Goal: Contribute content: Contribute content

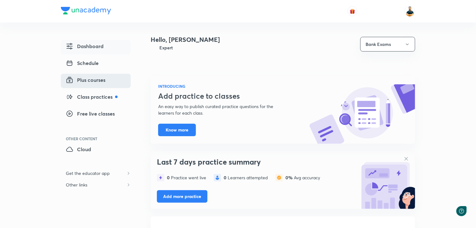
click at [90, 83] on span "Plus courses" at bounding box center [86, 79] width 40 height 7
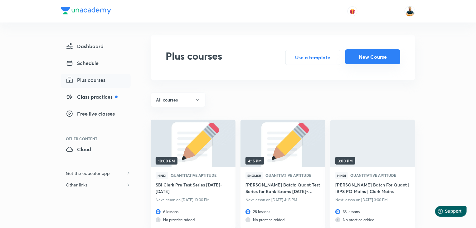
click at [362, 60] on button "New Course" at bounding box center [372, 56] width 55 height 15
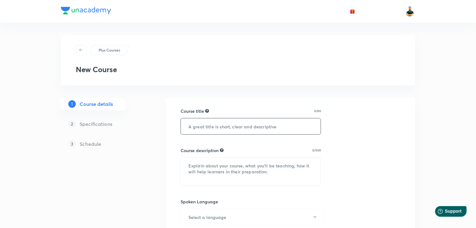
click at [216, 125] on input "text" at bounding box center [251, 126] width 140 height 16
type input "Aadhar Foundation Batch- Quant- Pre Mains for all Bank Exams 2025-26"
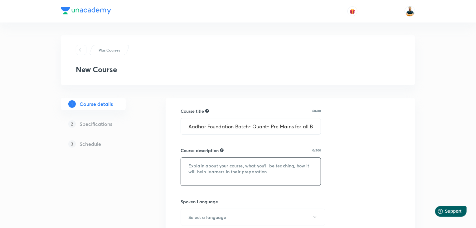
click at [215, 176] on textarea at bounding box center [251, 172] width 140 height 28
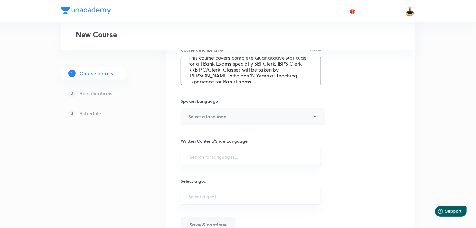
scroll to position [101, 0]
type textarea "This course covers complete Quantitative Aptitude for all Bank Exams specially …"
click at [248, 118] on button "Select a language" at bounding box center [253, 116] width 145 height 17
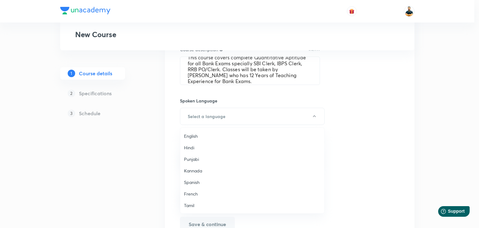
click at [204, 146] on span "Hindi" at bounding box center [252, 147] width 137 height 7
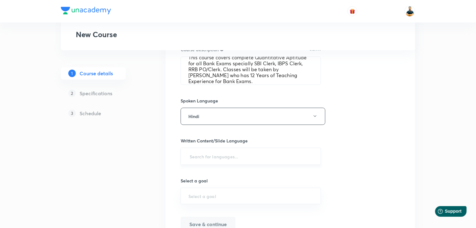
click at [228, 154] on input "text" at bounding box center [250, 156] width 125 height 12
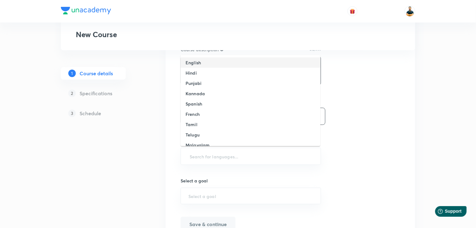
click at [206, 65] on li "English" at bounding box center [251, 62] width 140 height 10
click at [237, 155] on input "text" at bounding box center [266, 157] width 94 height 12
click at [212, 60] on li "Hindi" at bounding box center [251, 62] width 140 height 10
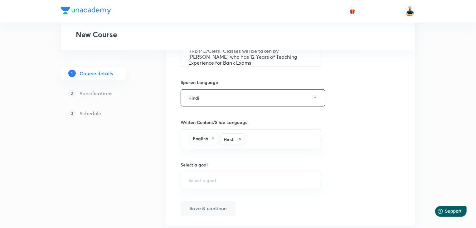
scroll to position [136, 0]
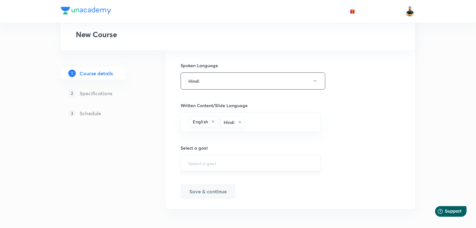
click at [250, 165] on div "​" at bounding box center [251, 163] width 140 height 17
type input "r"
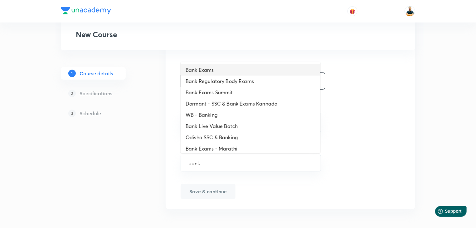
click at [222, 72] on li "Bank Exams" at bounding box center [251, 69] width 140 height 11
type input "Bank Exams"
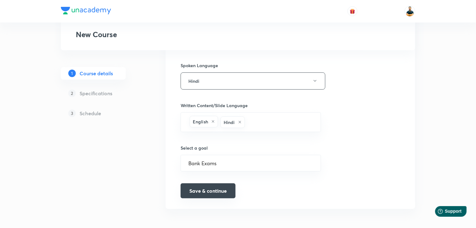
click at [221, 194] on button "Save & continue" at bounding box center [208, 190] width 55 height 15
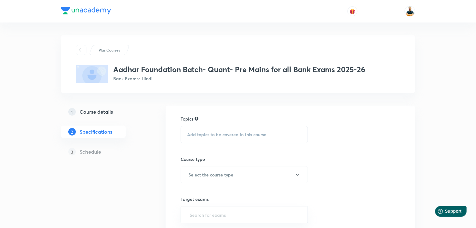
click at [245, 136] on span "Add topics to be covered in this course" at bounding box center [226, 134] width 79 height 5
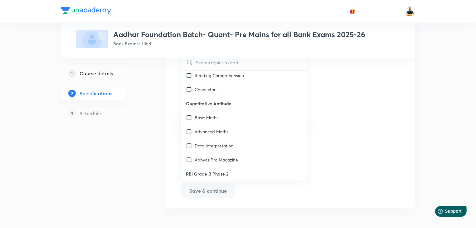
scroll to position [294, 0]
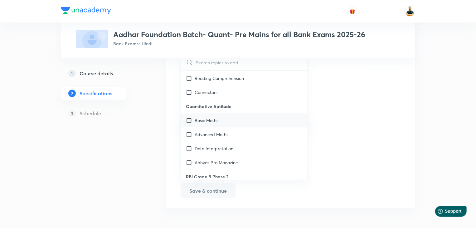
click at [190, 118] on input "checkbox" at bounding box center [190, 120] width 9 height 7
checkbox input "true"
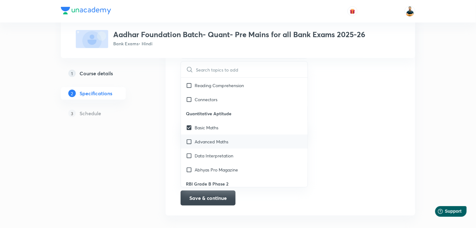
click at [191, 141] on input "checkbox" at bounding box center [190, 141] width 9 height 7
checkbox input "true"
click at [189, 153] on input "checkbox" at bounding box center [190, 155] width 9 height 7
checkbox input "true"
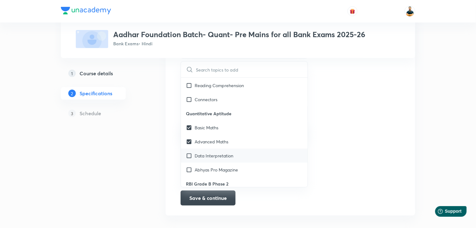
checkbox input "true"
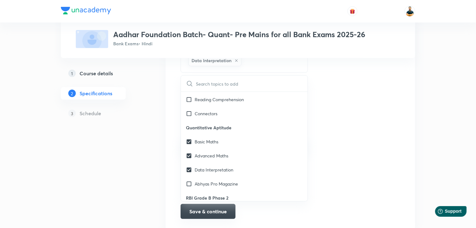
click at [218, 208] on button "Save & continue" at bounding box center [208, 211] width 55 height 15
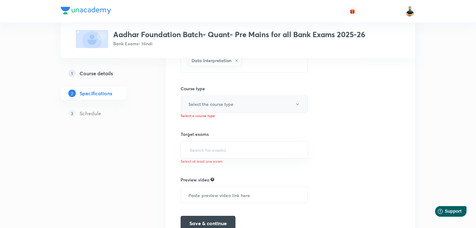
click at [263, 101] on button "Select the course type" at bounding box center [244, 103] width 127 height 17
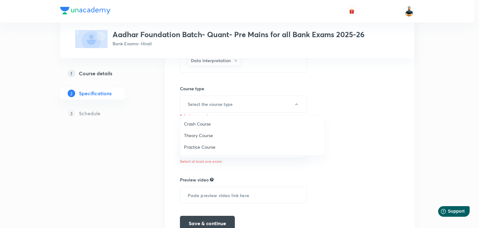
click at [380, 92] on div at bounding box center [239, 114] width 479 height 228
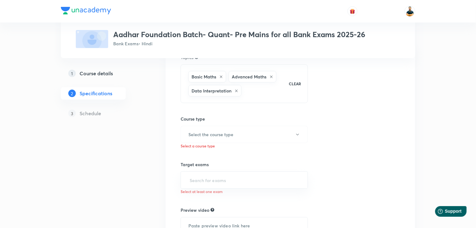
scroll to position [61, 0]
click at [272, 79] on icon at bounding box center [272, 78] width 4 height 4
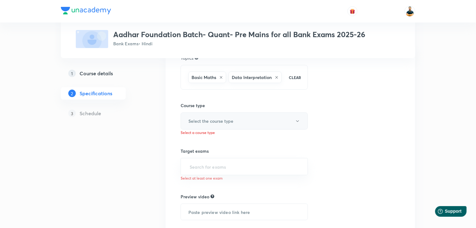
click at [247, 118] on button "Select the course type" at bounding box center [244, 120] width 127 height 17
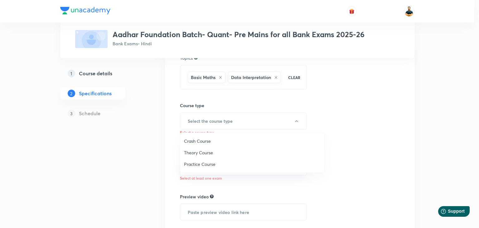
click at [222, 141] on span "Crash Course" at bounding box center [252, 141] width 137 height 7
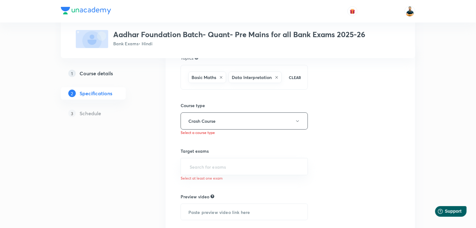
click at [367, 122] on div "Topics Basic Maths Data Interpretation CLEAR Course type Crash Course Select a …" at bounding box center [291, 151] width 220 height 193
click at [261, 164] on input "text" at bounding box center [244, 167] width 112 height 12
click at [250, 124] on button "Crash Course" at bounding box center [244, 120] width 127 height 17
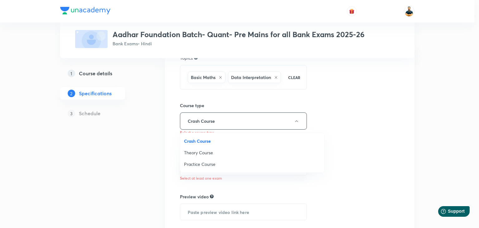
click at [207, 154] on span "Theory Course" at bounding box center [252, 152] width 137 height 7
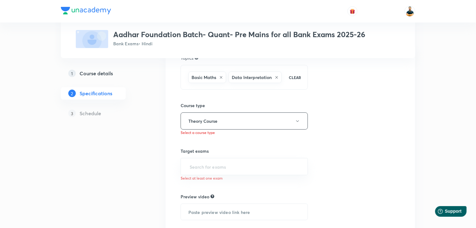
click at [358, 114] on div "Topics Basic Maths Data Interpretation CLEAR Course type Theory Course Select a…" at bounding box center [291, 151] width 220 height 193
click at [208, 164] on input "text" at bounding box center [244, 167] width 112 height 12
type input "rrb"
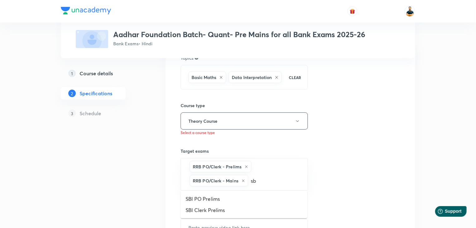
type input "sbi"
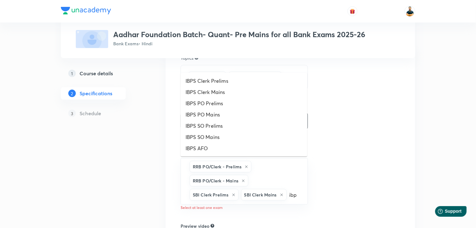
type input "ibps"
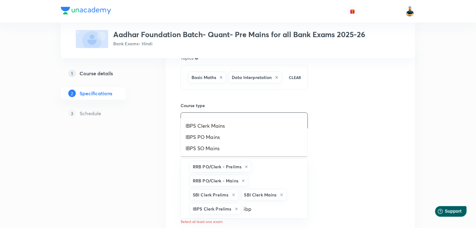
type input "ibps"
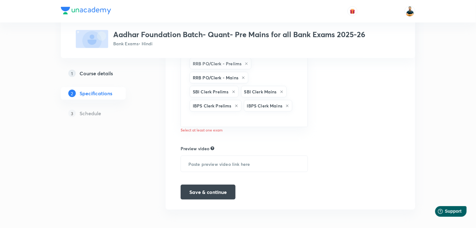
scroll to position [164, 0]
click at [221, 166] on input "text" at bounding box center [244, 163] width 127 height 16
click at [205, 194] on button "Save & continue" at bounding box center [208, 190] width 55 height 15
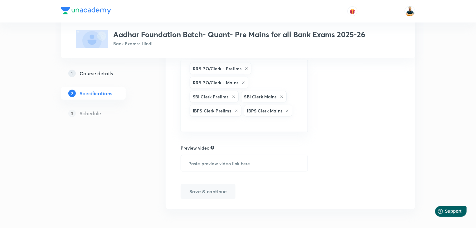
scroll to position [157, 0]
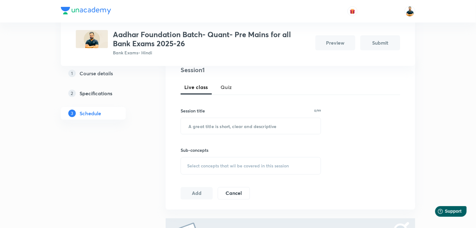
scroll to position [79, 0]
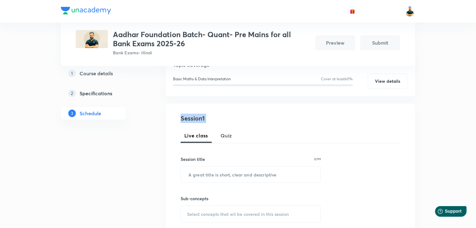
drag, startPoint x: 471, startPoint y: 93, endPoint x: 470, endPoint y: 104, distance: 11.0
click at [470, 104] on div "Plus Courses Aadhar Foundation Batch- Quant- Pre Mains for all Bank Exams 2025-…" at bounding box center [238, 152] width 476 height 462
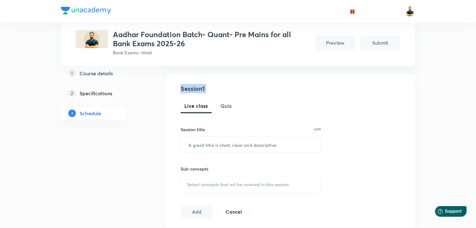
scroll to position [110, 0]
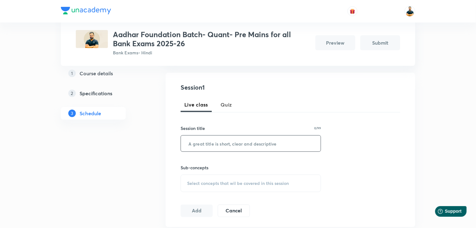
click at [195, 144] on input "text" at bounding box center [251, 143] width 140 height 16
paste input "Time, Speed, Distance-1"
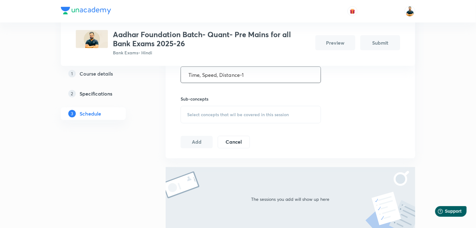
scroll to position [179, 0]
type input "Time, Speed, Distance-1"
click at [226, 119] on div "Select concepts that wil be covered in this session" at bounding box center [251, 113] width 140 height 17
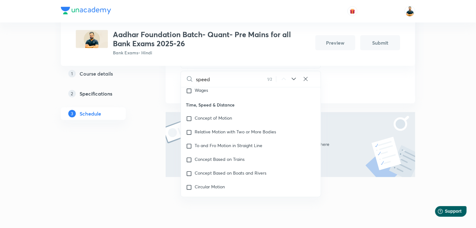
scroll to position [1211, 0]
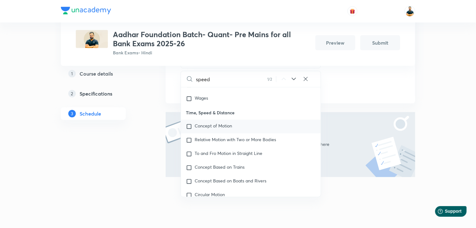
type input "speed"
click at [191, 129] on input "checkbox" at bounding box center [190, 126] width 9 height 6
checkbox input "true"
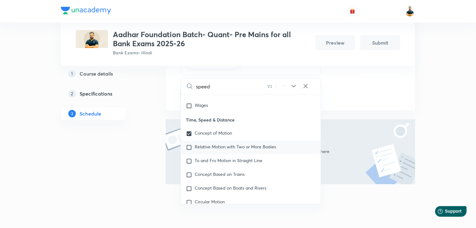
click at [189, 150] on input "checkbox" at bounding box center [190, 147] width 9 height 6
checkbox input "true"
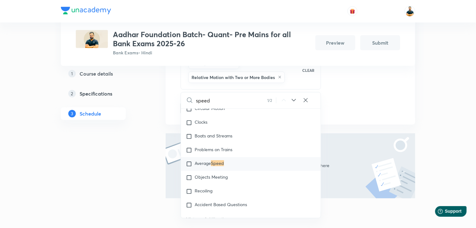
scroll to position [1334, 0]
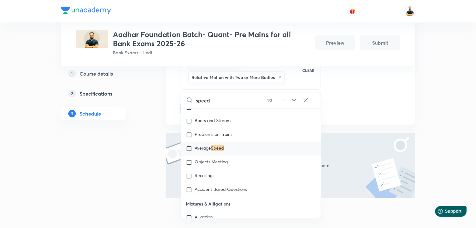
click at [188, 152] on input "checkbox" at bounding box center [190, 148] width 9 height 6
checkbox input "true"
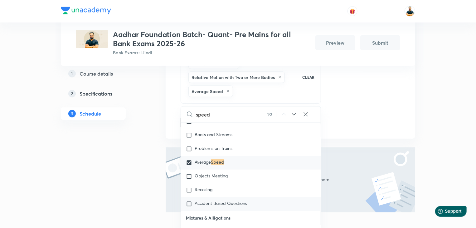
click at [190, 206] on input "checkbox" at bounding box center [190, 204] width 9 height 6
checkbox input "true"
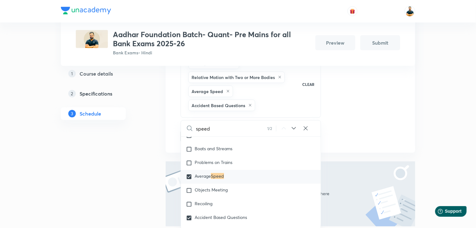
click at [434, 154] on div "Plus Courses Aadhar Foundation Batch- Quant- Pre Mains for all Bank Exams 2025-…" at bounding box center [238, 22] width 476 height 511
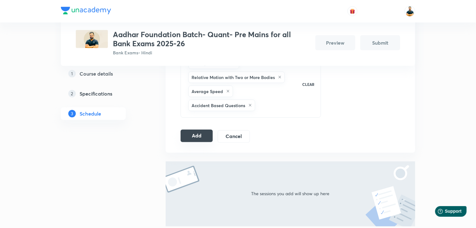
click at [207, 137] on button "Add" at bounding box center [197, 135] width 32 height 12
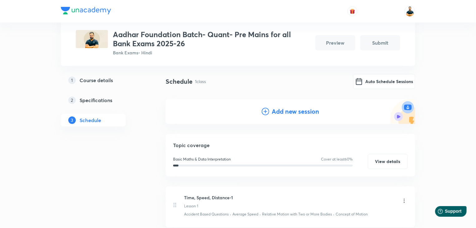
scroll to position [37, 0]
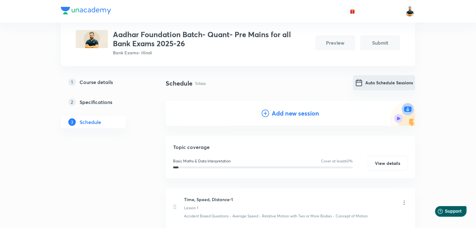
click at [392, 86] on button "Auto Schedule Sessions" at bounding box center [384, 82] width 62 height 15
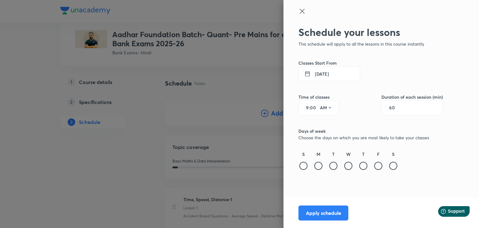
click at [318, 73] on button "[DATE]" at bounding box center [330, 73] width 62 height 15
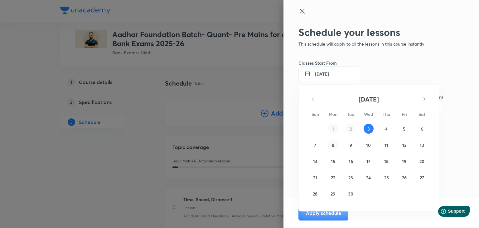
click at [330, 143] on button "8" at bounding box center [333, 145] width 10 height 10
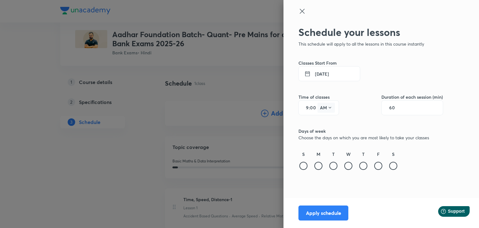
click at [330, 109] on icon at bounding box center [330, 107] width 5 height 5
click at [330, 109] on div at bounding box center [239, 114] width 479 height 228
click at [307, 110] on input "9" at bounding box center [304, 107] width 7 height 5
click at [310, 108] on div "9 : 00 AM" at bounding box center [319, 107] width 41 height 15
click at [306, 108] on input "9" at bounding box center [304, 107] width 7 height 5
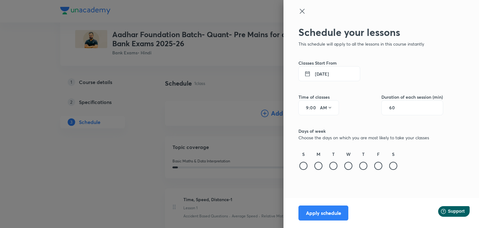
click at [308, 109] on input "9" at bounding box center [304, 107] width 7 height 5
type input "11"
type input "30"
click at [320, 168] on div at bounding box center [319, 166] width 8 height 8
click at [331, 166] on div at bounding box center [334, 166] width 8 height 8
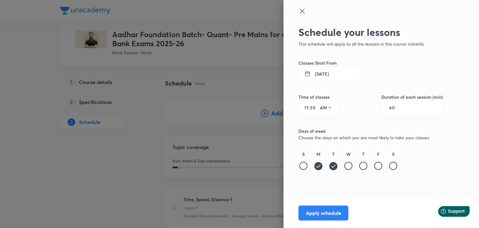
click at [350, 165] on div at bounding box center [348, 166] width 8 height 8
click at [363, 168] on div at bounding box center [363, 166] width 8 height 8
click at [375, 166] on div at bounding box center [378, 166] width 8 height 8
click at [335, 211] on button "Apply schedule" at bounding box center [324, 212] width 50 height 15
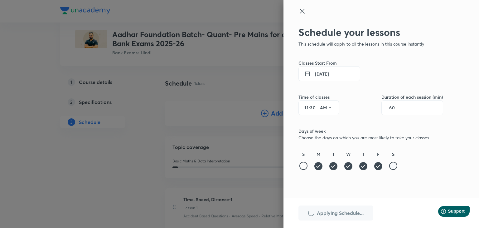
click at [392, 167] on div at bounding box center [393, 166] width 8 height 8
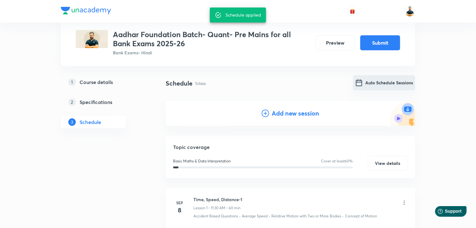
click at [394, 86] on button "Auto Schedule Sessions" at bounding box center [384, 82] width 62 height 15
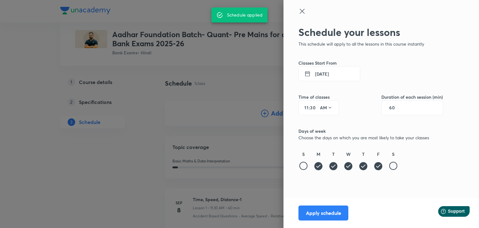
click at [390, 166] on div at bounding box center [393, 166] width 8 height 8
click at [337, 215] on button "Apply schedule" at bounding box center [324, 212] width 50 height 15
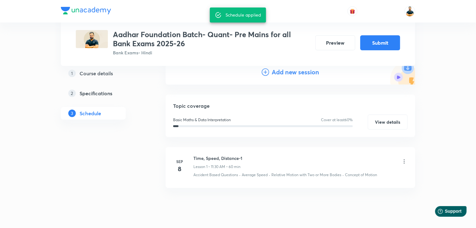
scroll to position [78, 0]
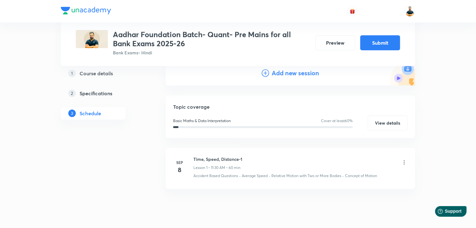
click at [298, 75] on h4 "Add new session" at bounding box center [295, 72] width 47 height 9
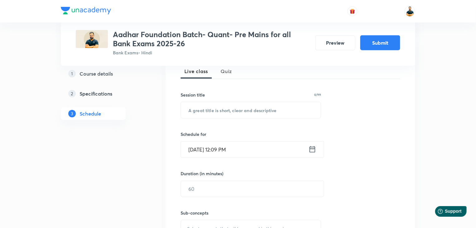
scroll to position [150, 0]
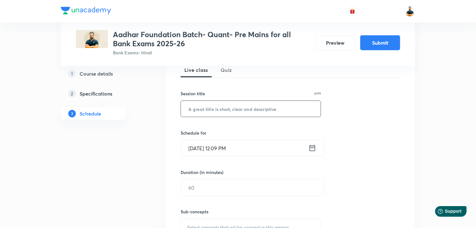
click at [205, 110] on input "text" at bounding box center [251, 109] width 140 height 16
paste input "Time, Speed, Distance-2"
type input "Time, Speed, Distance-2"
click at [314, 147] on icon at bounding box center [313, 148] width 6 height 6
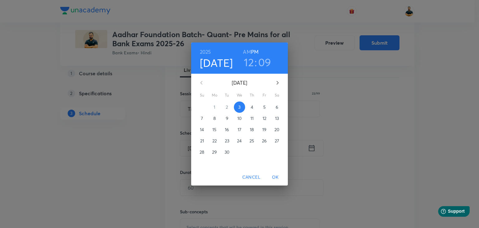
click at [227, 119] on p "9" at bounding box center [227, 118] width 2 height 6
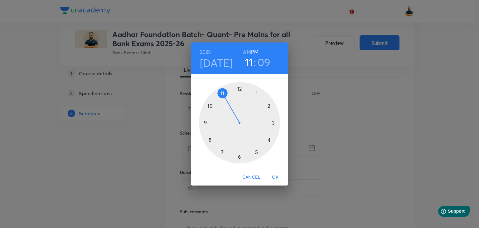
drag, startPoint x: 242, startPoint y: 88, endPoint x: 226, endPoint y: 92, distance: 16.6
click at [226, 92] on div at bounding box center [239, 122] width 81 height 81
drag, startPoint x: 271, startPoint y: 101, endPoint x: 239, endPoint y: 158, distance: 64.3
click at [239, 158] on div at bounding box center [239, 122] width 81 height 81
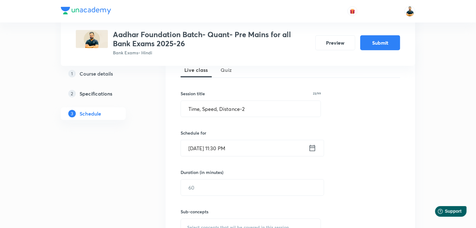
click at [248, 148] on input "[DATE] 11:30 PM" at bounding box center [245, 148] width 128 height 16
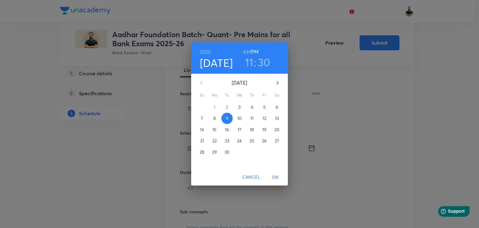
click at [249, 51] on h6 "AM" at bounding box center [247, 51] width 8 height 9
click at [274, 176] on span "OK" at bounding box center [275, 177] width 15 height 8
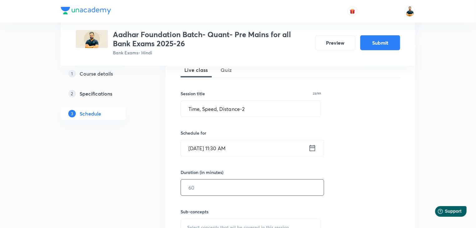
click at [251, 188] on input "text" at bounding box center [252, 187] width 143 height 16
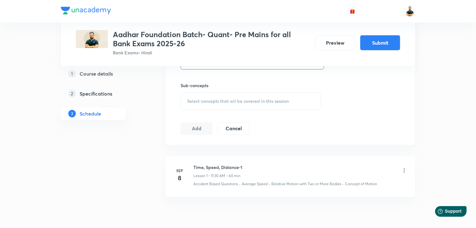
scroll to position [276, 0]
type input "60"
click at [243, 101] on span "Select concepts that wil be covered in this session" at bounding box center [238, 100] width 102 height 5
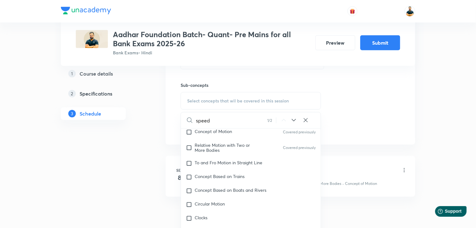
scroll to position [1301, 0]
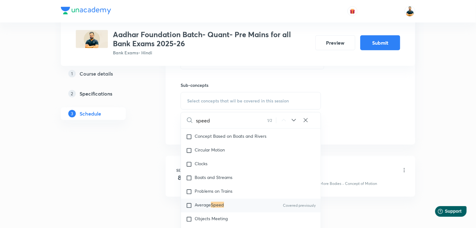
type input "speed"
click at [188, 208] on input "checkbox" at bounding box center [190, 205] width 9 height 6
checkbox input "true"
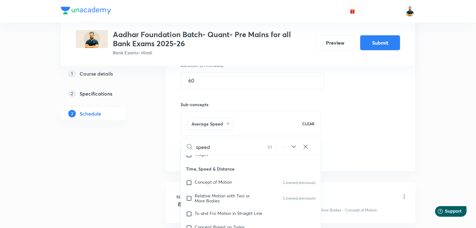
scroll to position [1230, 0]
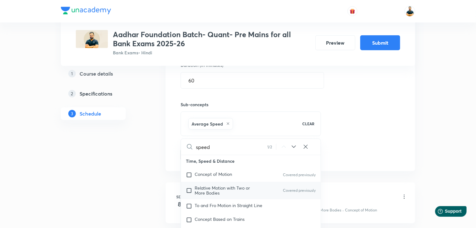
click at [190, 192] on input "checkbox" at bounding box center [190, 190] width 9 height 10
checkbox input "true"
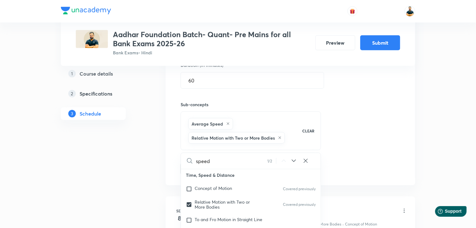
click at [464, 174] on div "Plus Courses Aadhar Foundation Batch- Quant- Pre Mains for all Bank Exams 2025-…" at bounding box center [238, 19] width 476 height 553
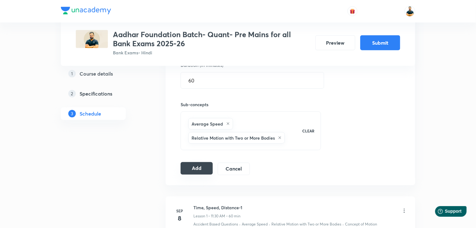
click at [200, 170] on button "Add" at bounding box center [197, 168] width 32 height 12
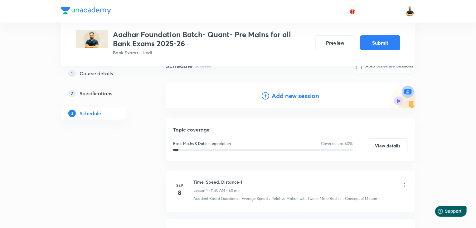
scroll to position [54, 0]
click at [268, 97] on icon at bounding box center [265, 96] width 7 height 7
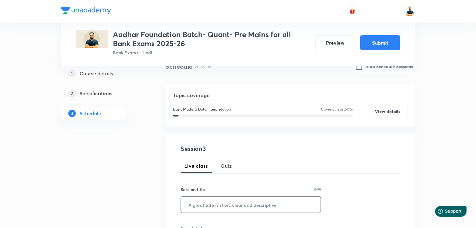
click at [224, 204] on input "text" at bounding box center [251, 205] width 140 height 16
paste input "Time, Speed, Distance-3"
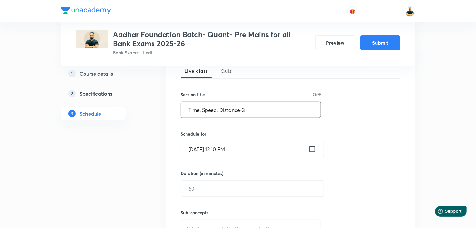
scroll to position [160, 0]
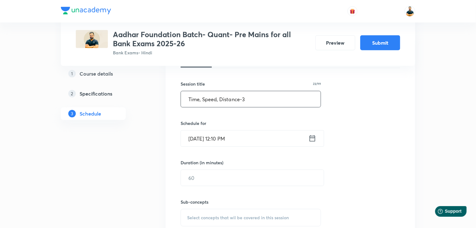
type input "Time, Speed, Distance-3"
click at [311, 139] on icon at bounding box center [313, 138] width 8 height 9
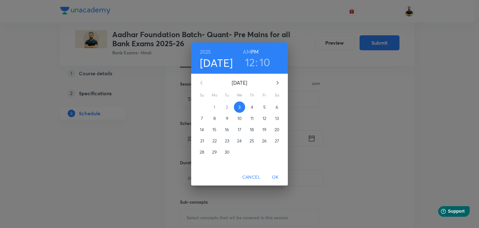
click at [241, 119] on p "10" at bounding box center [239, 118] width 4 height 6
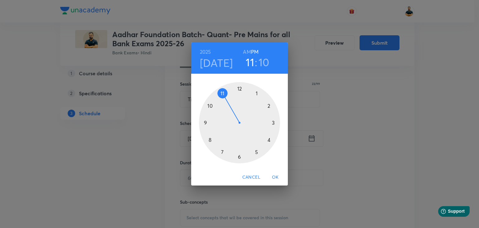
drag, startPoint x: 241, startPoint y: 87, endPoint x: 223, endPoint y: 92, distance: 17.8
click at [223, 92] on div at bounding box center [239, 122] width 81 height 81
drag, startPoint x: 271, startPoint y: 105, endPoint x: 240, endPoint y: 161, distance: 64.7
click at [240, 161] on div at bounding box center [239, 122] width 81 height 81
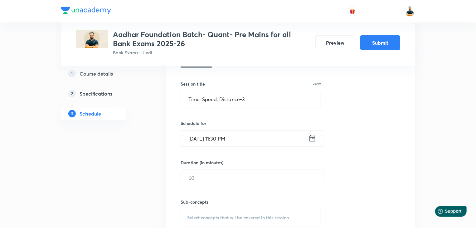
click at [311, 138] on icon at bounding box center [313, 138] width 8 height 9
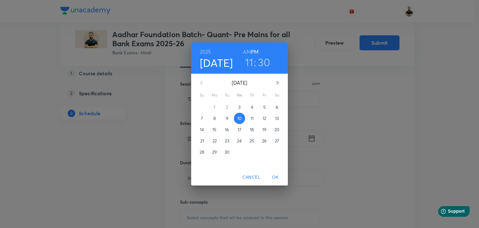
click at [247, 50] on h6 "AM" at bounding box center [247, 51] width 8 height 9
click at [277, 178] on span "OK" at bounding box center [275, 177] width 15 height 8
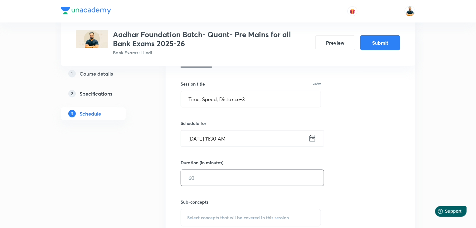
click at [292, 176] on input "text" at bounding box center [252, 178] width 143 height 16
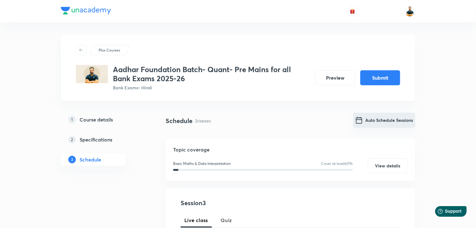
type input "60"
click at [403, 119] on button "Auto Schedule Sessions" at bounding box center [384, 120] width 62 height 15
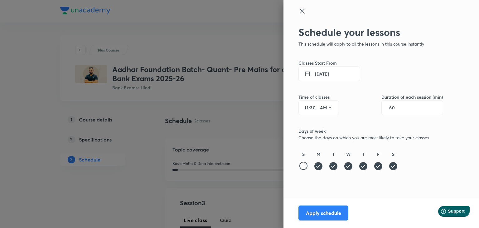
click at [306, 10] on icon at bounding box center [302, 10] width 7 height 7
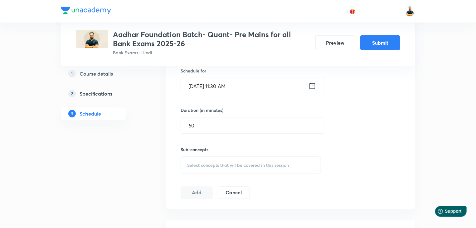
scroll to position [215, 0]
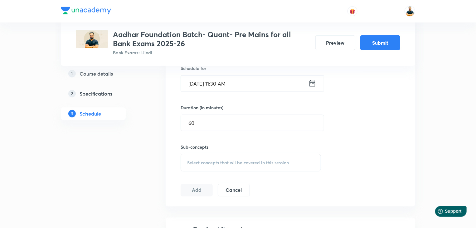
click at [282, 163] on span "Select concepts that wil be covered in this session" at bounding box center [238, 162] width 102 height 5
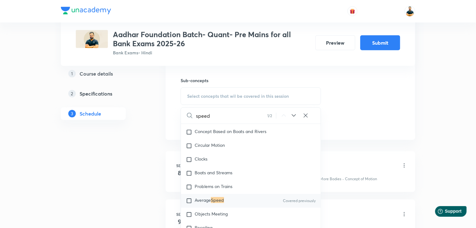
scroll to position [287, 0]
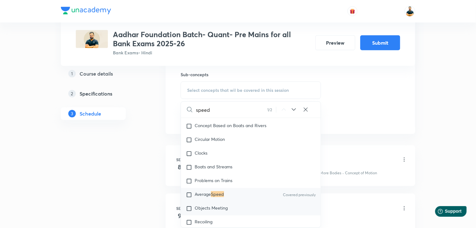
type input "speed"
click at [188, 212] on input "checkbox" at bounding box center [190, 208] width 9 height 6
checkbox input "true"
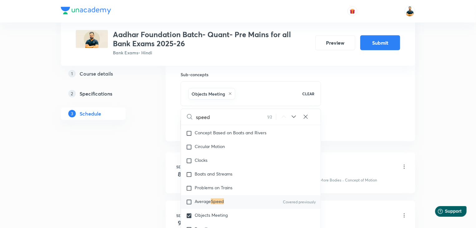
click at [189, 205] on input "checkbox" at bounding box center [190, 202] width 9 height 6
checkbox input "true"
click at [357, 124] on div "Session 3 Live class Quiz Session title 23/99 Time, Speed, Distance-3 ​ Schedul…" at bounding box center [291, 21] width 220 height 220
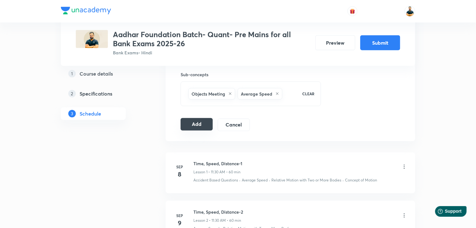
click at [200, 121] on button "Add" at bounding box center [197, 124] width 32 height 12
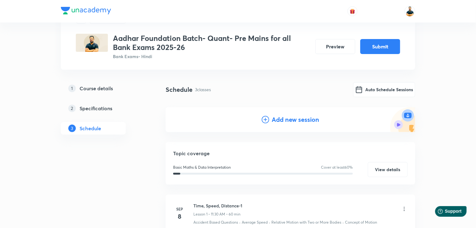
scroll to position [30, 0]
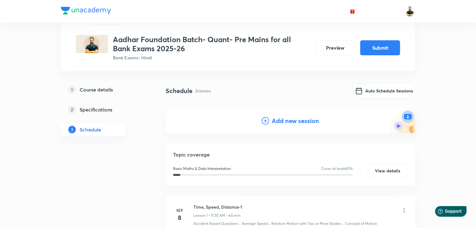
click at [293, 121] on h4 "Add new session" at bounding box center [295, 120] width 47 height 9
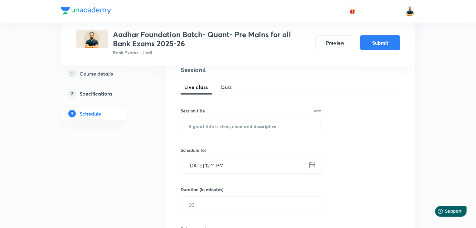
scroll to position [134, 0]
click at [209, 129] on input "text" at bounding box center [251, 125] width 140 height 16
paste input "Trains Based Problems"
type input "Trains Based Problems"
click at [315, 164] on icon at bounding box center [313, 164] width 8 height 9
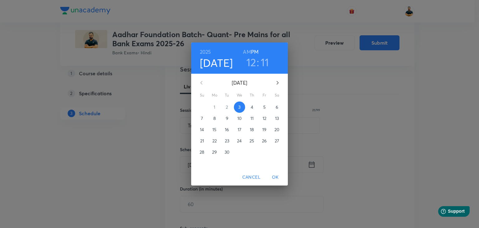
click at [250, 119] on span "11" at bounding box center [252, 118] width 11 height 6
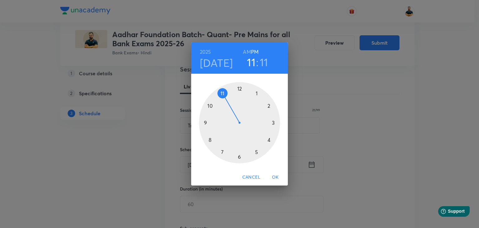
drag, startPoint x: 237, startPoint y: 88, endPoint x: 225, endPoint y: 89, distance: 12.2
click at [225, 89] on div at bounding box center [239, 122] width 81 height 81
drag, startPoint x: 270, startPoint y: 105, endPoint x: 240, endPoint y: 157, distance: 60.4
click at [240, 157] on div at bounding box center [239, 122] width 81 height 81
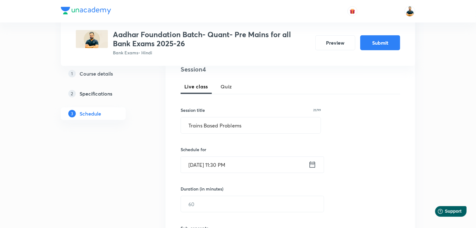
click at [235, 166] on input "[DATE] 11:30 PM" at bounding box center [245, 165] width 128 height 16
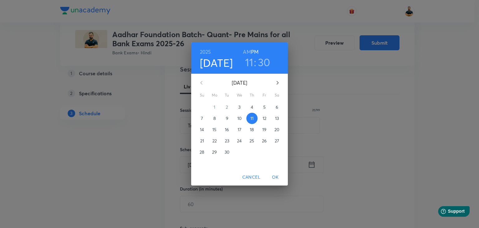
click at [248, 52] on h6 "AM" at bounding box center [247, 51] width 8 height 9
click at [373, 122] on div "[DATE] 11 : 30 AM PM [DATE] Su Mo Tu We Th Fr Sa 31 1 2 3 4 5 6 7 8 9 10 11 12 …" at bounding box center [239, 114] width 479 height 228
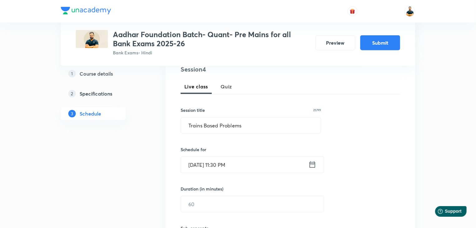
click at [235, 166] on input "[DATE] 11:30 PM" at bounding box center [245, 165] width 128 height 16
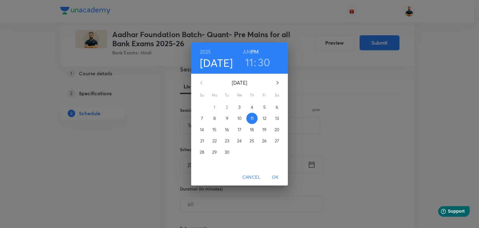
click at [248, 49] on h6 "AM" at bounding box center [247, 51] width 8 height 9
click at [355, 130] on div "[DATE] 11 : 30 AM PM [DATE] Su Mo Tu We Th Fr Sa 31 1 2 3 4 5 6 7 8 9 10 11 12 …" at bounding box center [239, 114] width 479 height 228
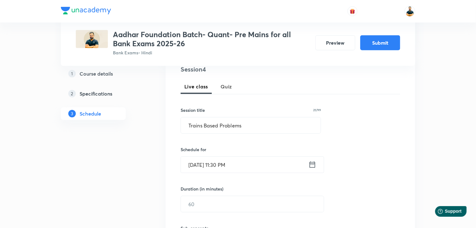
click at [233, 164] on input "[DATE] 11:30 PM" at bounding box center [245, 165] width 128 height 16
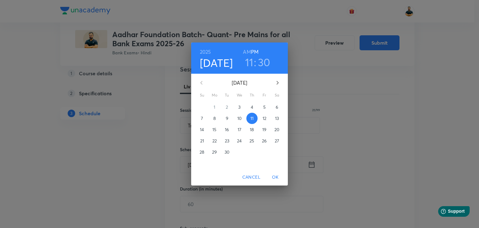
click at [247, 52] on h6 "AM" at bounding box center [247, 51] width 8 height 9
click at [276, 180] on span "OK" at bounding box center [275, 177] width 15 height 8
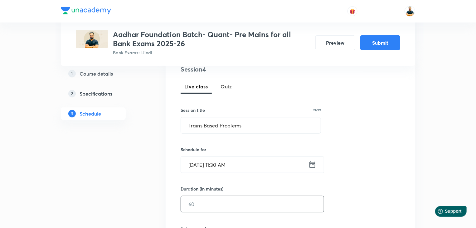
click at [234, 207] on input "text" at bounding box center [252, 204] width 143 height 16
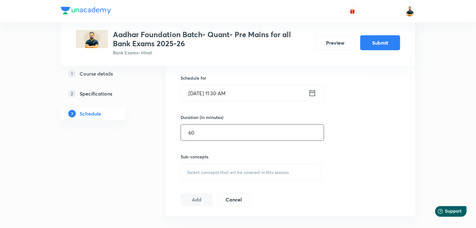
scroll to position [227, 0]
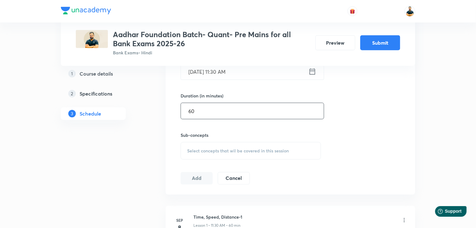
type input "60"
click at [229, 146] on div "Select concepts that wil be covered in this session" at bounding box center [251, 150] width 140 height 17
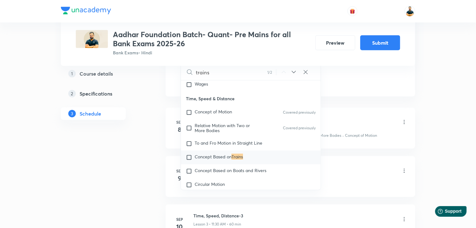
scroll to position [326, 0]
type input "trains"
click at [185, 159] on div "Concept Based on Trains" at bounding box center [251, 156] width 140 height 14
checkbox input "true"
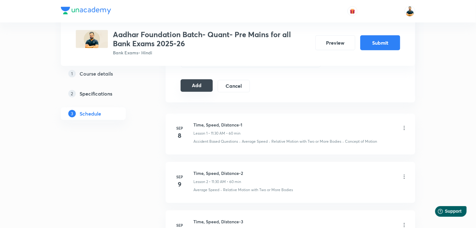
click at [198, 91] on button "Add" at bounding box center [197, 85] width 32 height 12
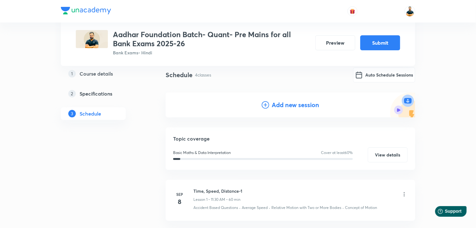
scroll to position [45, 0]
click at [303, 107] on h4 "Add new session" at bounding box center [295, 105] width 47 height 9
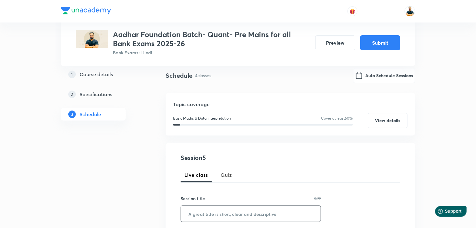
click at [293, 206] on input "text" at bounding box center [251, 214] width 140 height 16
paste input "Races"
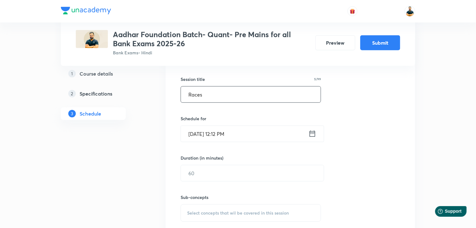
scroll to position [174, 0]
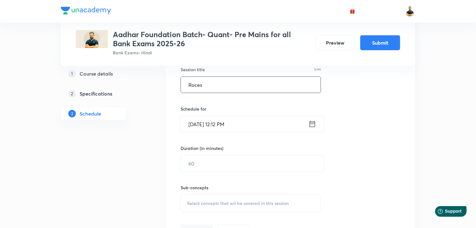
type input "Races"
click at [313, 126] on icon at bounding box center [313, 124] width 6 height 6
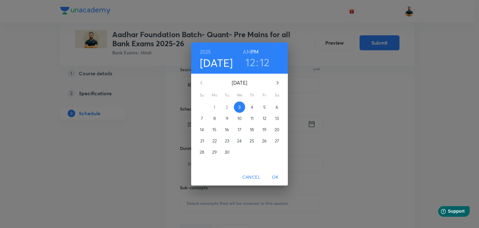
click at [268, 120] on span "12" at bounding box center [264, 118] width 11 height 6
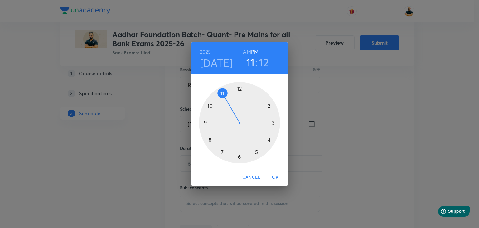
drag, startPoint x: 241, startPoint y: 88, endPoint x: 222, endPoint y: 90, distance: 18.6
click at [222, 90] on div at bounding box center [239, 122] width 81 height 81
drag, startPoint x: 273, startPoint y: 112, endPoint x: 241, endPoint y: 157, distance: 55.2
click at [241, 157] on div at bounding box center [239, 122] width 81 height 81
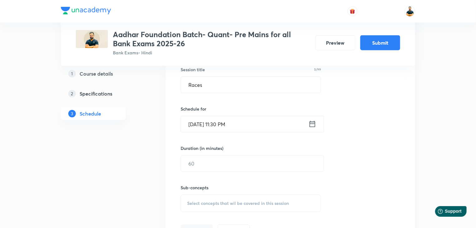
click at [238, 123] on input "[DATE] 11:30 PM" at bounding box center [245, 124] width 128 height 16
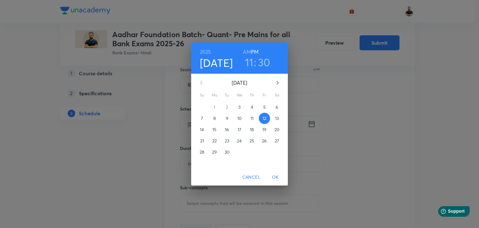
click at [244, 50] on h6 "AM" at bounding box center [247, 51] width 8 height 9
click at [276, 174] on span "OK" at bounding box center [275, 177] width 15 height 8
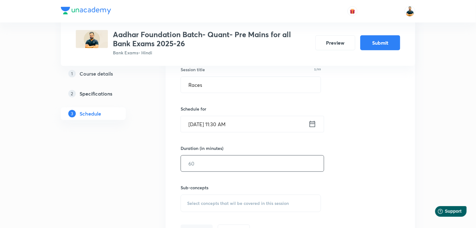
click at [273, 169] on input "text" at bounding box center [252, 163] width 143 height 16
type input "60"
click at [260, 201] on span "Select concepts that wil be covered in this session" at bounding box center [238, 203] width 102 height 5
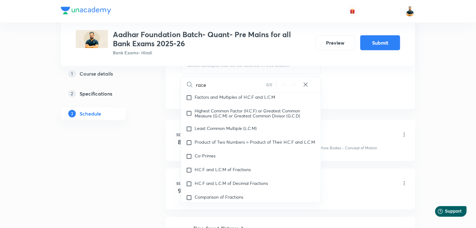
scroll to position [313, 0]
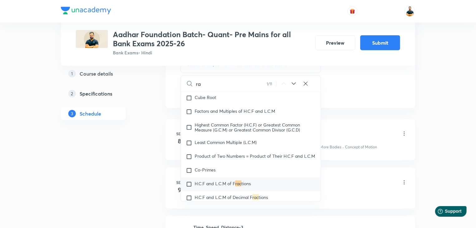
type input "r"
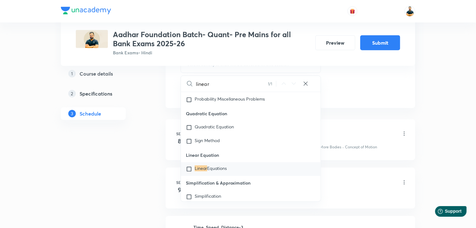
scroll to position [1911, 0]
type input "l"
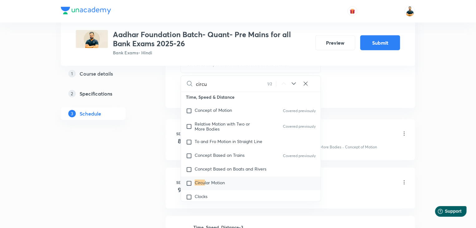
scroll to position [1246, 0]
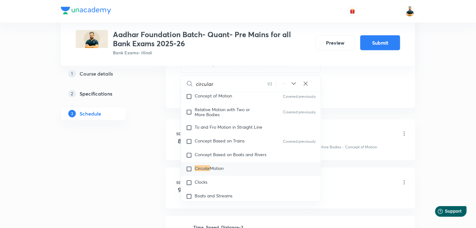
type input "circular"
click at [188, 172] on input "checkbox" at bounding box center [190, 169] width 9 height 6
checkbox input "true"
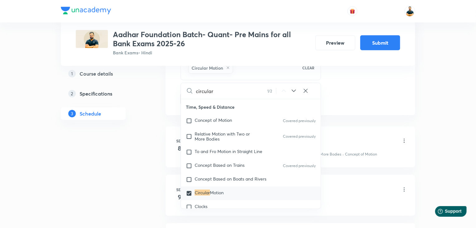
scroll to position [1236, 0]
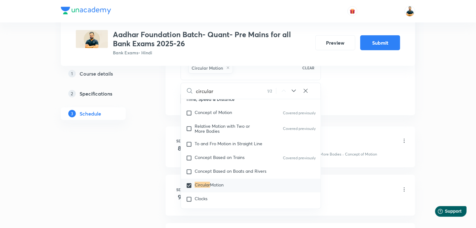
click at [435, 133] on div "Plus Courses Aadhar Foundation Batch- Quant- Pre Mains for all Bank Exams 2025-…" at bounding box center [238, 29] width 476 height 684
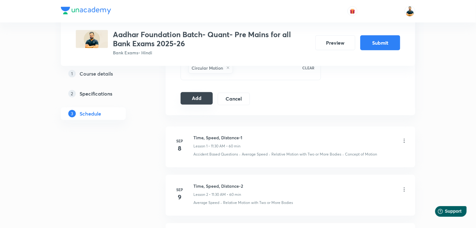
click at [205, 96] on button "Add" at bounding box center [197, 98] width 32 height 12
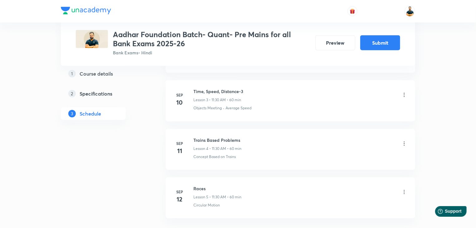
scroll to position [43, 0]
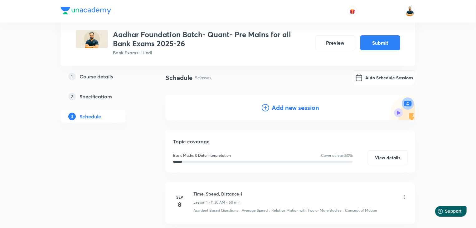
click at [277, 105] on h4 "Add new session" at bounding box center [295, 107] width 47 height 9
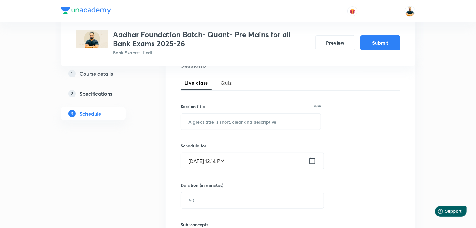
scroll to position [138, 0]
click at [259, 125] on input "text" at bounding box center [251, 121] width 140 height 16
paste input "Boat & Streams"
type input "Boat & Streams"
click at [250, 160] on input "[DATE] 12:14 PM" at bounding box center [245, 160] width 128 height 16
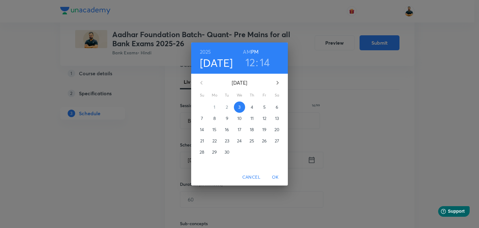
click at [275, 119] on p "13" at bounding box center [277, 118] width 4 height 6
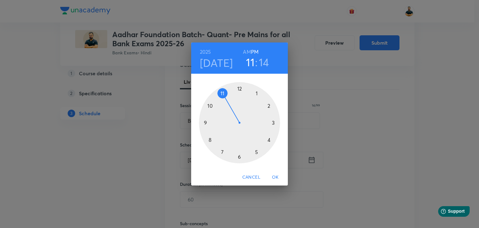
drag, startPoint x: 238, startPoint y: 89, endPoint x: 227, endPoint y: 95, distance: 12.3
click at [227, 95] on div at bounding box center [239, 122] width 81 height 81
drag, startPoint x: 272, startPoint y: 120, endPoint x: 239, endPoint y: 162, distance: 54.1
click at [239, 162] on div at bounding box center [239, 122] width 81 height 81
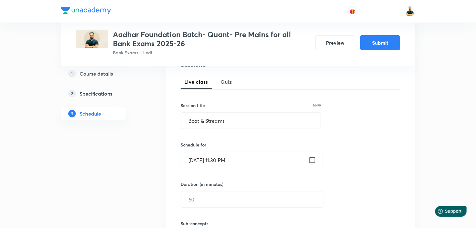
click at [235, 162] on input "[DATE] 11:30 PM" at bounding box center [245, 160] width 128 height 16
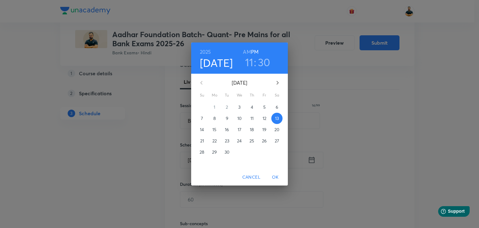
click at [247, 54] on h6 "AM" at bounding box center [247, 51] width 8 height 9
click at [277, 180] on span "OK" at bounding box center [275, 177] width 15 height 8
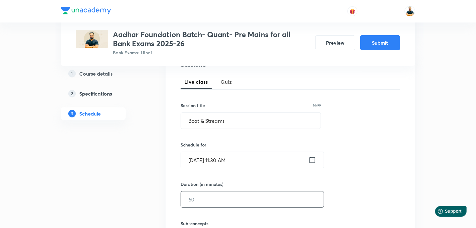
click at [251, 197] on input "text" at bounding box center [252, 199] width 143 height 16
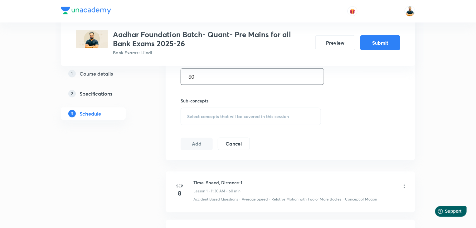
scroll to position [265, 0]
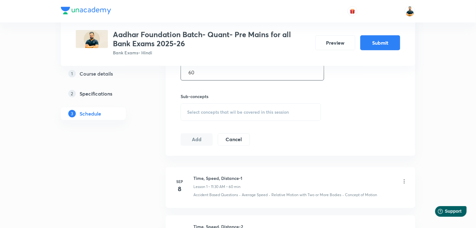
type input "60"
click at [270, 106] on div "Select concepts that wil be covered in this session" at bounding box center [251, 111] width 140 height 17
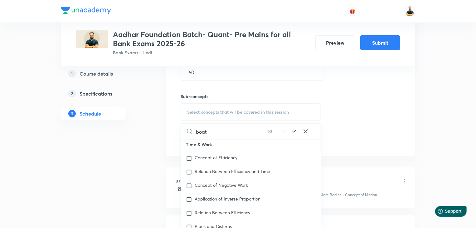
scroll to position [1232, 0]
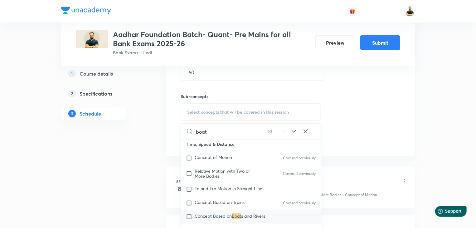
type input "boat"
click at [188, 220] on input "checkbox" at bounding box center [190, 216] width 9 height 6
checkbox input "true"
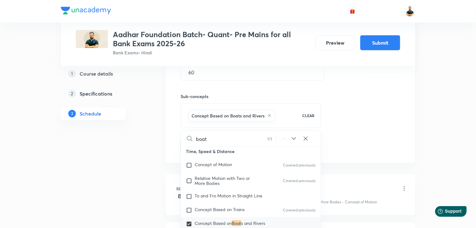
drag, startPoint x: 429, startPoint y: 134, endPoint x: 422, endPoint y: 135, distance: 7.3
click at [429, 133] on div "Plus Courses Aadhar Foundation Batch- Quant- Pre Mains for all Bank Exams 2025-…" at bounding box center [238, 101] width 476 height 733
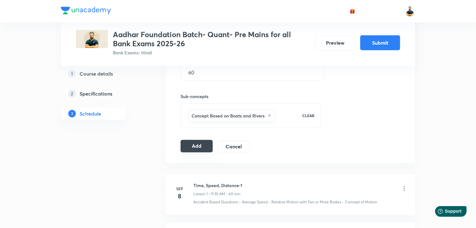
click at [202, 144] on button "Add" at bounding box center [197, 146] width 32 height 12
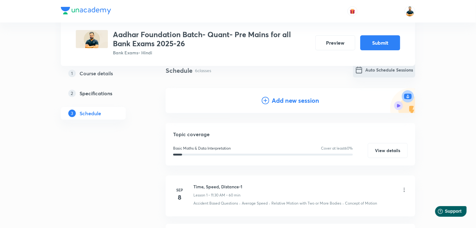
scroll to position [50, 0]
click at [307, 100] on h4 "Add new session" at bounding box center [295, 100] width 47 height 9
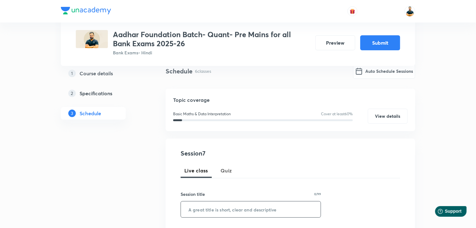
click at [254, 210] on input "text" at bounding box center [251, 209] width 140 height 16
paste input "Pre Level DI-2"
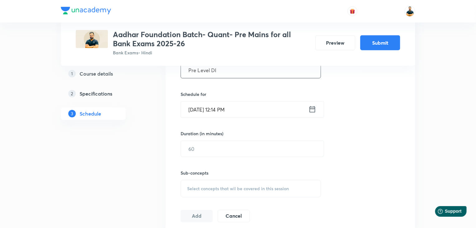
scroll to position [195, 0]
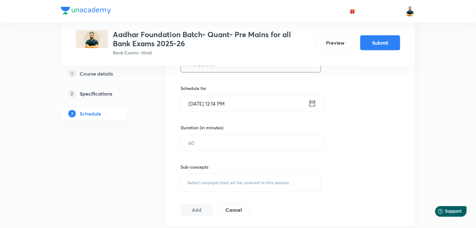
type input "Pre Level DI"
click at [311, 105] on icon at bounding box center [313, 103] width 6 height 6
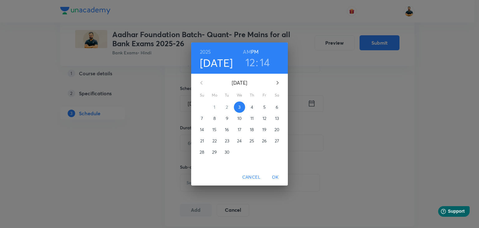
click at [215, 131] on p "15" at bounding box center [215, 129] width 4 height 6
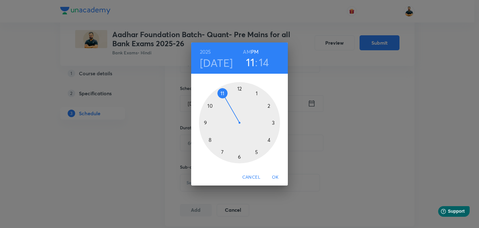
drag, startPoint x: 240, startPoint y: 89, endPoint x: 225, endPoint y: 88, distance: 14.7
click at [225, 88] on div at bounding box center [239, 122] width 81 height 81
drag, startPoint x: 273, startPoint y: 118, endPoint x: 238, endPoint y: 161, distance: 55.5
click at [238, 161] on div at bounding box center [239, 122] width 81 height 81
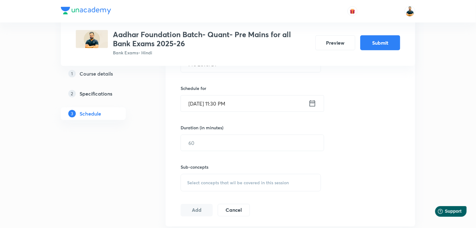
click at [235, 104] on input "[DATE] 11:30 PM" at bounding box center [245, 103] width 128 height 16
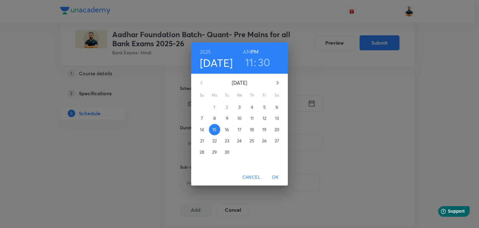
click at [245, 51] on h6 "AM" at bounding box center [247, 51] width 8 height 9
click at [278, 181] on button "OK" at bounding box center [276, 177] width 20 height 12
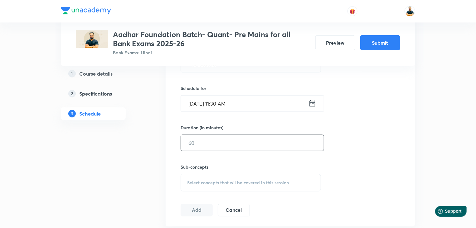
click at [235, 143] on input "text" at bounding box center [252, 143] width 143 height 16
type input "60"
click at [232, 183] on span "Select concepts that wil be covered in this session" at bounding box center [238, 182] width 102 height 5
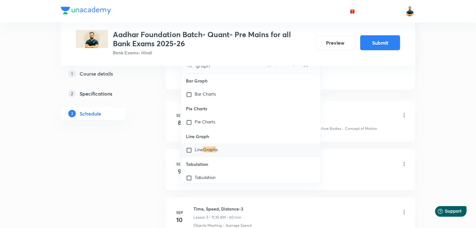
scroll to position [332, 0]
type input "graph"
click at [189, 124] on input "checkbox" at bounding box center [190, 122] width 9 height 6
checkbox input "true"
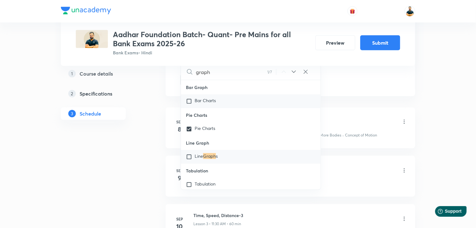
click at [186, 104] on input "checkbox" at bounding box center [190, 101] width 9 height 6
checkbox input "true"
click at [188, 158] on input "checkbox" at bounding box center [190, 157] width 9 height 6
checkbox input "true"
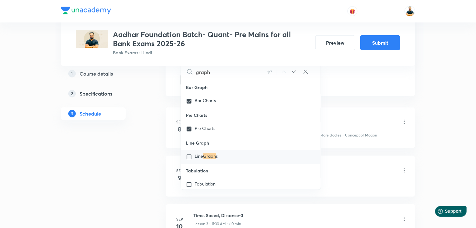
checkbox input "true"
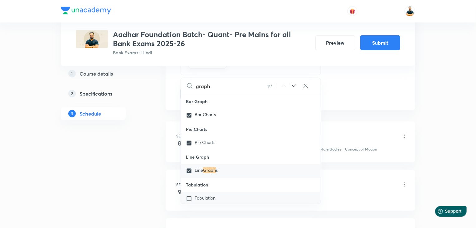
click at [189, 198] on input "checkbox" at bounding box center [190, 198] width 9 height 6
checkbox input "true"
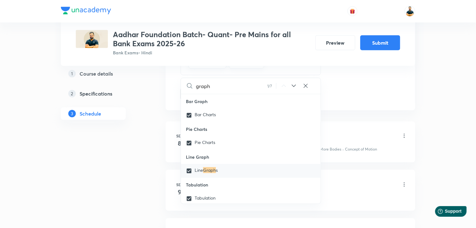
drag, startPoint x: 445, startPoint y: 157, endPoint x: 442, endPoint y: 156, distance: 3.4
click at [445, 156] on div "Plus Courses Aadhar Foundation Batch- Quant- Pre Mains for all Bank Exams 2025-…" at bounding box center [238, 65] width 476 height 795
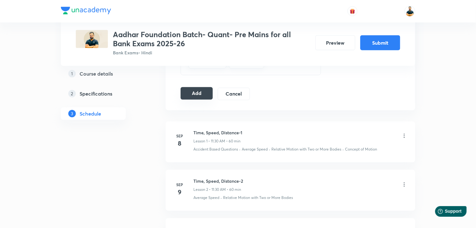
click at [196, 93] on button "Add" at bounding box center [197, 93] width 32 height 12
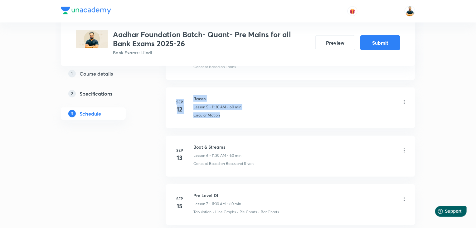
drag, startPoint x: 475, startPoint y: 118, endPoint x: 479, endPoint y: 61, distance: 56.3
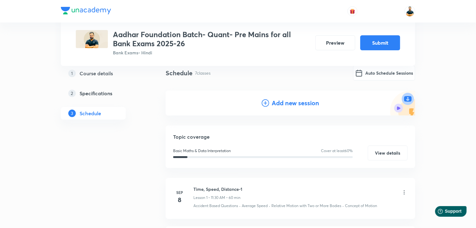
scroll to position [42, 0]
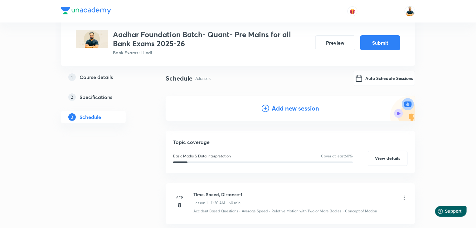
click at [287, 106] on h4 "Add new session" at bounding box center [295, 108] width 47 height 9
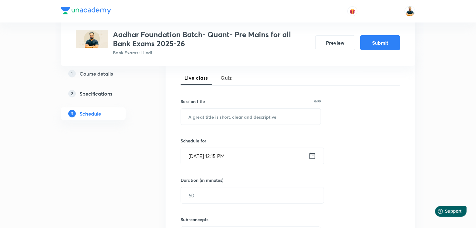
scroll to position [144, 0]
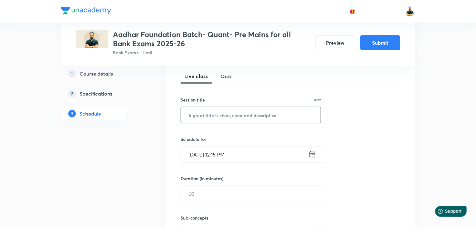
click at [213, 117] on input "text" at bounding box center [251, 115] width 140 height 16
paste input "Percentage- 1"
type input "Percentage- 1"
click at [310, 158] on icon at bounding box center [313, 154] width 8 height 9
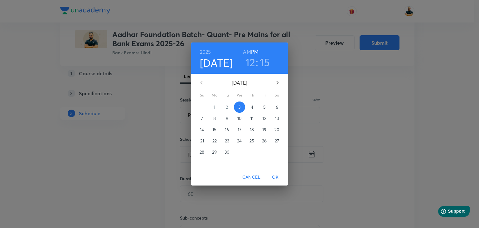
click at [227, 127] on p "16" at bounding box center [227, 129] width 4 height 6
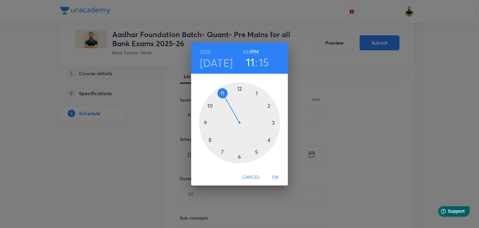
drag, startPoint x: 241, startPoint y: 86, endPoint x: 226, endPoint y: 91, distance: 15.6
click at [226, 91] on div at bounding box center [239, 122] width 81 height 81
drag, startPoint x: 275, startPoint y: 122, endPoint x: 242, endPoint y: 149, distance: 42.2
click at [239, 161] on div at bounding box center [239, 122] width 81 height 81
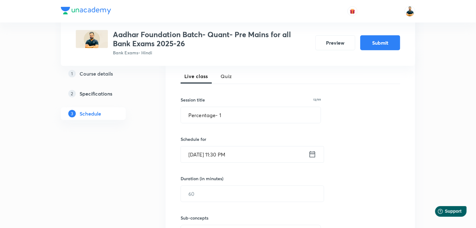
click at [235, 154] on input "[DATE] 11:30 PM" at bounding box center [245, 154] width 128 height 16
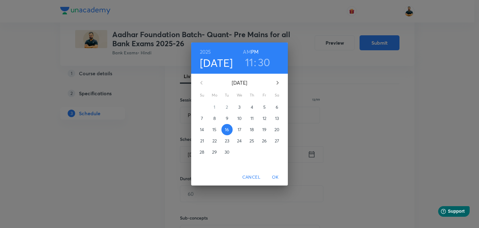
click at [247, 50] on h6 "AM" at bounding box center [247, 51] width 8 height 9
click at [273, 178] on span "OK" at bounding box center [275, 177] width 15 height 8
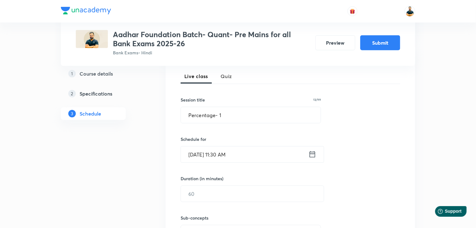
click at [270, 202] on div "Sub-concepts Select concepts that wil be covered in this session" at bounding box center [251, 222] width 140 height 40
click at [268, 187] on input "text" at bounding box center [252, 194] width 143 height 16
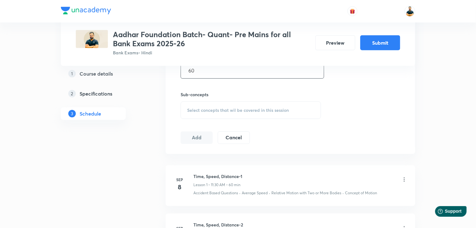
scroll to position [279, 0]
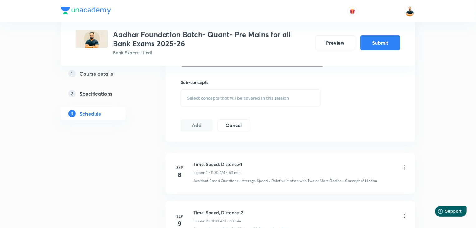
type input "60"
click at [231, 98] on span "Select concepts that wil be covered in this session" at bounding box center [238, 97] width 102 height 5
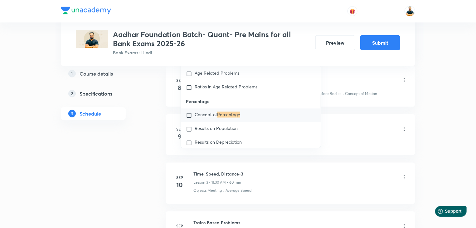
scroll to position [367, 0]
type input "percentage"
click at [189, 118] on input "checkbox" at bounding box center [190, 114] width 9 height 6
checkbox input "true"
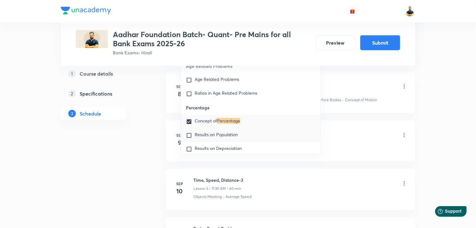
click at [189, 137] on input "checkbox" at bounding box center [190, 135] width 9 height 6
checkbox input "true"
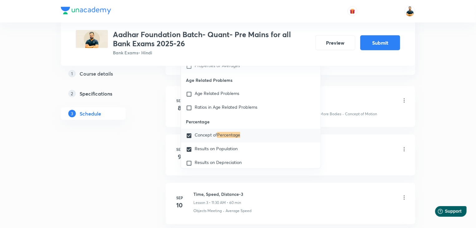
checkbox input "true"
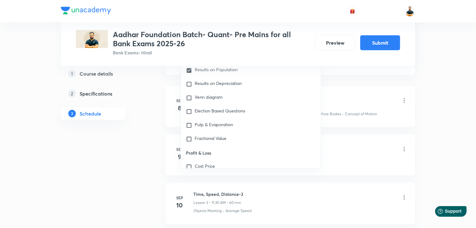
scroll to position [694, 0]
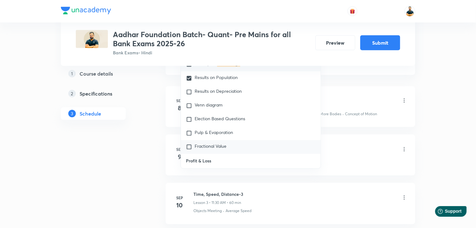
click at [188, 148] on input "checkbox" at bounding box center [190, 147] width 9 height 6
checkbox input "true"
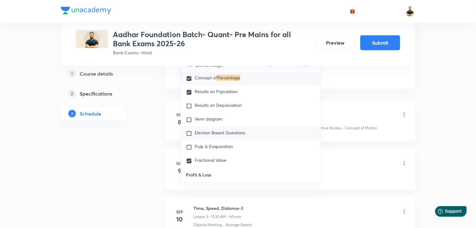
click at [188, 136] on input "checkbox" at bounding box center [190, 133] width 9 height 6
checkbox input "true"
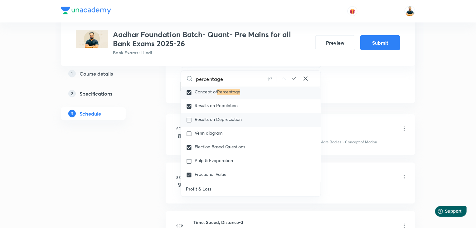
click at [190, 123] on input "checkbox" at bounding box center [190, 120] width 9 height 6
checkbox input "true"
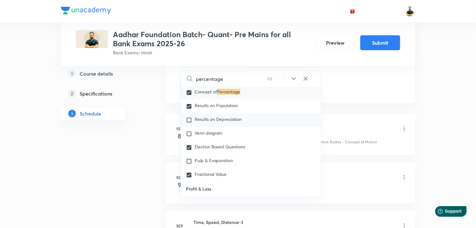
checkbox input "true"
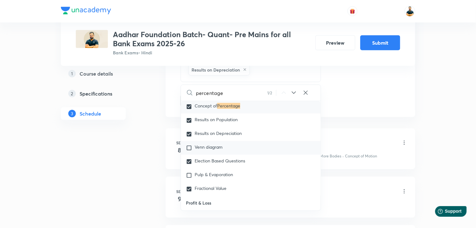
click at [187, 147] on input "checkbox" at bounding box center [190, 148] width 9 height 6
checkbox input "true"
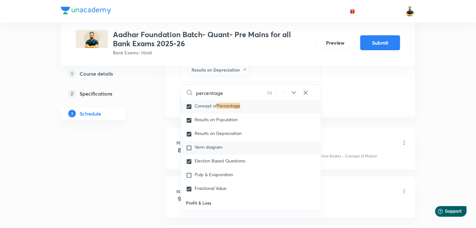
checkbox input "true"
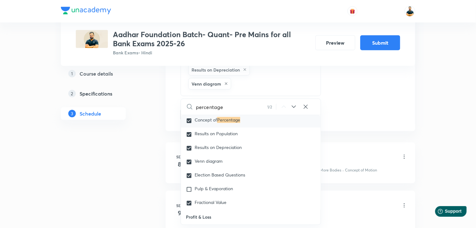
drag, startPoint x: 446, startPoint y: 170, endPoint x: 438, endPoint y: 173, distance: 7.9
click at [446, 170] on div "Plus Courses Aadhar Foundation Batch- Quant- Pre Mains for all Bank Exams 2025-…" at bounding box center [238, 83] width 476 height 900
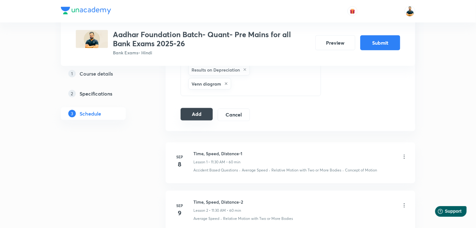
click at [194, 112] on button "Add" at bounding box center [197, 114] width 32 height 12
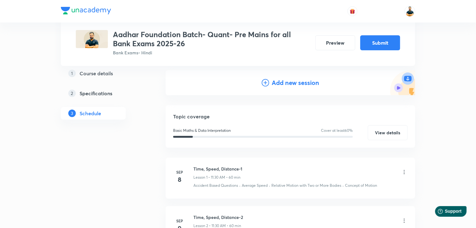
scroll to position [59, 0]
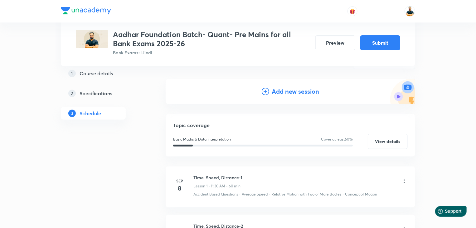
click at [307, 87] on h4 "Add new session" at bounding box center [295, 91] width 47 height 9
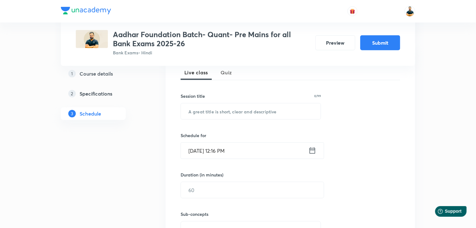
scroll to position [149, 0]
click at [224, 108] on input "text" at bounding box center [251, 110] width 140 height 16
paste input "Percentage- 2"
type input "Percentage- 2"
click at [309, 151] on icon at bounding box center [313, 149] width 8 height 9
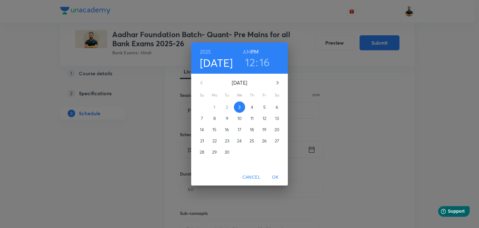
click at [237, 130] on span "17" at bounding box center [239, 129] width 11 height 6
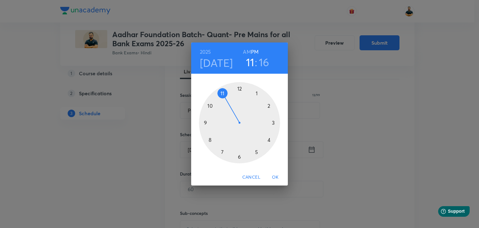
drag, startPoint x: 240, startPoint y: 88, endPoint x: 225, endPoint y: 89, distance: 14.4
click at [225, 89] on div at bounding box center [239, 122] width 81 height 81
drag, startPoint x: 273, startPoint y: 125, endPoint x: 241, endPoint y: 155, distance: 44.4
click at [240, 155] on div at bounding box center [239, 122] width 81 height 81
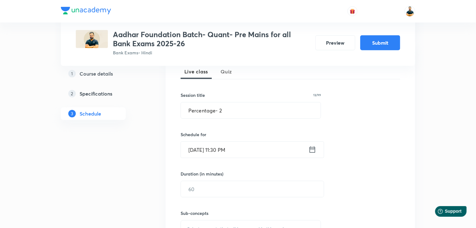
click at [234, 152] on input "[DATE] 11:30 PM" at bounding box center [245, 150] width 128 height 16
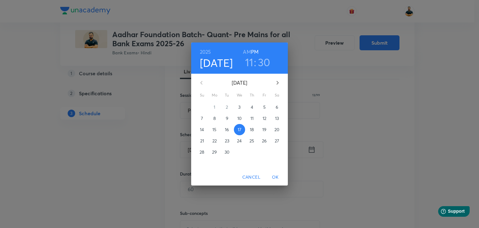
click at [247, 52] on h6 "AM" at bounding box center [247, 51] width 8 height 9
click at [281, 177] on span "OK" at bounding box center [275, 177] width 15 height 8
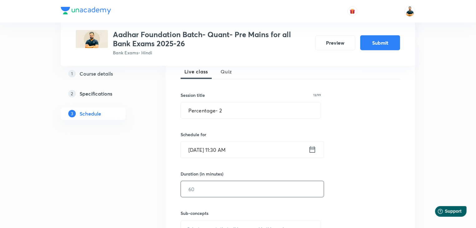
click at [268, 191] on input "text" at bounding box center [252, 189] width 143 height 16
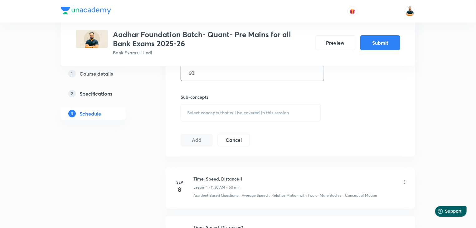
scroll to position [266, 0]
type input "60"
click at [242, 114] on div "Select concepts that wil be covered in this session" at bounding box center [251, 111] width 140 height 17
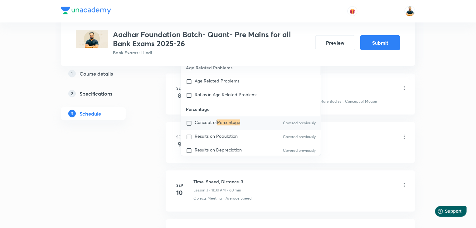
scroll to position [359, 0]
type input "percentage"
click at [191, 125] on input "checkbox" at bounding box center [190, 122] width 9 height 6
checkbox input "true"
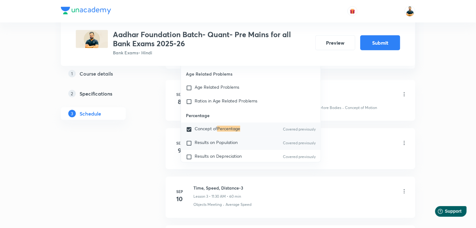
click at [188, 146] on input "checkbox" at bounding box center [190, 143] width 9 height 6
checkbox input "true"
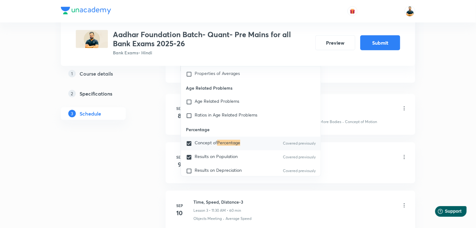
drag, startPoint x: 190, startPoint y: 172, endPoint x: 231, endPoint y: 154, distance: 45.1
click at [189, 172] on input "checkbox" at bounding box center [190, 171] width 9 height 6
checkbox input "true"
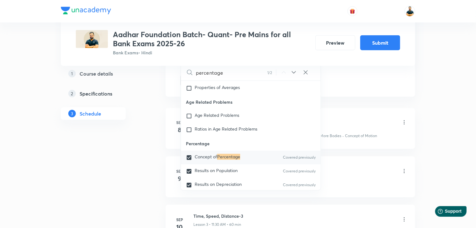
checkbox input "true"
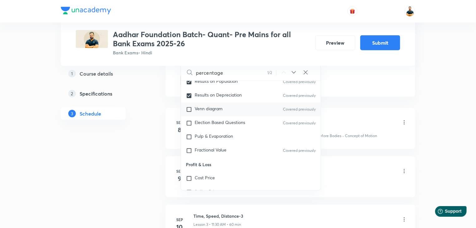
scroll to position [719, 0]
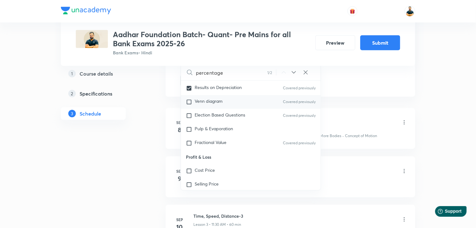
click at [191, 103] on input "checkbox" at bounding box center [190, 102] width 9 height 6
checkbox input "true"
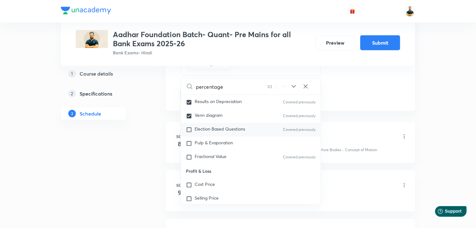
click at [189, 132] on input "checkbox" at bounding box center [190, 130] width 9 height 6
checkbox input "true"
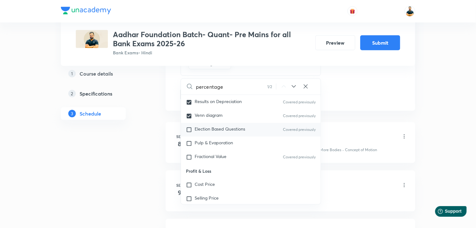
checkbox input "true"
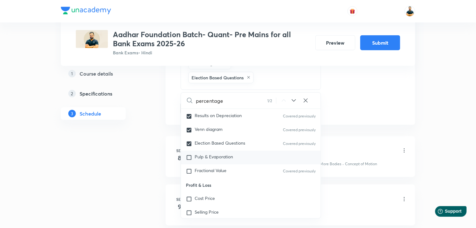
click at [191, 159] on input "checkbox" at bounding box center [190, 157] width 9 height 6
checkbox input "true"
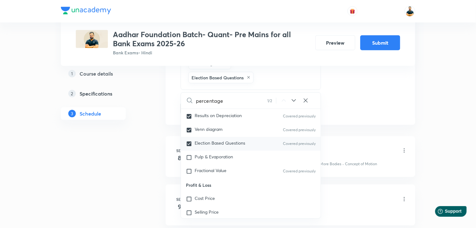
checkbox input "true"
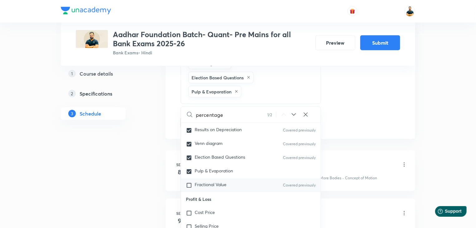
click at [190, 188] on input "checkbox" at bounding box center [190, 185] width 9 height 6
checkbox input "true"
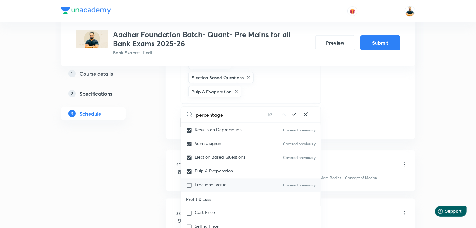
checkbox input "true"
click at [443, 134] on div "Plus Courses Aadhar Foundation Batch- Quant- Pre Mains for all Bank Exams 2025-…" at bounding box center [238, 118] width 476 height 954
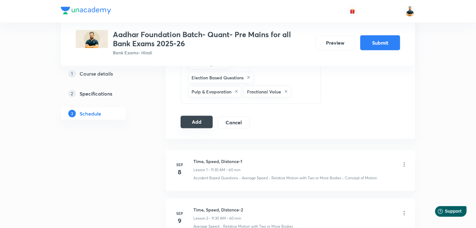
click at [206, 125] on button "Add" at bounding box center [197, 122] width 32 height 12
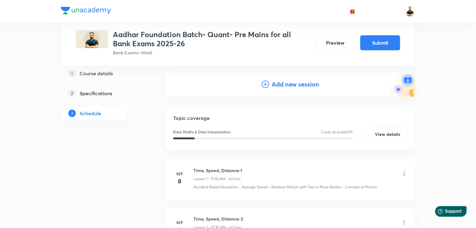
scroll to position [48, 0]
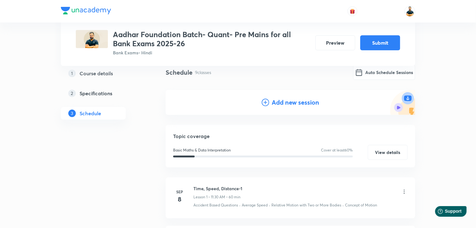
click at [280, 101] on h4 "Add new session" at bounding box center [295, 102] width 47 height 9
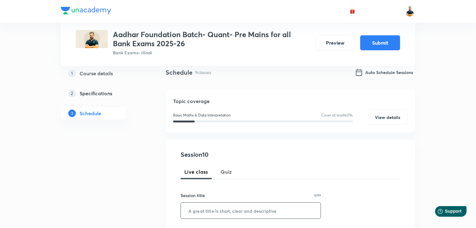
click at [247, 208] on input "text" at bounding box center [251, 211] width 140 height 16
paste input "Profit-Loss-1"
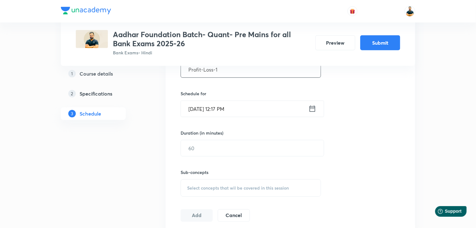
scroll to position [191, 0]
type input "Profit-Loss-1"
click at [311, 106] on icon at bounding box center [313, 107] width 6 height 6
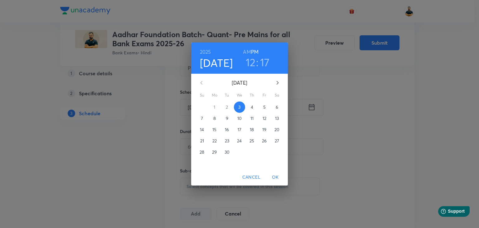
click at [253, 130] on p "18" at bounding box center [252, 129] width 4 height 6
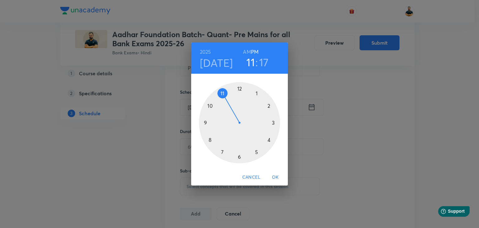
drag, startPoint x: 238, startPoint y: 87, endPoint x: 225, endPoint y: 94, distance: 15.5
click at [225, 94] on div at bounding box center [239, 122] width 81 height 81
drag, startPoint x: 274, startPoint y: 131, endPoint x: 240, endPoint y: 162, distance: 46.1
click at [240, 162] on div at bounding box center [239, 122] width 81 height 81
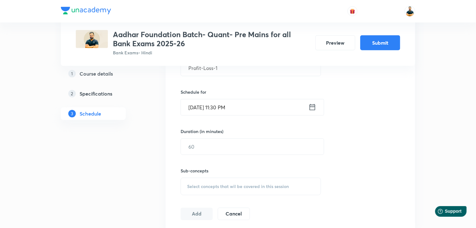
click at [236, 107] on input "[DATE] 11:30 PM" at bounding box center [245, 107] width 128 height 16
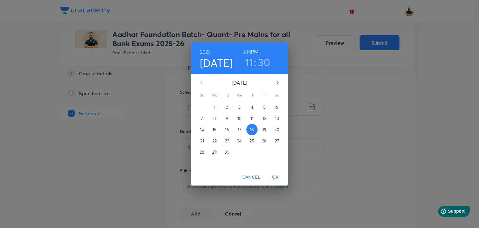
click at [246, 51] on h6 "AM" at bounding box center [247, 51] width 8 height 9
click at [272, 178] on span "OK" at bounding box center [275, 177] width 15 height 8
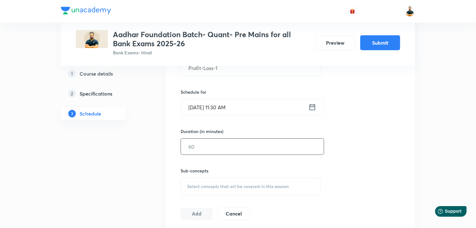
click at [227, 148] on input "text" at bounding box center [252, 147] width 143 height 16
type input "60"
click at [245, 189] on div "Select concepts that wil be covered in this session" at bounding box center [251, 186] width 140 height 17
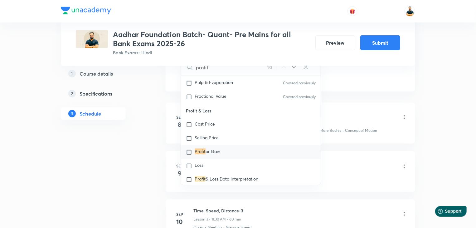
scroll to position [343, 0]
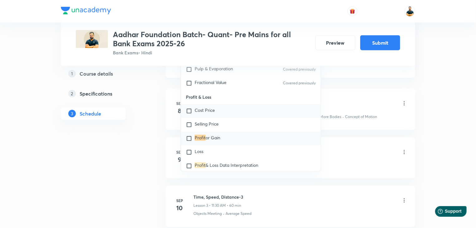
type input "profit"
click at [188, 113] on input "checkbox" at bounding box center [190, 111] width 9 height 6
checkbox input "true"
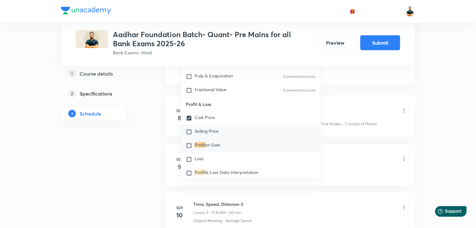
click at [189, 135] on input "checkbox" at bounding box center [190, 132] width 9 height 6
checkbox input "true"
click at [188, 148] on input "checkbox" at bounding box center [190, 146] width 9 height 6
checkbox input "true"
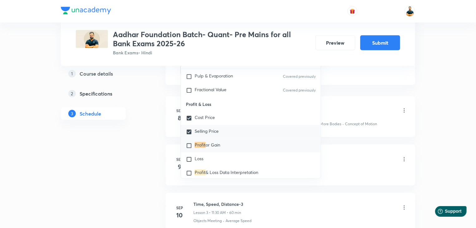
checkbox input "true"
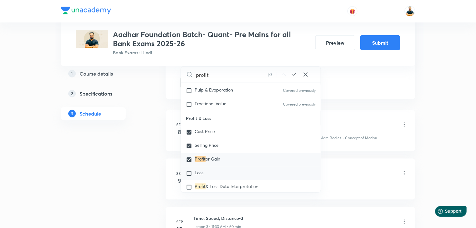
click at [187, 175] on input "checkbox" at bounding box center [190, 173] width 9 height 6
checkbox input "true"
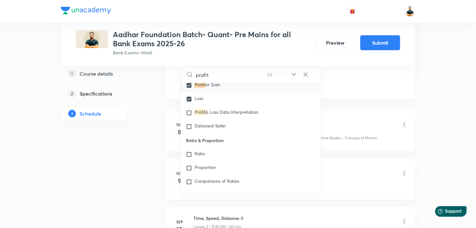
scroll to position [842, 0]
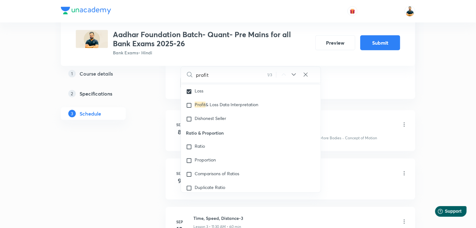
click at [425, 135] on div "Plus Courses Aadhar Foundation Batch- Quant- Pre Mains for all Bank Exams 2025-…" at bounding box center [238, 133] width 476 height 952
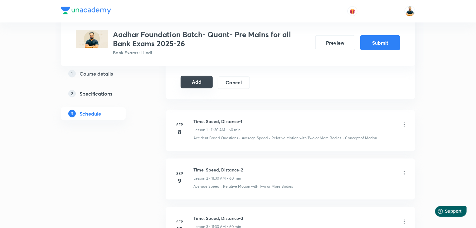
click at [201, 78] on button "Add" at bounding box center [197, 82] width 32 height 12
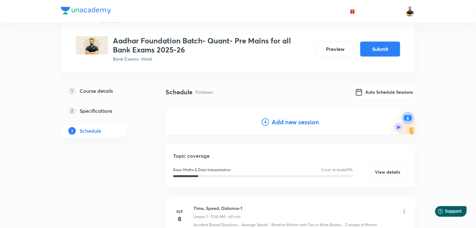
scroll to position [7, 0]
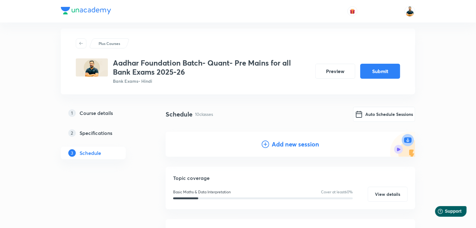
click at [290, 141] on h4 "Add new session" at bounding box center [295, 143] width 47 height 9
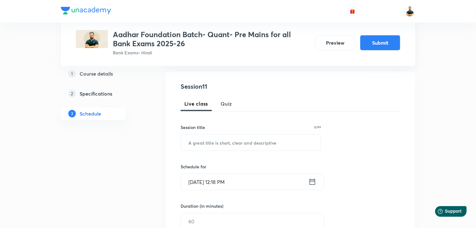
scroll to position [119, 0]
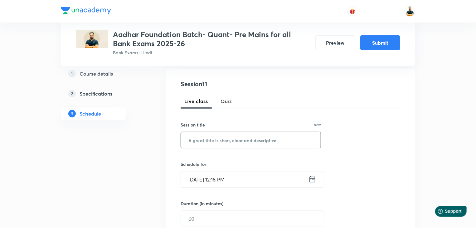
click at [285, 135] on input "text" at bounding box center [251, 140] width 140 height 16
paste input "Profit-Loss-2"
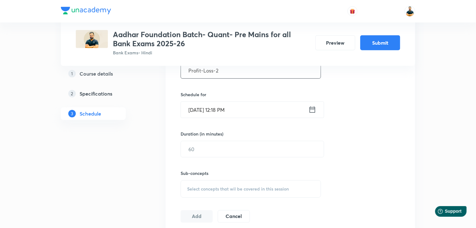
scroll to position [197, 0]
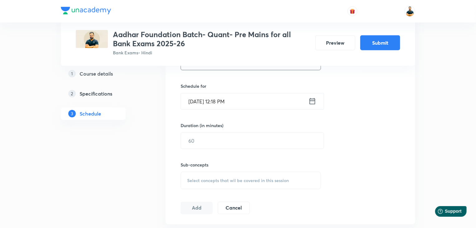
type input "Profit-Loss-2"
click at [311, 100] on icon at bounding box center [313, 101] width 8 height 9
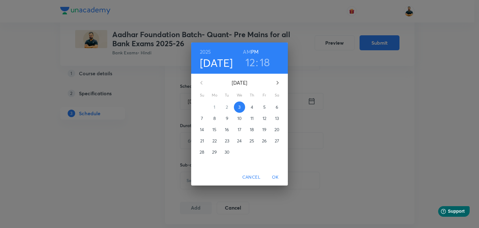
click at [263, 130] on p "19" at bounding box center [264, 129] width 4 height 6
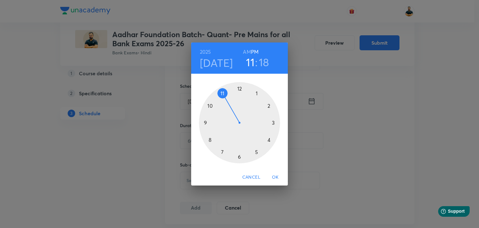
drag, startPoint x: 239, startPoint y: 89, endPoint x: 226, endPoint y: 90, distance: 13.8
click at [226, 90] on div at bounding box center [239, 122] width 81 height 81
drag, startPoint x: 273, startPoint y: 132, endPoint x: 240, endPoint y: 156, distance: 41.0
click at [240, 156] on div at bounding box center [239, 122] width 81 height 81
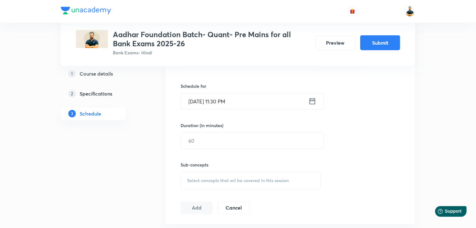
click at [237, 98] on input "[DATE] 11:30 PM" at bounding box center [245, 101] width 128 height 16
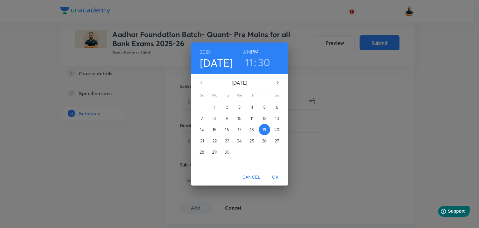
click at [248, 49] on h6 "AM" at bounding box center [247, 51] width 8 height 9
click at [279, 178] on span "OK" at bounding box center [275, 177] width 15 height 8
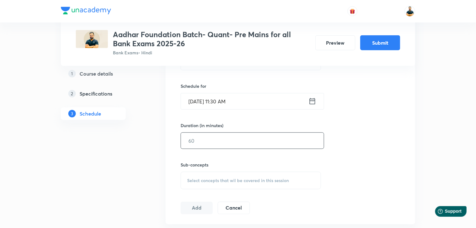
click at [240, 144] on input "text" at bounding box center [252, 141] width 143 height 16
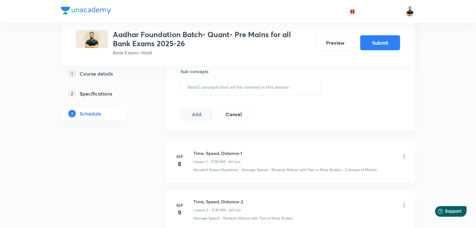
scroll to position [299, 0]
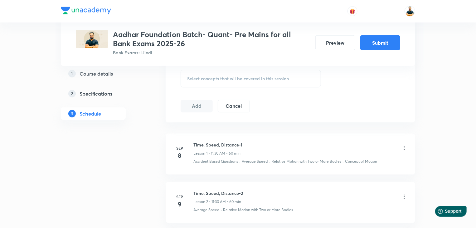
type input "60"
click at [256, 80] on span "Select concepts that wil be covered in this session" at bounding box center [238, 78] width 102 height 5
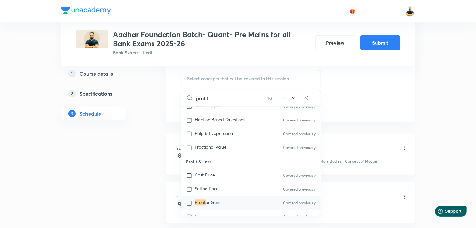
scroll to position [760, 0]
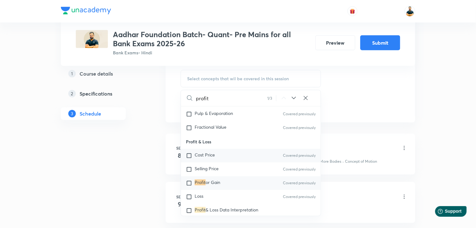
type input "profit"
click at [191, 158] on input "checkbox" at bounding box center [190, 156] width 9 height 6
checkbox input "true"
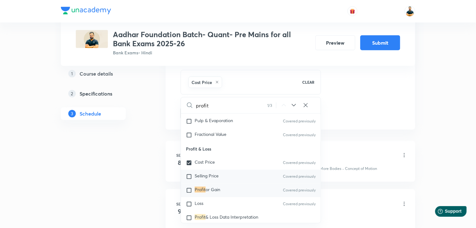
click at [188, 179] on input "checkbox" at bounding box center [190, 176] width 9 height 6
checkbox input "true"
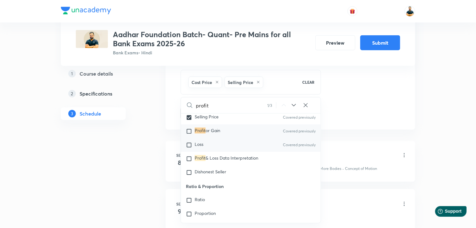
scroll to position [827, 0]
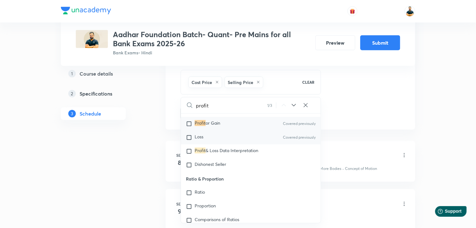
click at [189, 139] on input "checkbox" at bounding box center [190, 137] width 9 height 6
checkbox input "true"
click at [188, 168] on input "checkbox" at bounding box center [190, 165] width 9 height 6
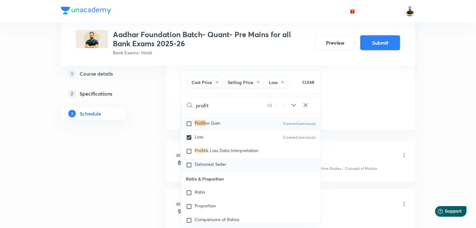
checkbox input "true"
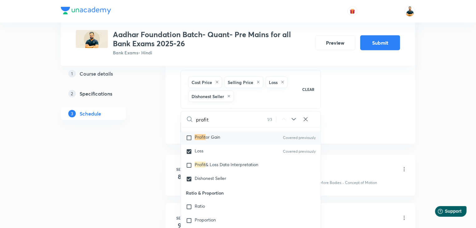
click at [456, 156] on div "Plus Courses Aadhar Foundation Batch- Quant- Pre Mains for all Bank Exams 2025-…" at bounding box center [238, 201] width 476 height 1000
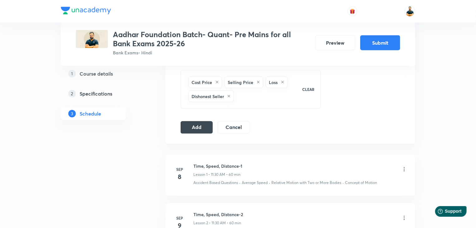
click at [195, 135] on div "Session 11 Live class Quiz Session title 13/99 Profit-Loss-2 ​ Schedule for [DA…" at bounding box center [291, 17] width 250 height 254
click at [196, 132] on div "Add Cancel" at bounding box center [218, 127] width 74 height 12
click at [196, 129] on button "Add" at bounding box center [197, 126] width 32 height 12
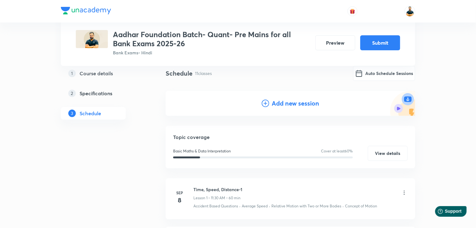
scroll to position [46, 0]
click at [304, 101] on h4 "Add new session" at bounding box center [295, 104] width 47 height 9
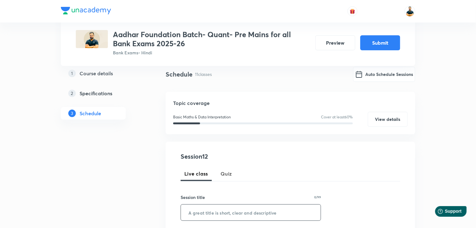
click at [240, 210] on input "text" at bounding box center [251, 212] width 140 height 16
paste input "SI-CI-1"
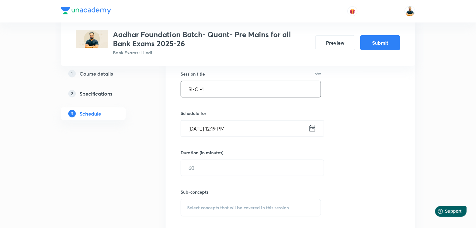
scroll to position [178, 0]
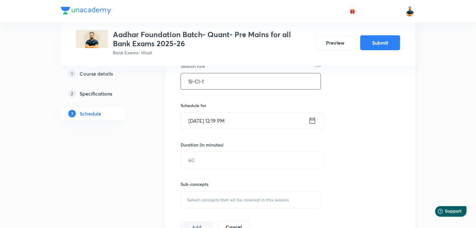
type input "SI-CI-1"
click at [310, 120] on icon at bounding box center [313, 120] width 6 height 6
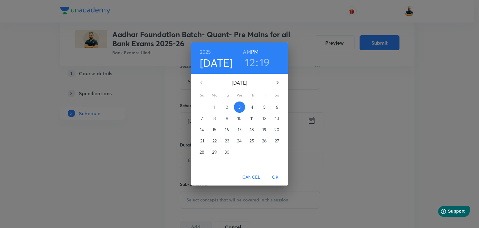
click at [277, 130] on p "20" at bounding box center [277, 129] width 5 height 6
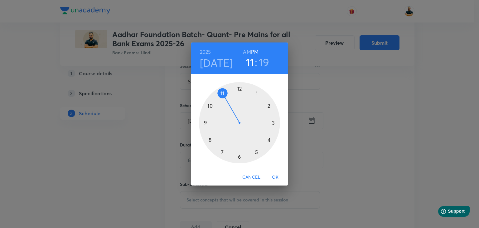
drag, startPoint x: 239, startPoint y: 88, endPoint x: 222, endPoint y: 92, distance: 18.2
click at [222, 92] on div at bounding box center [239, 122] width 81 height 81
drag, startPoint x: 273, startPoint y: 137, endPoint x: 241, endPoint y: 158, distance: 38.2
click at [241, 158] on div at bounding box center [239, 122] width 81 height 81
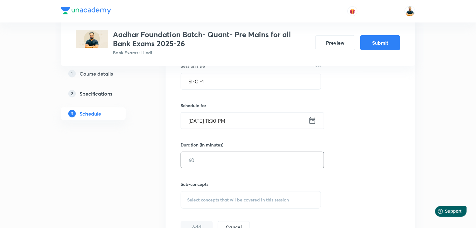
click at [249, 162] on input "text" at bounding box center [252, 160] width 143 height 16
click at [237, 120] on input "[DATE] 11:30 PM" at bounding box center [245, 121] width 128 height 16
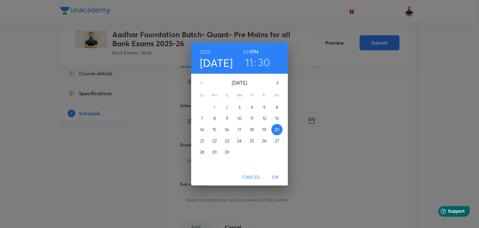
click at [249, 49] on h6 "AM" at bounding box center [247, 51] width 8 height 9
click at [273, 178] on span "OK" at bounding box center [275, 177] width 15 height 8
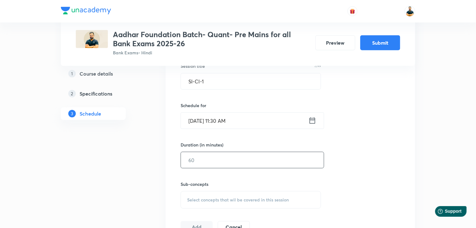
click at [223, 162] on input "text" at bounding box center [252, 160] width 143 height 16
type input "60"
click at [266, 198] on span "Select concepts that wil be covered in this session" at bounding box center [238, 199] width 102 height 5
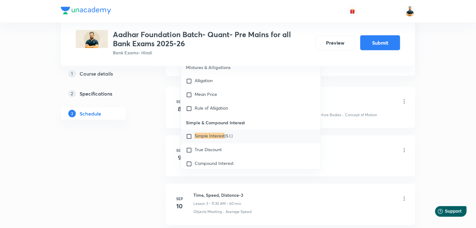
scroll to position [347, 0]
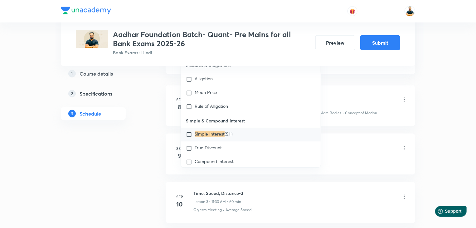
type input "simple interest"
click at [189, 137] on input "checkbox" at bounding box center [190, 134] width 9 height 6
checkbox input "true"
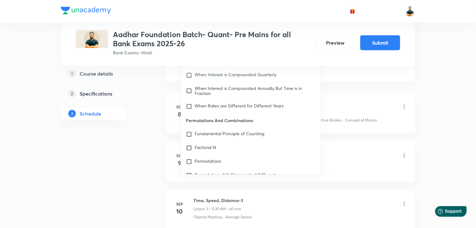
scroll to position [1572, 0]
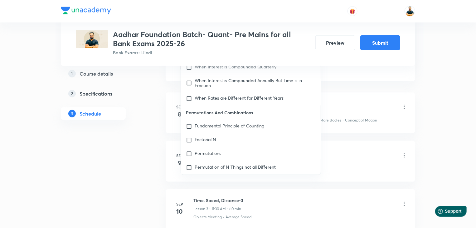
click at [449, 124] on div "Plus Courses Aadhar Foundation Batch- Quant- Pre Mains for all Bank Exams 2025-…" at bounding box center [238, 170] width 476 height 1035
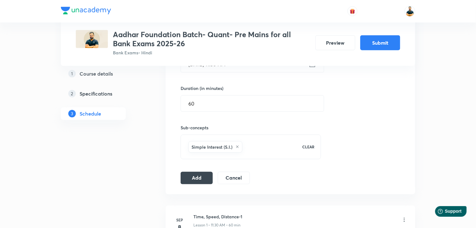
scroll to position [232, 0]
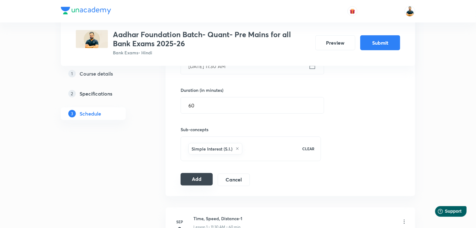
click at [205, 177] on button "Add" at bounding box center [197, 179] width 32 height 12
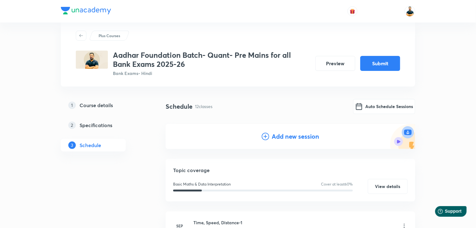
scroll to position [7, 0]
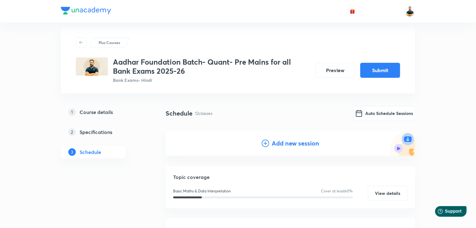
click at [276, 145] on h4 "Add new session" at bounding box center [295, 143] width 47 height 9
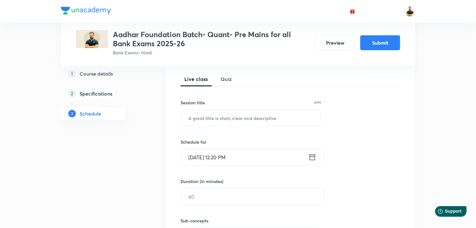
scroll to position [155, 0]
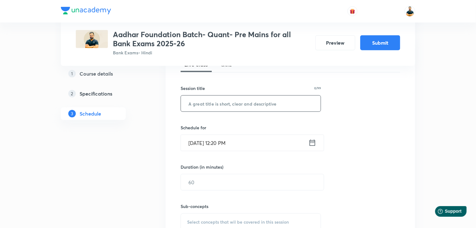
click at [222, 103] on input "text" at bounding box center [251, 103] width 140 height 16
paste input "SI-CI-2"
type input "SI-CI-2"
click at [313, 144] on icon at bounding box center [313, 142] width 8 height 9
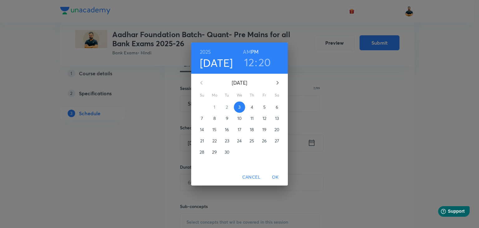
click at [215, 143] on p "22" at bounding box center [215, 141] width 4 height 6
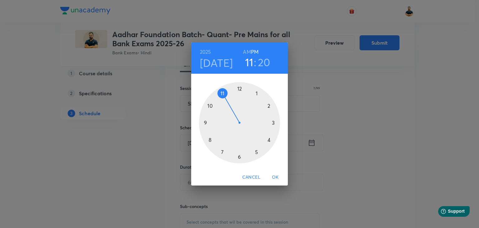
drag, startPoint x: 241, startPoint y: 87, endPoint x: 219, endPoint y: 87, distance: 21.5
click at [219, 87] on div at bounding box center [239, 122] width 81 height 81
drag, startPoint x: 269, startPoint y: 139, endPoint x: 240, endPoint y: 161, distance: 36.8
click at [240, 161] on div at bounding box center [239, 122] width 81 height 81
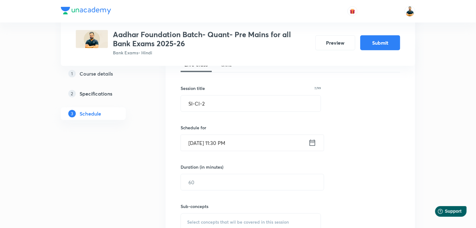
click at [237, 144] on input "[DATE] 11:30 PM" at bounding box center [245, 143] width 128 height 16
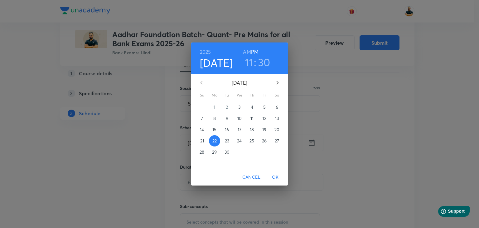
click at [247, 52] on h6 "AM" at bounding box center [247, 51] width 8 height 9
click at [273, 176] on span "OK" at bounding box center [275, 177] width 15 height 8
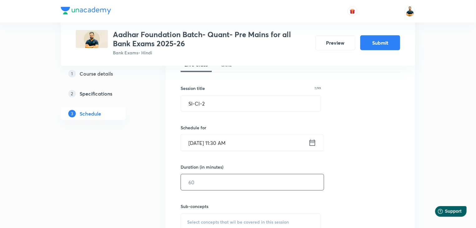
click at [239, 180] on input "text" at bounding box center [252, 182] width 143 height 16
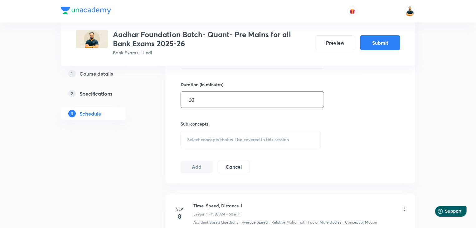
scroll to position [239, 0]
type input "60"
click at [263, 138] on span "Select concepts that wil be covered in this session" at bounding box center [238, 138] width 102 height 5
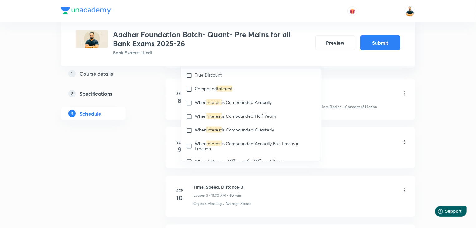
scroll to position [1503, 0]
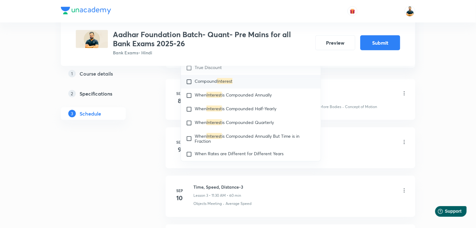
type input "interest"
click at [187, 85] on input "checkbox" at bounding box center [190, 82] width 9 height 6
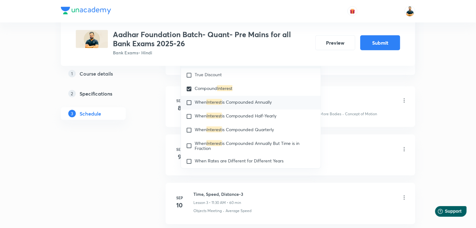
click at [188, 101] on div "When Interest is Compounded Annually" at bounding box center [251, 103] width 140 height 14
checkbox input "true"
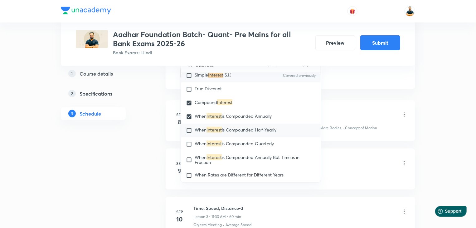
click at [188, 131] on input "checkbox" at bounding box center [190, 130] width 9 height 6
checkbox input "true"
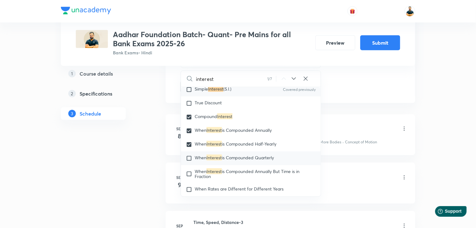
click at [190, 160] on input "checkbox" at bounding box center [190, 158] width 9 height 6
checkbox input "true"
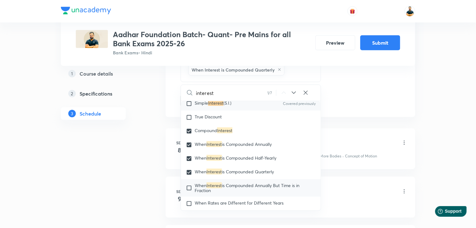
click at [189, 192] on input "checkbox" at bounding box center [190, 188] width 9 height 10
checkbox input "true"
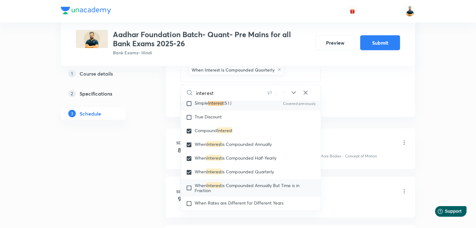
checkbox input "true"
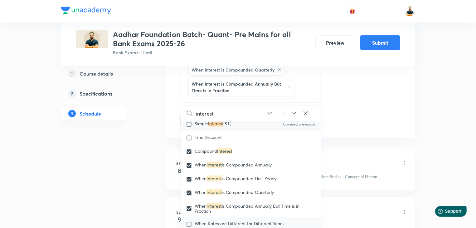
click at [188, 224] on input "checkbox" at bounding box center [190, 224] width 9 height 6
checkbox input "true"
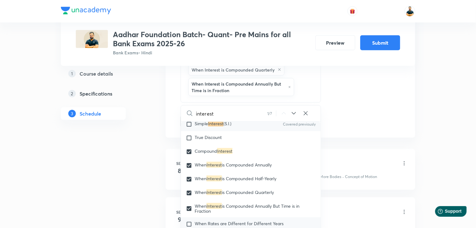
checkbox input "true"
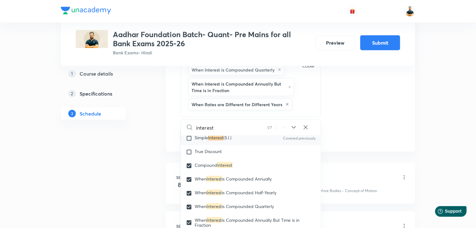
click at [441, 148] on div "Plus Courses Aadhar Foundation Batch- Quant- Pre Mains for all Bank Exams 2025-…" at bounding box center [238, 227] width 476 height 1160
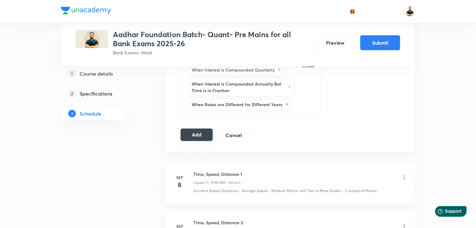
click at [183, 134] on button "Add" at bounding box center [197, 135] width 32 height 12
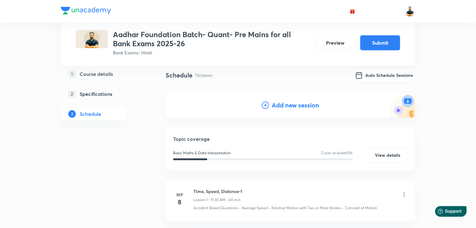
scroll to position [30, 0]
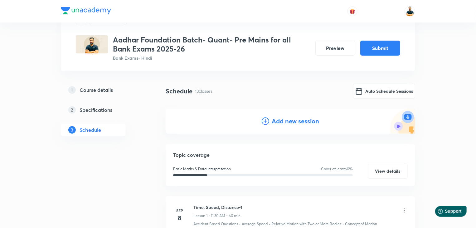
click at [287, 123] on h4 "Add new session" at bounding box center [295, 120] width 47 height 9
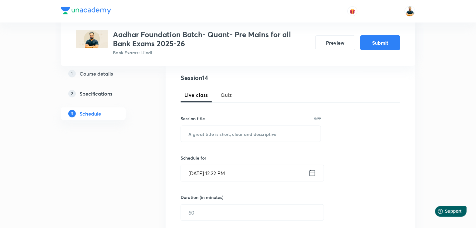
scroll to position [128, 0]
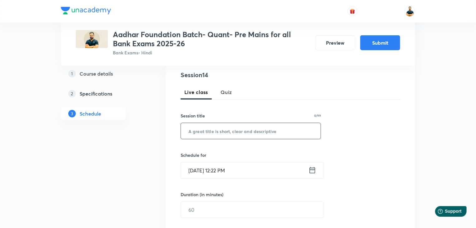
click at [282, 136] on input "text" at bounding box center [251, 131] width 140 height 16
paste input "Average- 1"
type input "Average- 1"
click at [311, 170] on icon at bounding box center [313, 170] width 8 height 9
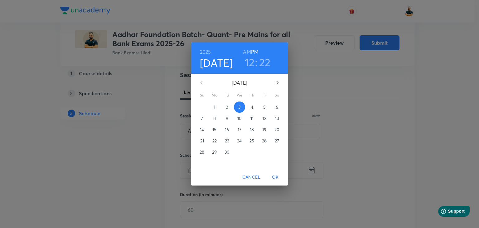
click at [229, 142] on p "23" at bounding box center [227, 141] width 4 height 6
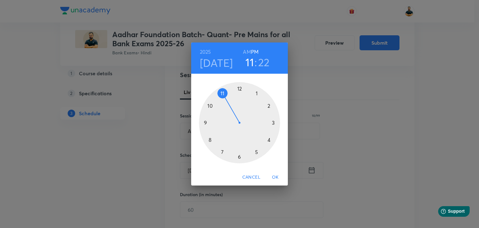
drag, startPoint x: 239, startPoint y: 89, endPoint x: 230, endPoint y: 94, distance: 10.5
click at [230, 94] on div at bounding box center [239, 122] width 81 height 81
drag, startPoint x: 267, startPoint y: 144, endPoint x: 241, endPoint y: 157, distance: 29.6
click at [241, 157] on div at bounding box center [239, 122] width 81 height 81
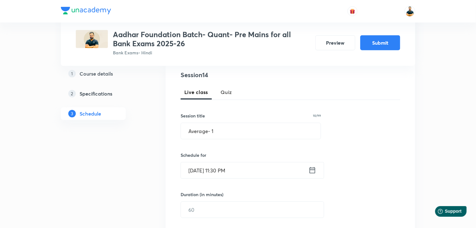
click at [233, 171] on input "[DATE] 11:30 PM" at bounding box center [245, 170] width 128 height 16
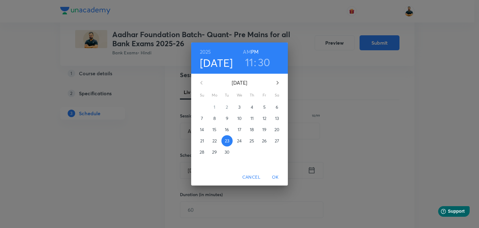
click at [249, 52] on h6 "AM" at bounding box center [247, 51] width 8 height 9
click at [281, 178] on span "OK" at bounding box center [275, 177] width 15 height 8
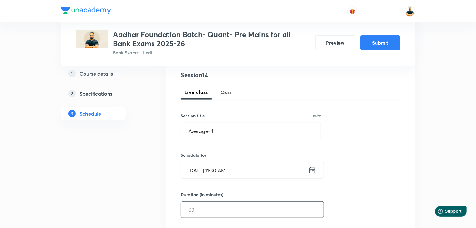
click at [276, 213] on input "text" at bounding box center [252, 210] width 143 height 16
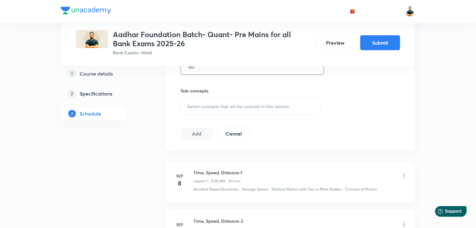
scroll to position [287, 0]
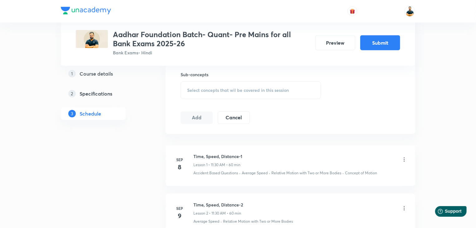
type input "60"
click at [262, 90] on span "Select concepts that wil be covered in this session" at bounding box center [238, 90] width 102 height 5
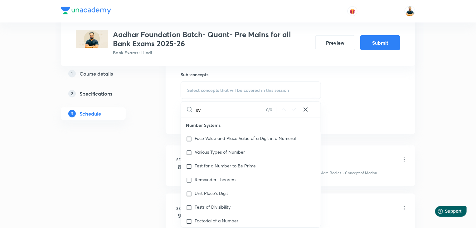
type input "s"
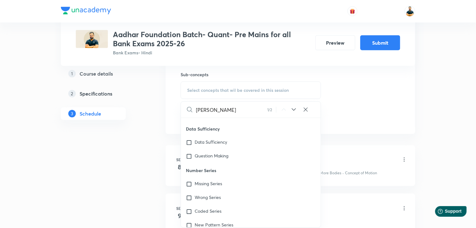
scroll to position [553, 0]
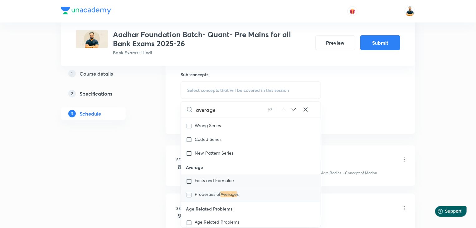
type input "average"
click at [189, 184] on input "checkbox" at bounding box center [190, 181] width 9 height 6
checkbox input "true"
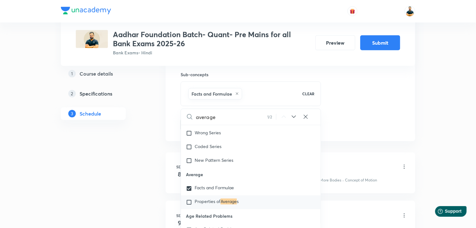
click at [189, 204] on input "checkbox" at bounding box center [190, 202] width 9 height 6
checkbox input "true"
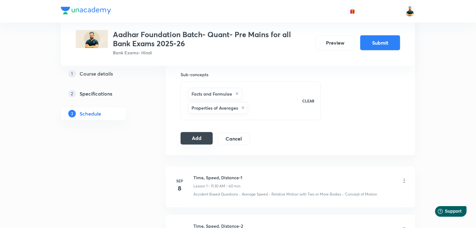
click at [205, 137] on button "Add" at bounding box center [197, 138] width 32 height 12
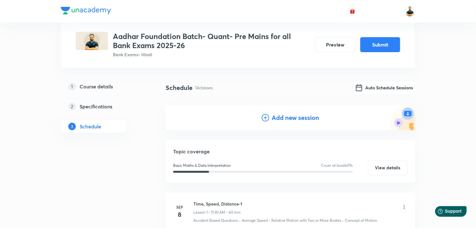
scroll to position [0, 0]
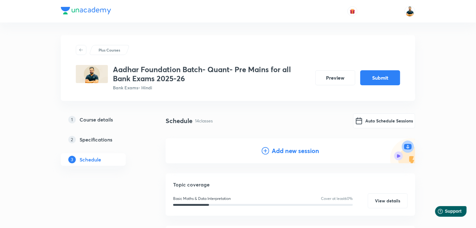
click at [302, 148] on h4 "Add new session" at bounding box center [295, 150] width 47 height 9
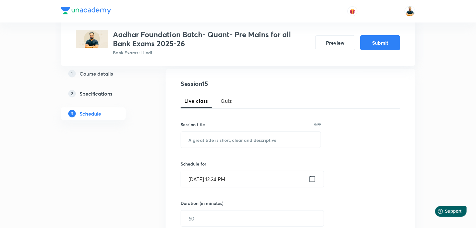
scroll to position [120, 0]
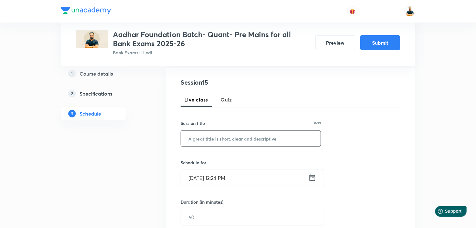
click at [276, 134] on input "text" at bounding box center [251, 138] width 140 height 16
paste input "Average- 2"
type input "Average- 2"
click at [315, 181] on icon at bounding box center [313, 177] width 8 height 9
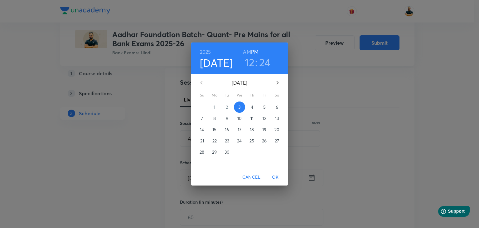
click at [241, 144] on p "24" at bounding box center [239, 141] width 5 height 6
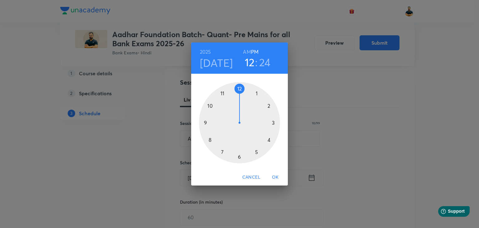
drag, startPoint x: 235, startPoint y: 87, endPoint x: 231, endPoint y: 90, distance: 4.9
click at [231, 90] on div at bounding box center [239, 122] width 81 height 81
drag, startPoint x: 257, startPoint y: 149, endPoint x: 242, endPoint y: 157, distance: 17.5
click at [242, 157] on div at bounding box center [239, 122] width 81 height 81
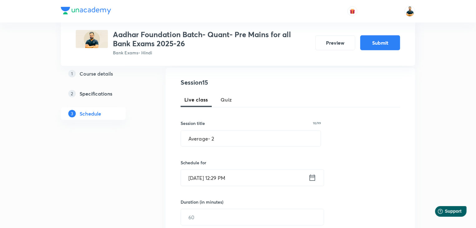
click at [310, 179] on icon at bounding box center [313, 177] width 8 height 9
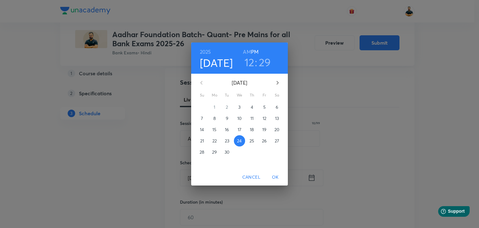
click at [279, 177] on span "OK" at bounding box center [275, 177] width 15 height 8
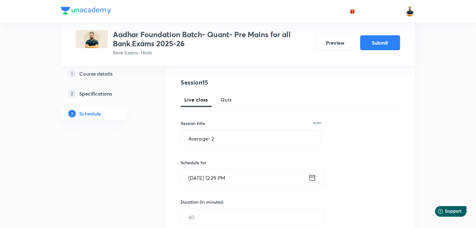
click at [235, 179] on input "[DATE] 12:29 PM" at bounding box center [245, 178] width 128 height 16
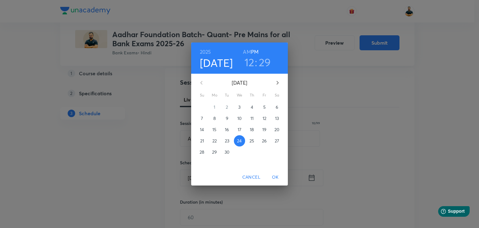
click at [254, 61] on h3 "12" at bounding box center [250, 62] width 10 height 13
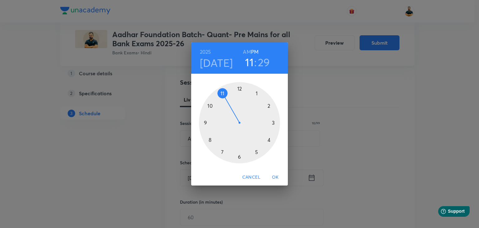
drag, startPoint x: 240, startPoint y: 88, endPoint x: 221, endPoint y: 92, distance: 19.2
click at [221, 92] on div at bounding box center [239, 122] width 81 height 81
drag, startPoint x: 244, startPoint y: 157, endPoint x: 243, endPoint y: 151, distance: 6.1
click at [241, 157] on div at bounding box center [239, 122] width 81 height 81
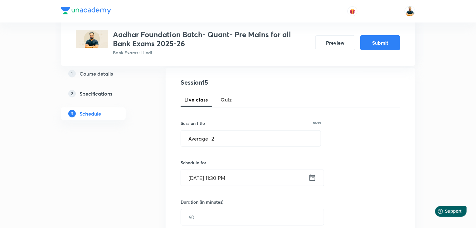
click at [237, 178] on input "[DATE] 11:30 PM" at bounding box center [245, 178] width 128 height 16
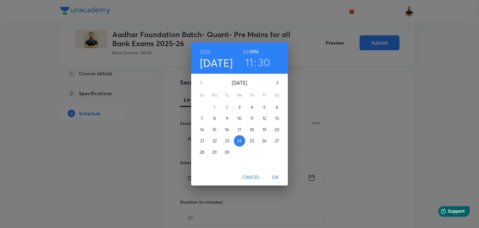
click at [246, 49] on h6 "AM" at bounding box center [247, 51] width 8 height 9
click at [277, 177] on span "OK" at bounding box center [275, 177] width 15 height 8
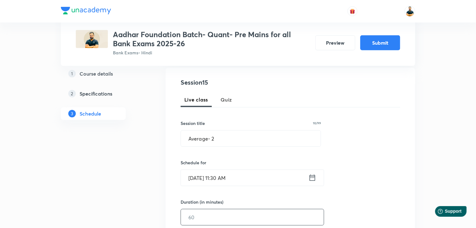
click at [240, 217] on input "text" at bounding box center [252, 217] width 143 height 16
type input "60"
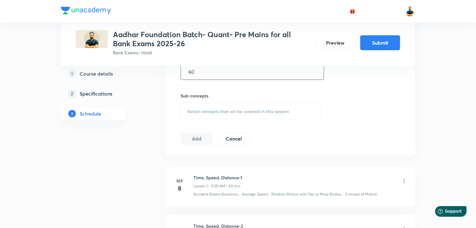
scroll to position [267, 0]
click at [226, 111] on span "Select concepts that wil be covered in this session" at bounding box center [238, 110] width 102 height 5
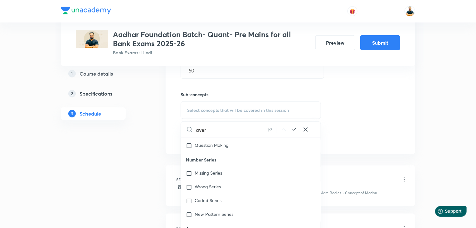
scroll to position [553, 0]
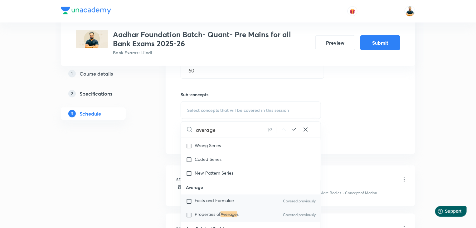
type input "average"
click at [191, 204] on input "checkbox" at bounding box center [190, 201] width 9 height 6
checkbox input "true"
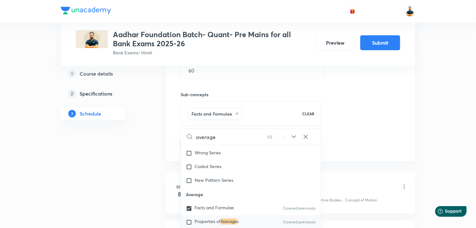
click at [188, 225] on input "checkbox" at bounding box center [190, 222] width 9 height 6
checkbox input "true"
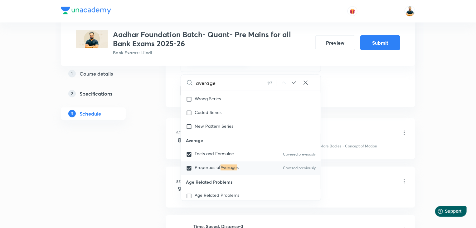
scroll to position [338, 0]
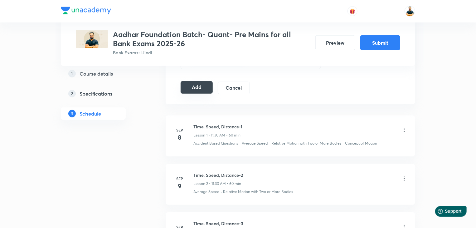
click at [197, 88] on button "Add" at bounding box center [197, 87] width 32 height 12
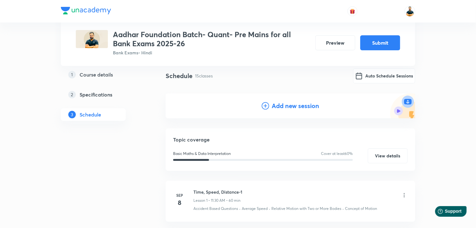
scroll to position [40, 0]
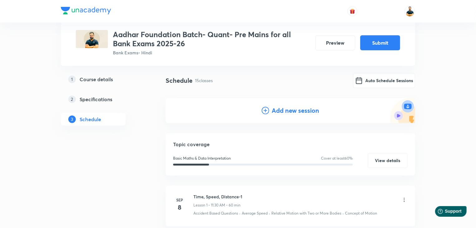
click at [302, 115] on h4 "Add new session" at bounding box center [295, 110] width 47 height 9
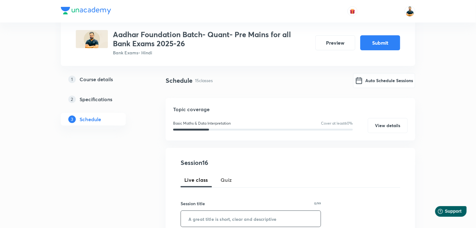
click at [217, 217] on input "text" at bounding box center [251, 219] width 140 height 16
paste input "Mensuration-2D"
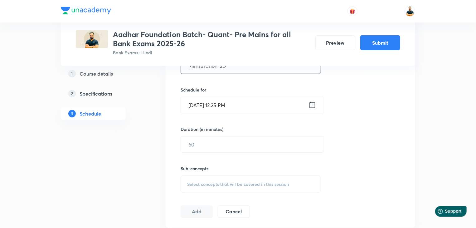
scroll to position [194, 0]
type input "Mensuration-2D"
click at [312, 104] on icon at bounding box center [313, 104] width 8 height 9
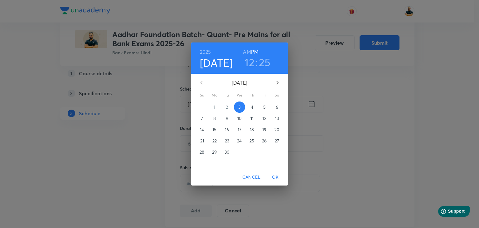
click at [250, 141] on p "25" at bounding box center [252, 141] width 5 height 6
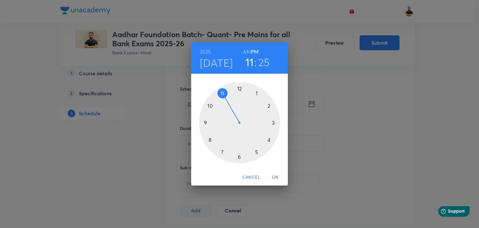
drag, startPoint x: 239, startPoint y: 90, endPoint x: 227, endPoint y: 93, distance: 12.7
click at [227, 93] on div at bounding box center [239, 122] width 81 height 81
drag, startPoint x: 258, startPoint y: 152, endPoint x: 240, endPoint y: 162, distance: 20.8
click at [240, 162] on div at bounding box center [239, 122] width 81 height 81
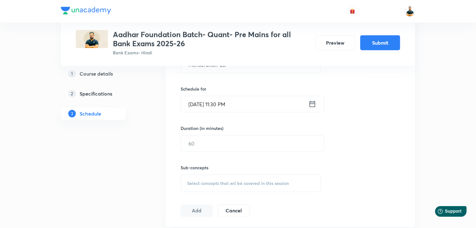
click at [236, 104] on input "[DATE] 11:30 PM" at bounding box center [245, 104] width 128 height 16
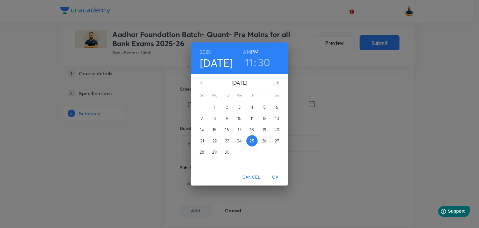
click at [246, 51] on h6 "AM" at bounding box center [247, 51] width 8 height 9
click at [274, 177] on span "OK" at bounding box center [275, 177] width 15 height 8
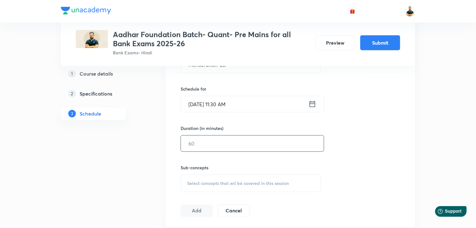
click at [218, 139] on input "text" at bounding box center [252, 143] width 143 height 16
type input "60"
click at [243, 186] on div "Select concepts that wil be covered in this session" at bounding box center [251, 182] width 140 height 17
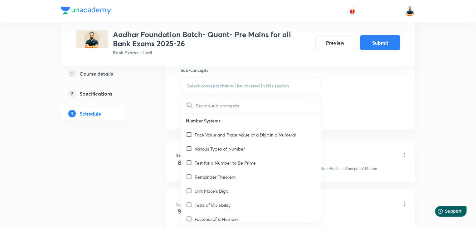
scroll to position [293, 0]
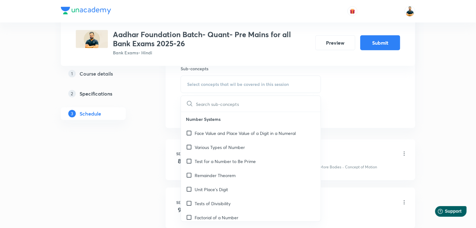
click at [268, 101] on input "text" at bounding box center [258, 104] width 125 height 16
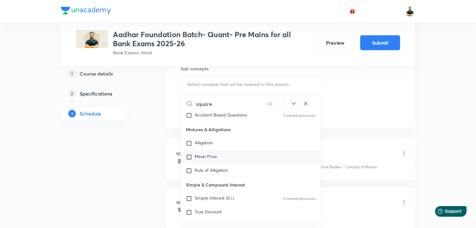
scroll to position [1411, 0]
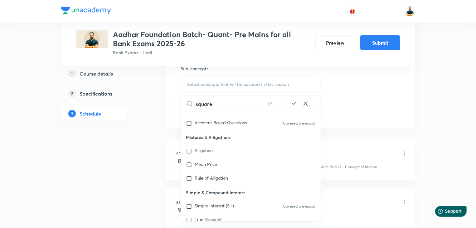
drag, startPoint x: 257, startPoint y: 105, endPoint x: 187, endPoint y: 106, distance: 69.9
click at [187, 106] on div "square 1 / 2 ​" at bounding box center [251, 104] width 140 height 16
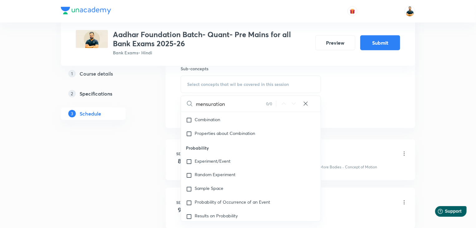
scroll to position [1715, 0]
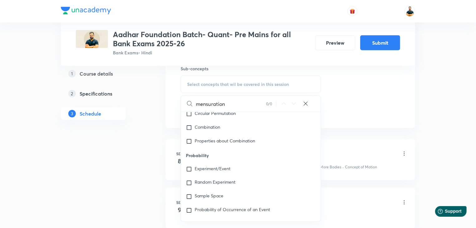
type input "mensuration"
click at [304, 102] on icon at bounding box center [306, 103] width 6 height 6
click at [249, 105] on input "text" at bounding box center [258, 104] width 125 height 16
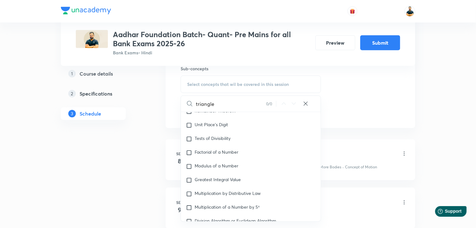
scroll to position [0, 0]
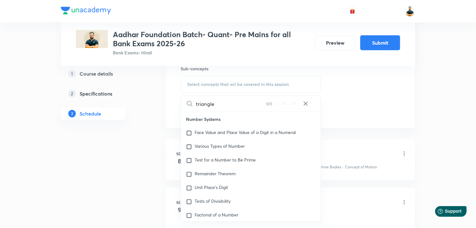
drag, startPoint x: 236, startPoint y: 100, endPoint x: 182, endPoint y: 100, distance: 54.3
click at [182, 100] on div "triangle 0 / 0 ​" at bounding box center [251, 104] width 140 height 16
type input "rhombus"
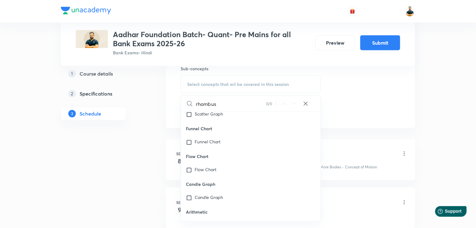
scroll to position [2841, 0]
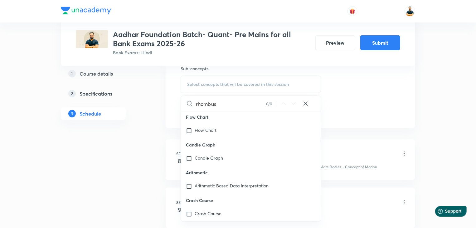
click at [113, 74] on div "1 Course details" at bounding box center [104, 73] width 72 height 7
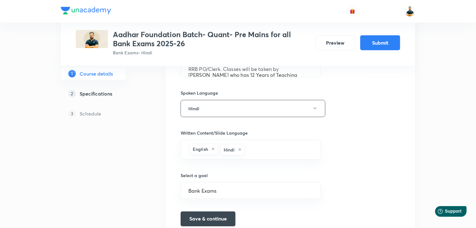
scroll to position [123, 0]
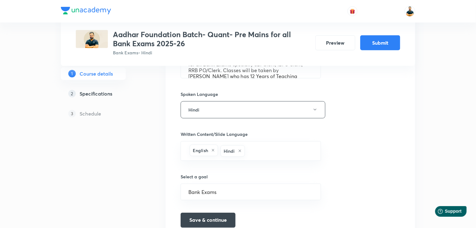
click at [90, 98] on link "2 Specifications" at bounding box center [103, 93] width 85 height 12
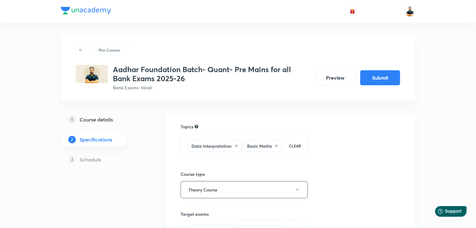
click at [278, 153] on div "Data Interpretation Basic Maths CLEAR" at bounding box center [244, 146] width 127 height 25
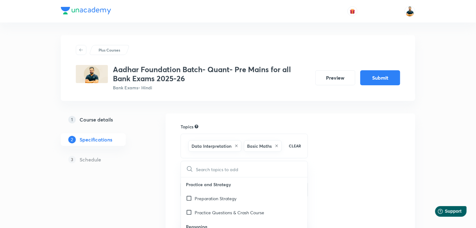
checkbox input "true"
type input "a"
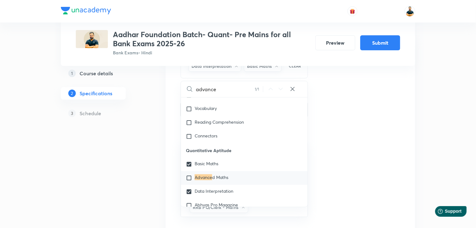
scroll to position [91, 0]
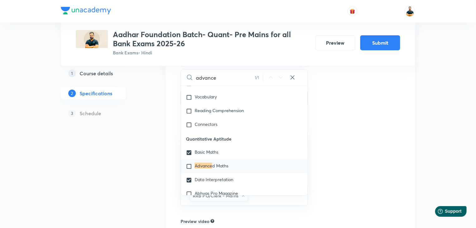
click at [189, 166] on input "checkbox" at bounding box center [190, 166] width 9 height 6
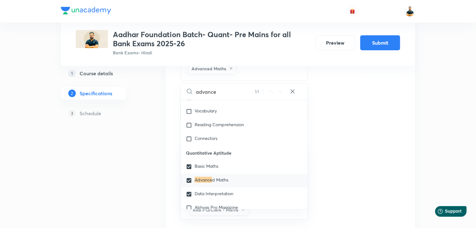
click at [365, 154] on div "Topics Data Interpretation Basic Maths Advanced Maths CLEAR advance 1 / 1 ​ Pra…" at bounding box center [291, 159] width 220 height 254
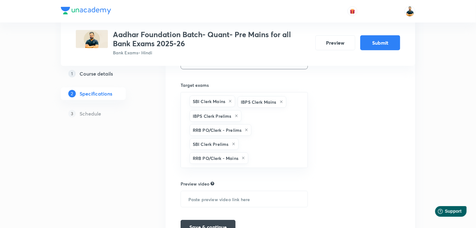
scroll to position [178, 0]
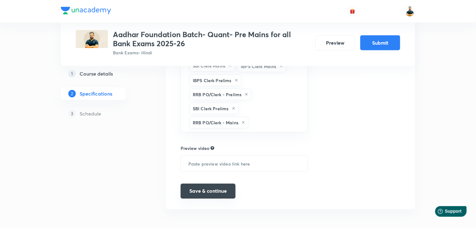
click at [213, 195] on button "Save & continue" at bounding box center [208, 190] width 55 height 15
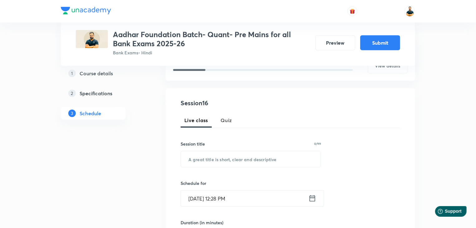
scroll to position [98, 0]
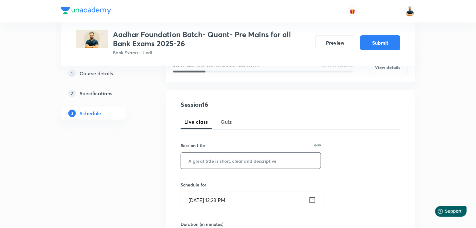
click at [223, 164] on input "text" at bounding box center [251, 161] width 140 height 16
paste input "Mensuration-2D"
click at [311, 203] on icon at bounding box center [313, 199] width 8 height 9
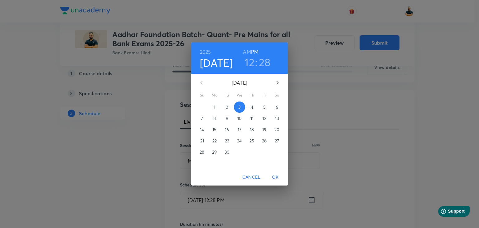
click at [255, 139] on span "25" at bounding box center [252, 141] width 11 height 6
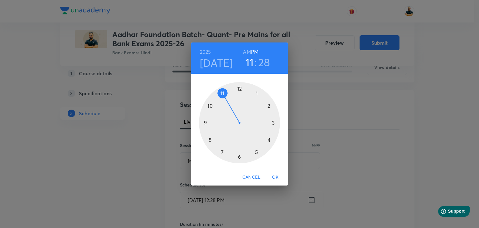
drag, startPoint x: 240, startPoint y: 88, endPoint x: 225, endPoint y: 93, distance: 15.7
click at [225, 93] on div at bounding box center [239, 122] width 81 height 81
drag, startPoint x: 248, startPoint y: 156, endPoint x: 239, endPoint y: 157, distance: 8.8
click at [239, 157] on div at bounding box center [239, 122] width 81 height 81
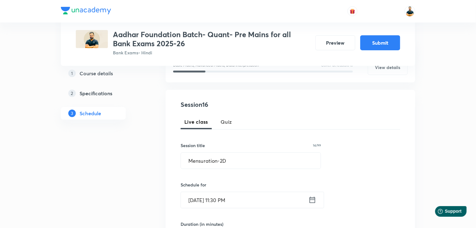
click at [235, 200] on input "[DATE] 11:30 PM" at bounding box center [245, 200] width 128 height 16
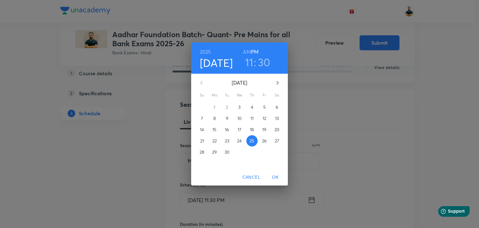
click at [247, 50] on h6 "AM" at bounding box center [247, 51] width 8 height 9
click at [276, 177] on span "OK" at bounding box center [275, 177] width 15 height 8
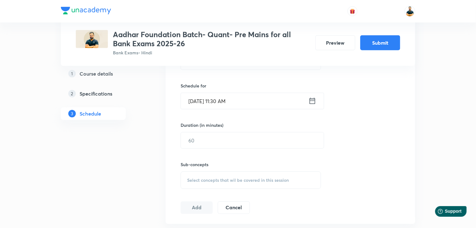
scroll to position [196, 0]
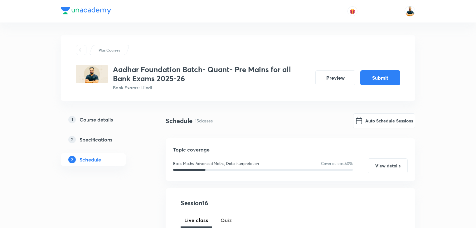
scroll to position [196, 0]
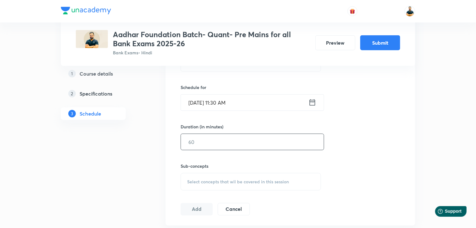
click at [243, 143] on input "text" at bounding box center [252, 142] width 143 height 16
type input "60"
click at [241, 186] on div "Select concepts that wil be covered in this session" at bounding box center [251, 181] width 140 height 17
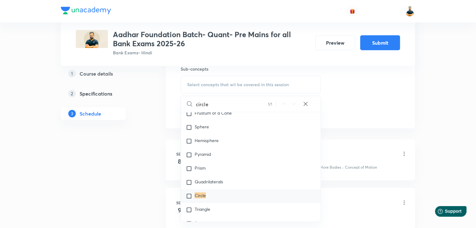
scroll to position [2431, 0]
type input "circle"
click at [188, 187] on input "checkbox" at bounding box center [190, 184] width 9 height 6
checkbox input "true"
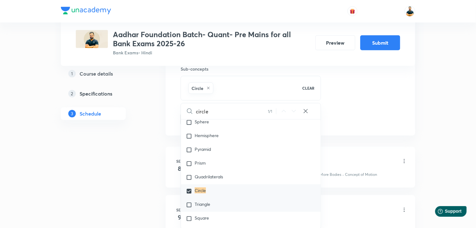
drag, startPoint x: 188, startPoint y: 213, endPoint x: 193, endPoint y: 213, distance: 4.2
click at [188, 208] on input "checkbox" at bounding box center [190, 205] width 9 height 6
checkbox input "true"
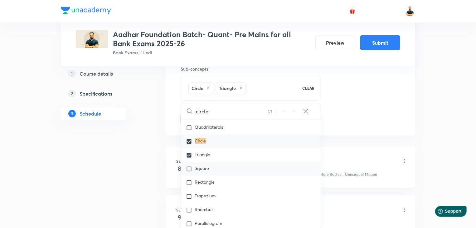
click at [191, 172] on input "checkbox" at bounding box center [190, 169] width 9 height 6
checkbox input "true"
click at [190, 186] on input "checkbox" at bounding box center [190, 182] width 9 height 6
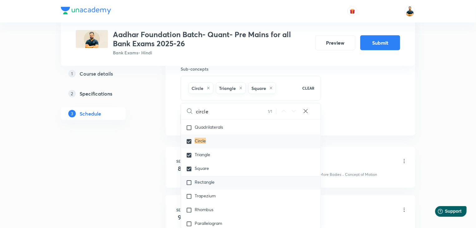
checkbox input "true"
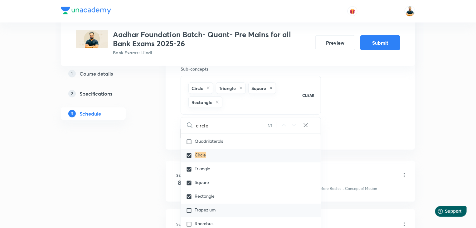
click at [187, 213] on input "checkbox" at bounding box center [190, 210] width 9 height 6
checkbox input "true"
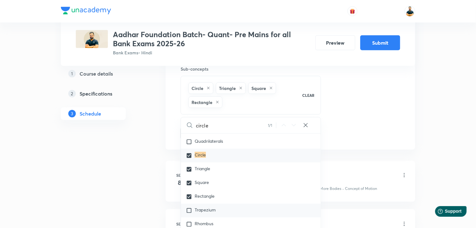
checkbox input "true"
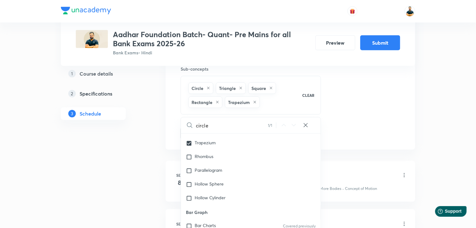
scroll to position [2556, 0]
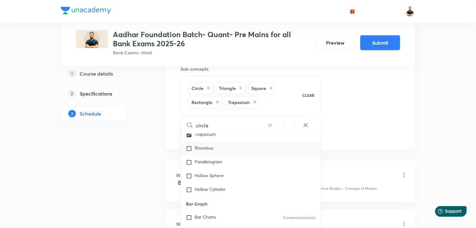
click at [187, 152] on input "checkbox" at bounding box center [190, 148] width 9 height 6
checkbox input "true"
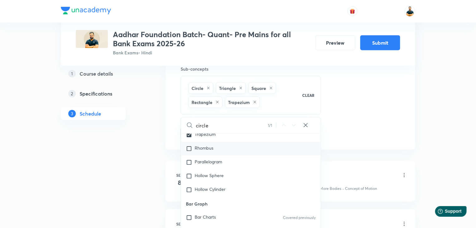
checkbox input "true"
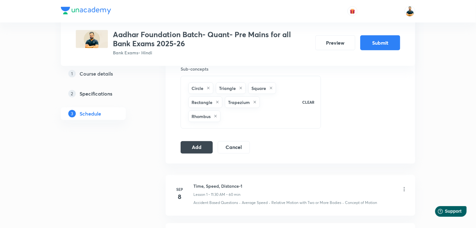
click at [187, 139] on div "Session 16 Live class Quiz Session title 14/99 Mensuration-2D ​ Schedule for Se…" at bounding box center [291, 29] width 250 height 268
click at [191, 140] on button "Add" at bounding box center [197, 146] width 32 height 12
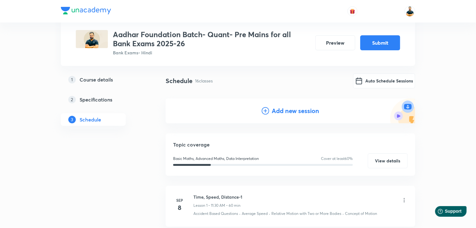
scroll to position [0, 0]
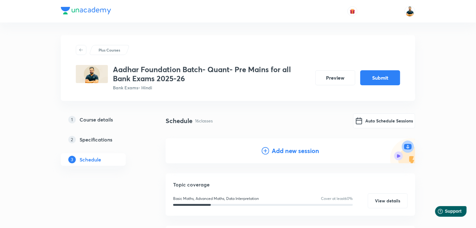
click at [297, 151] on h4 "Add new session" at bounding box center [295, 150] width 47 height 9
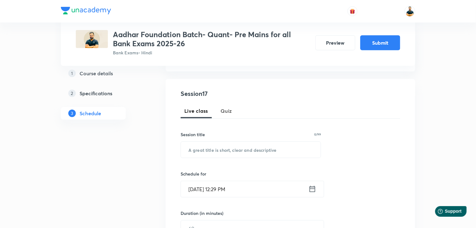
scroll to position [111, 0]
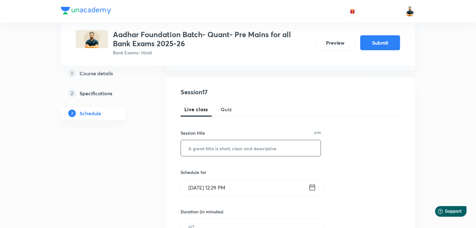
click at [257, 152] on input "text" at bounding box center [251, 148] width 140 height 16
paste input "Mensuration-3D"
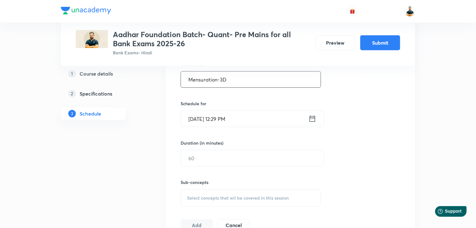
scroll to position [209, 0]
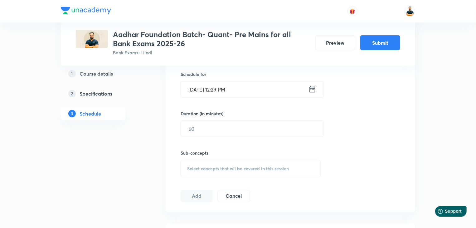
type input "Mensuration-3D"
click at [313, 91] on icon at bounding box center [313, 89] width 8 height 9
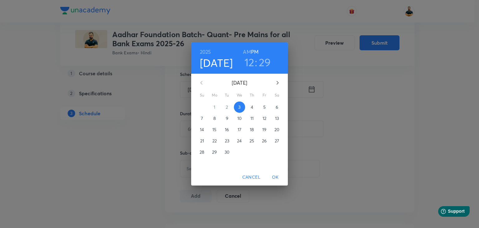
click at [262, 143] on p "26" at bounding box center [264, 141] width 5 height 6
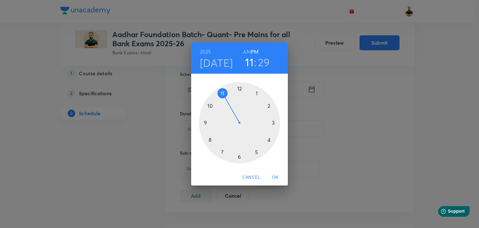
drag, startPoint x: 237, startPoint y: 89, endPoint x: 228, endPoint y: 96, distance: 11.6
click at [228, 96] on div at bounding box center [239, 122] width 81 height 81
drag, startPoint x: 242, startPoint y: 156, endPoint x: 238, endPoint y: 156, distance: 3.4
click at [238, 156] on div at bounding box center [239, 122] width 81 height 81
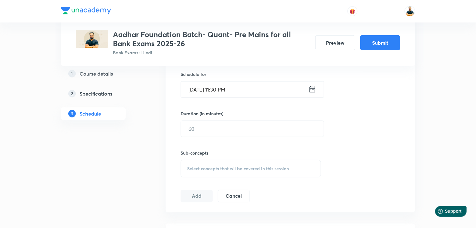
click at [233, 88] on input "Sep 26, 2025, 11:30 PM" at bounding box center [245, 89] width 128 height 16
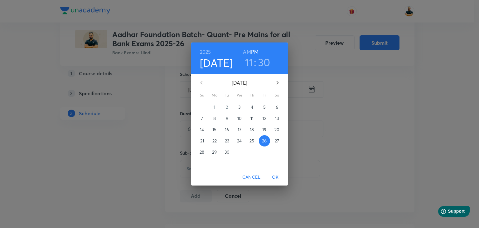
click at [248, 50] on h6 "AM" at bounding box center [247, 51] width 8 height 9
click at [272, 178] on span "OK" at bounding box center [275, 177] width 15 height 8
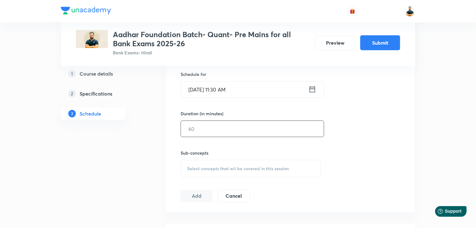
click at [219, 132] on input "text" at bounding box center [252, 129] width 143 height 16
type input "60"
click at [222, 167] on span "Select concepts that wil be covered in this session" at bounding box center [238, 168] width 102 height 5
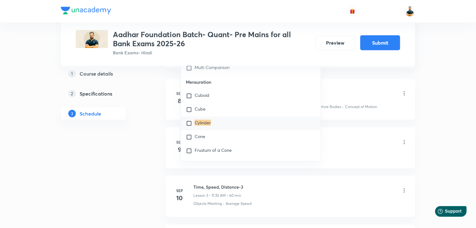
scroll to position [350, 0]
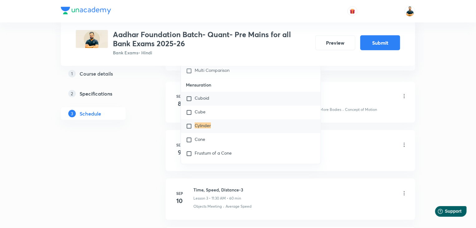
type input "cylinder"
click at [187, 102] on input "checkbox" at bounding box center [190, 98] width 9 height 6
checkbox input "true"
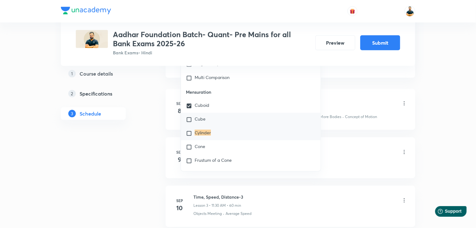
click at [188, 123] on input "checkbox" at bounding box center [190, 119] width 9 height 6
checkbox input "true"
click at [189, 136] on input "checkbox" at bounding box center [190, 133] width 9 height 6
checkbox input "true"
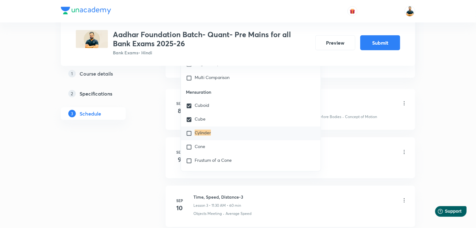
checkbox input "true"
click at [189, 150] on input "checkbox" at bounding box center [190, 147] width 9 height 6
checkbox input "true"
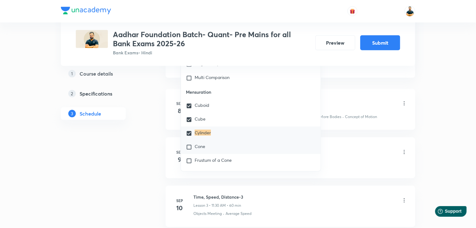
checkbox input "true"
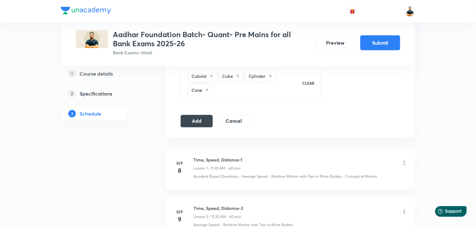
scroll to position [298, 0]
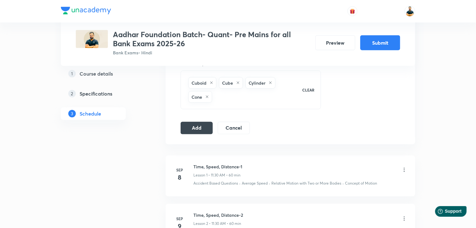
click at [258, 96] on div "Cuboid Cube Cylinder Cone" at bounding box center [241, 90] width 108 height 28
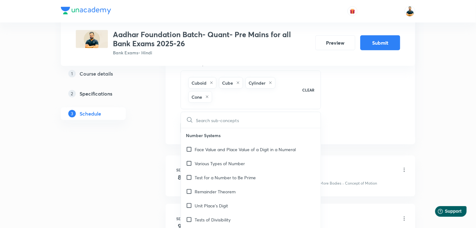
checkbox input "true"
type input "s"
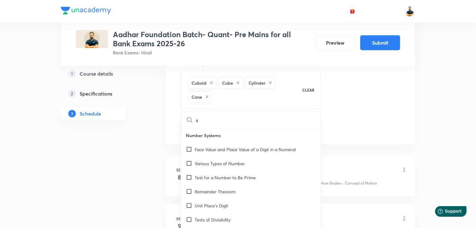
checkbox input "true"
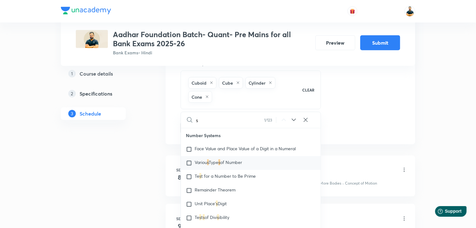
checkbox input "true"
type input "sp"
checkbox input "true"
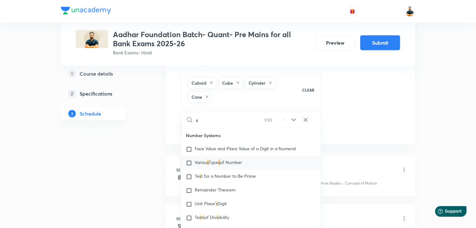
checkbox input "true"
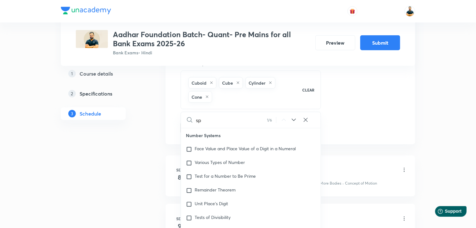
checkbox input "true"
type input "sph"
checkbox input "true"
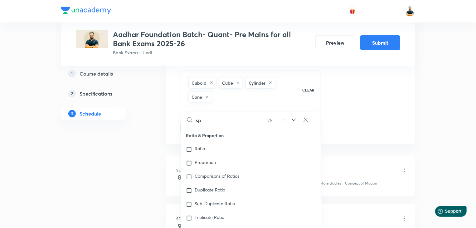
checkbox input "true"
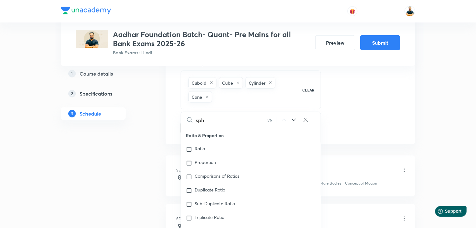
checkbox input "true"
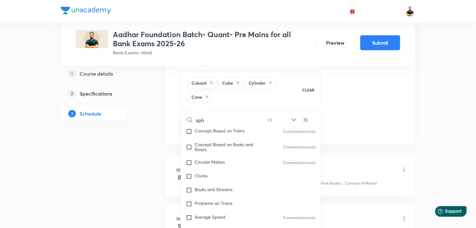
type input "sphe"
checkbox input "true"
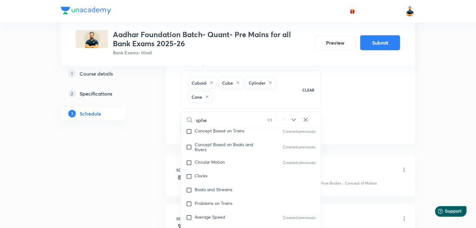
checkbox input "true"
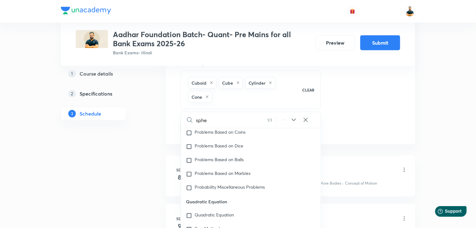
type input "spher"
checkbox input "true"
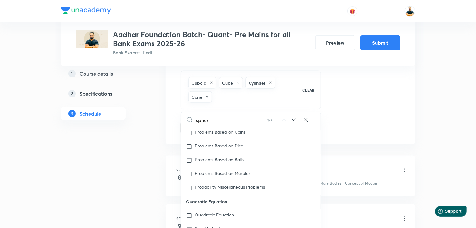
checkbox input "true"
type input "sphere"
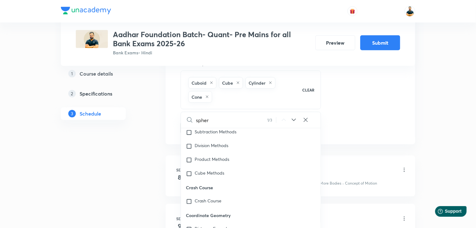
checkbox input "true"
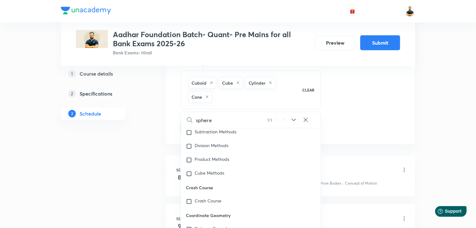
checkbox input "true"
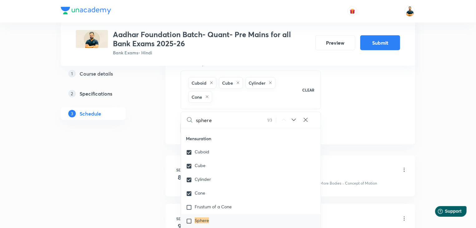
scroll to position [2362, 0]
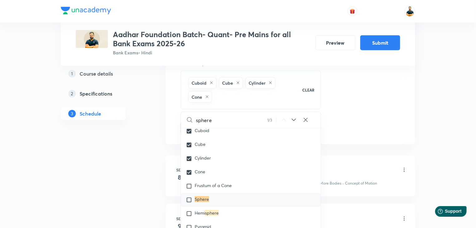
type input "sphere"
click at [190, 203] on input "checkbox" at bounding box center [190, 200] width 9 height 6
checkbox input "true"
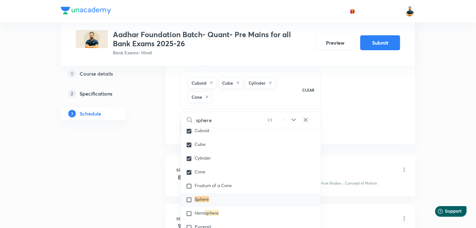
checkbox input "true"
click at [191, 217] on input "checkbox" at bounding box center [190, 213] width 9 height 6
checkbox input "true"
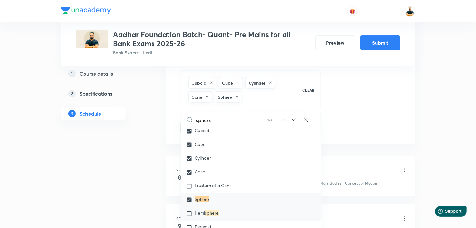
checkbox input "true"
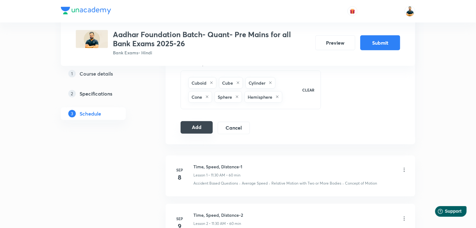
click at [198, 128] on button "Add" at bounding box center [197, 127] width 32 height 12
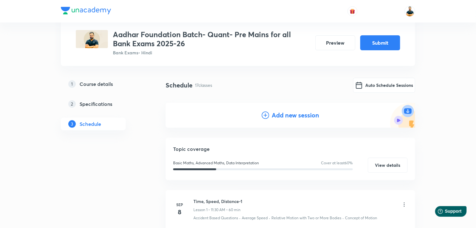
scroll to position [34, 0]
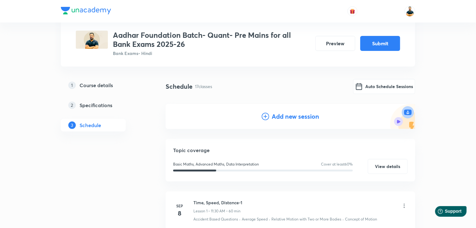
click at [310, 121] on div "Add new session" at bounding box center [291, 116] width 250 height 25
click at [308, 119] on h4 "Add new session" at bounding box center [295, 116] width 47 height 9
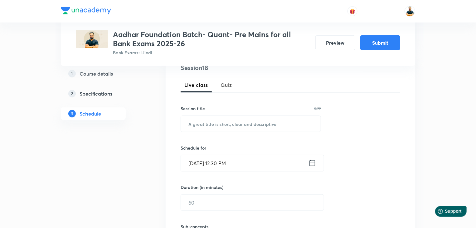
scroll to position [137, 0]
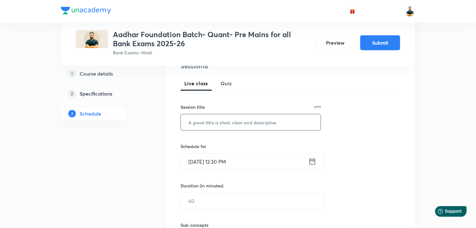
click at [273, 119] on input "text" at bounding box center [251, 122] width 140 height 16
paste input "Permutation & Combination"
type input "Permutation & Combination"
click at [311, 163] on icon at bounding box center [313, 161] width 8 height 9
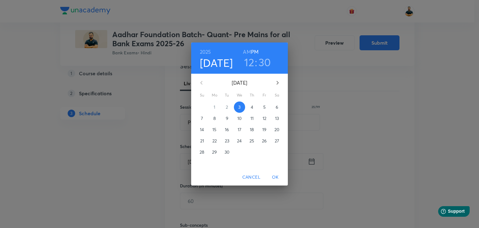
click at [277, 141] on p "27" at bounding box center [277, 141] width 4 height 6
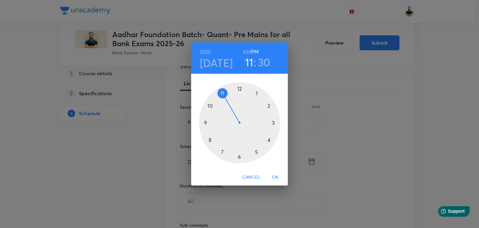
drag, startPoint x: 240, startPoint y: 91, endPoint x: 225, endPoint y: 91, distance: 14.4
click at [225, 91] on div at bounding box center [239, 122] width 81 height 81
click at [247, 51] on h6 "AM" at bounding box center [247, 51] width 8 height 9
click at [276, 174] on span "OK" at bounding box center [275, 177] width 15 height 8
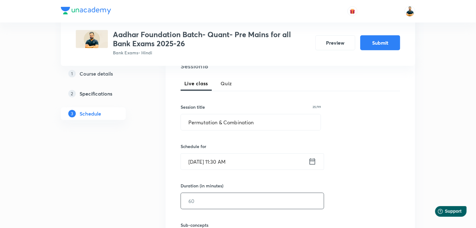
click at [237, 201] on input "text" at bounding box center [252, 201] width 143 height 16
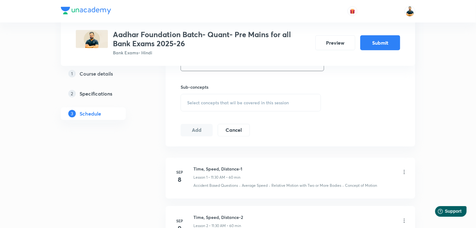
scroll to position [272, 0]
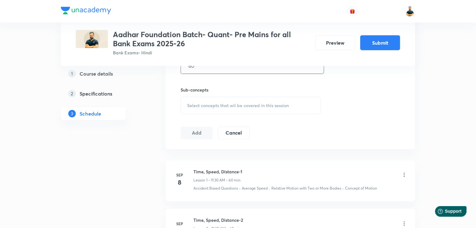
type input "60"
click at [212, 103] on span "Select concepts that wil be covered in this session" at bounding box center [238, 105] width 102 height 5
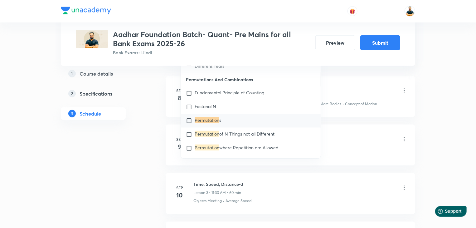
scroll to position [359, 0]
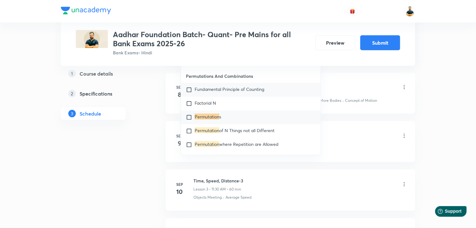
type input "permutation"
click at [190, 93] on input "checkbox" at bounding box center [190, 90] width 9 height 6
checkbox input "true"
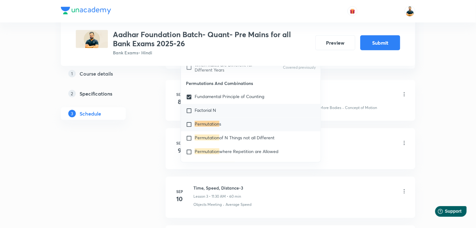
click at [188, 114] on input "checkbox" at bounding box center [190, 111] width 9 height 6
checkbox input "true"
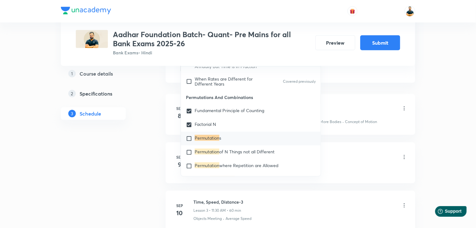
click at [190, 142] on input "checkbox" at bounding box center [190, 138] width 9 height 6
checkbox input "true"
click at [188, 155] on input "checkbox" at bounding box center [190, 152] width 9 height 6
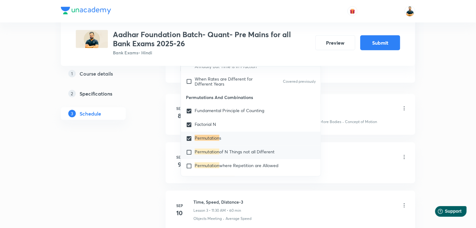
checkbox input "true"
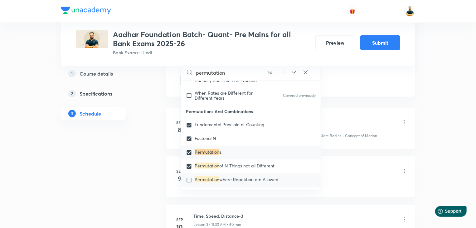
click at [188, 183] on input "checkbox" at bounding box center [190, 180] width 9 height 6
checkbox input "true"
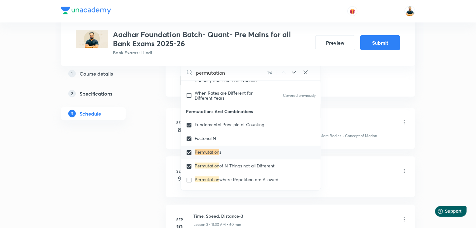
checkbox input "true"
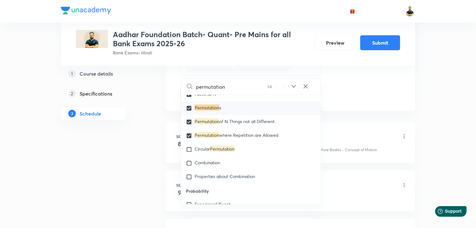
scroll to position [1671, 0]
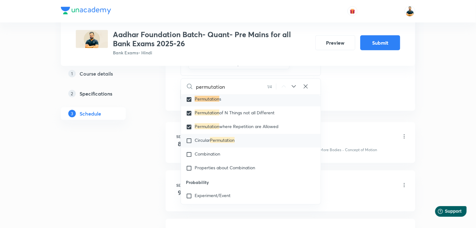
click at [188, 144] on input "checkbox" at bounding box center [190, 141] width 9 height 6
checkbox input "true"
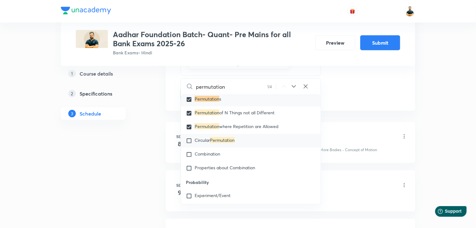
checkbox input "true"
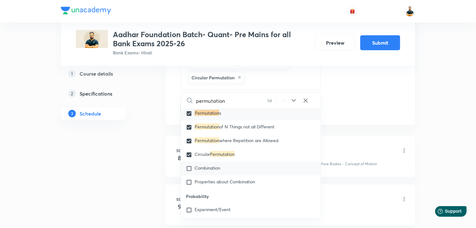
click at [189, 172] on input "checkbox" at bounding box center [190, 168] width 9 height 6
checkbox input "true"
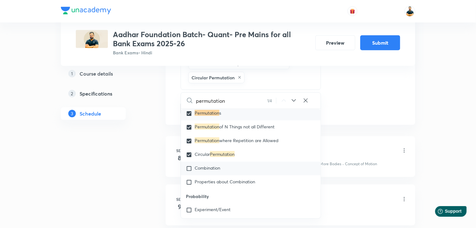
checkbox input "true"
click at [188, 185] on input "checkbox" at bounding box center [190, 182] width 9 height 6
checkbox input "true"
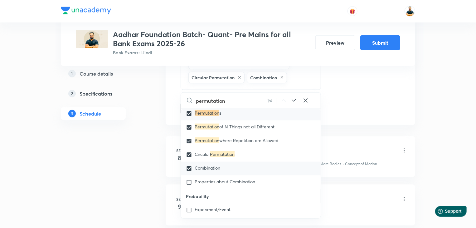
checkbox input "true"
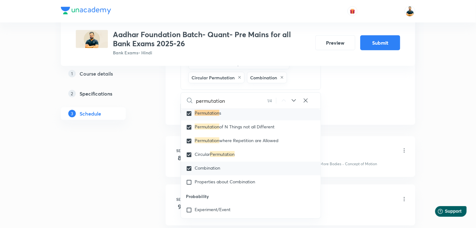
checkbox input "true"
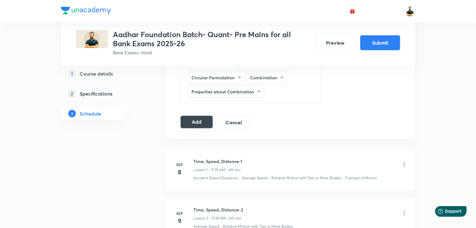
click at [197, 124] on button "Add" at bounding box center [197, 122] width 32 height 12
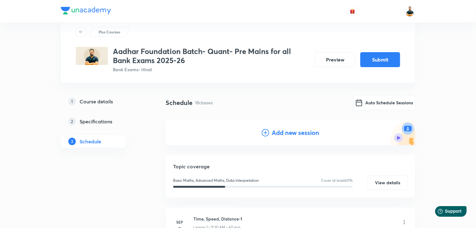
scroll to position [4, 0]
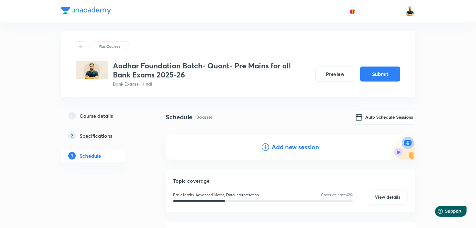
click at [307, 147] on h4 "Add new session" at bounding box center [295, 146] width 47 height 9
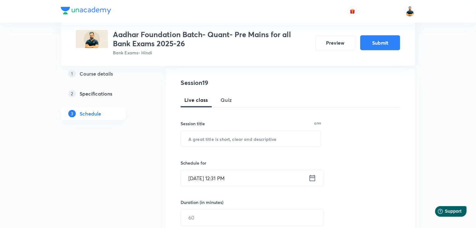
scroll to position [122, 0]
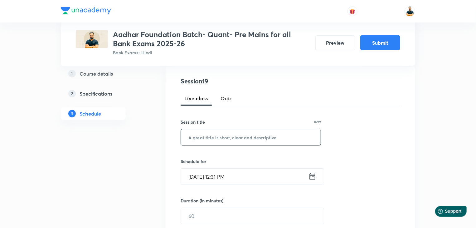
click at [224, 134] on input "text" at bounding box center [251, 137] width 140 height 16
paste input "Probability-1"
type input "Probability-1"
click at [313, 177] on icon at bounding box center [313, 176] width 8 height 9
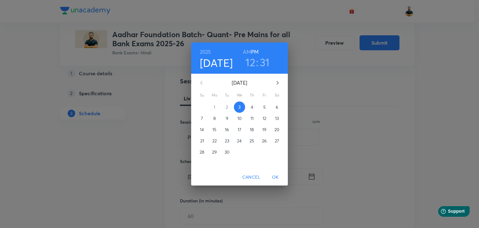
click at [215, 153] on p "29" at bounding box center [214, 152] width 5 height 6
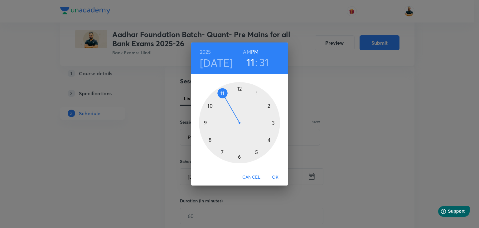
drag, startPoint x: 239, startPoint y: 87, endPoint x: 226, endPoint y: 94, distance: 14.2
click at [226, 94] on div at bounding box center [239, 122] width 81 height 81
drag, startPoint x: 235, startPoint y: 158, endPoint x: 239, endPoint y: 159, distance: 4.1
click at [239, 159] on div at bounding box center [239, 122] width 81 height 81
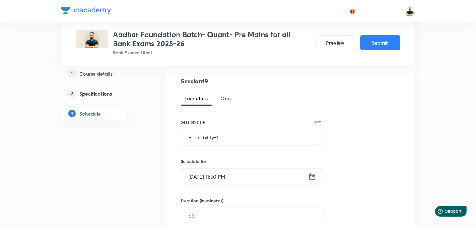
click at [235, 178] on input "Sep 29, 2025, 11:30 PM" at bounding box center [245, 177] width 128 height 16
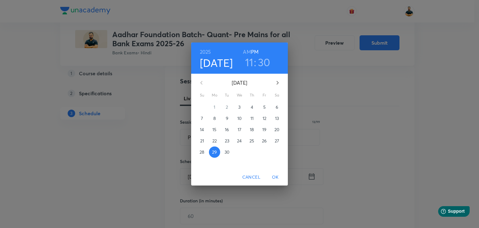
click at [247, 53] on h6 "AM" at bounding box center [247, 51] width 8 height 9
click at [280, 177] on span "OK" at bounding box center [275, 177] width 15 height 8
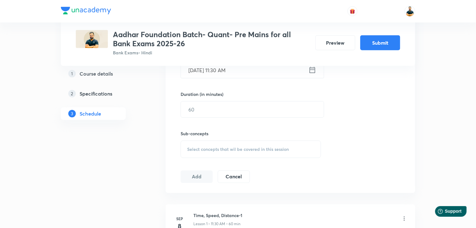
scroll to position [230, 0]
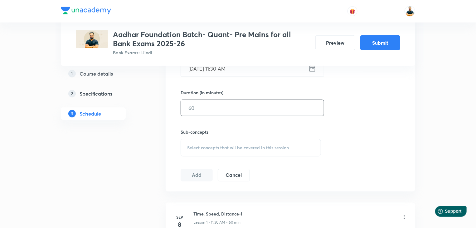
click at [240, 108] on input "text" at bounding box center [252, 108] width 143 height 16
type input "60"
click at [209, 145] on span "Select concepts that wil be covered in this session" at bounding box center [238, 147] width 102 height 5
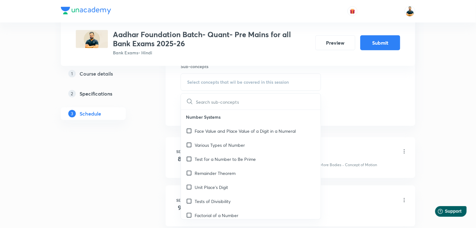
scroll to position [296, 0]
click at [220, 104] on input "text" at bounding box center [258, 100] width 125 height 16
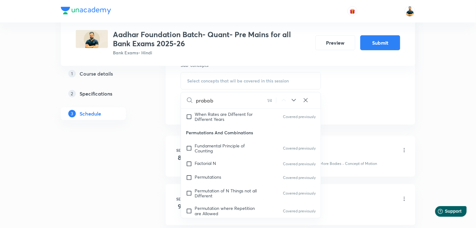
scroll to position [1753, 0]
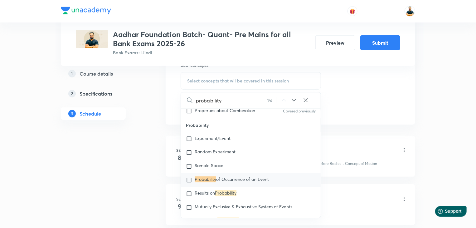
type input "probability"
click at [189, 183] on input "checkbox" at bounding box center [190, 180] width 9 height 6
checkbox input "true"
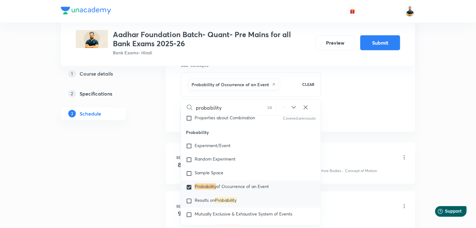
click at [187, 204] on input "checkbox" at bounding box center [190, 201] width 9 height 6
checkbox input "true"
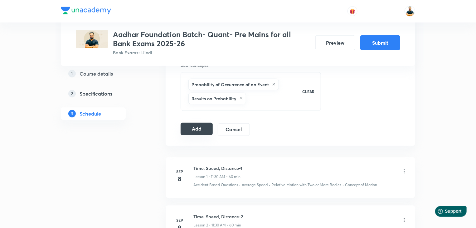
click at [200, 128] on button "Add" at bounding box center [197, 129] width 32 height 12
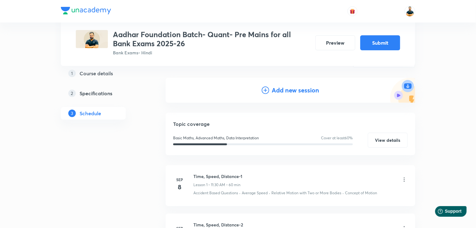
scroll to position [48, 0]
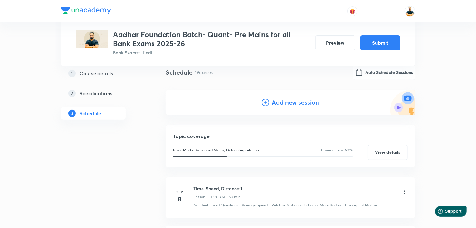
click at [277, 103] on h4 "Add new session" at bounding box center [295, 102] width 47 height 9
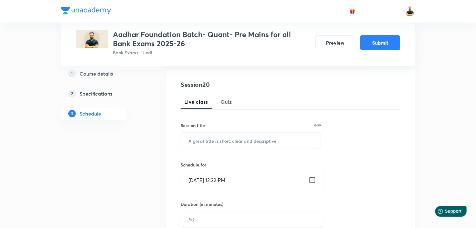
scroll to position [149, 0]
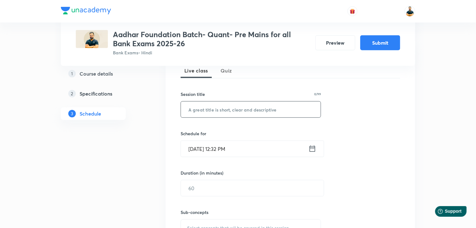
click at [253, 110] on input "text" at bounding box center [251, 109] width 140 height 16
paste input "Probability-2"
type input "Probability-2"
click at [313, 148] on icon at bounding box center [313, 148] width 8 height 9
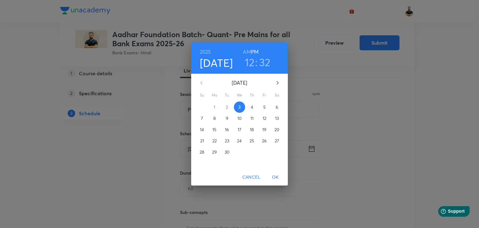
click at [227, 153] on p "30" at bounding box center [227, 152] width 5 height 6
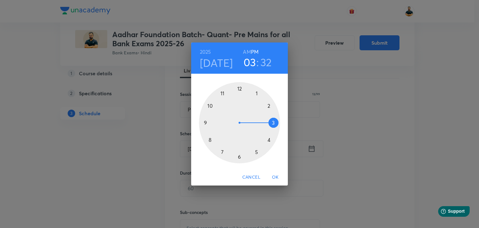
drag, startPoint x: 238, startPoint y: 86, endPoint x: 260, endPoint y: 125, distance: 44.4
click at [260, 125] on div at bounding box center [239, 122] width 81 height 81
drag, startPoint x: 235, startPoint y: 157, endPoint x: 238, endPoint y: 98, distance: 59.4
click at [238, 98] on div at bounding box center [239, 122] width 81 height 81
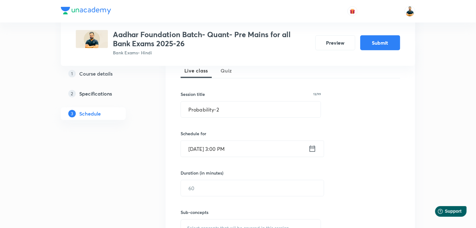
click at [233, 147] on input "Sep 30, 2025, 3:00 PM" at bounding box center [245, 149] width 128 height 16
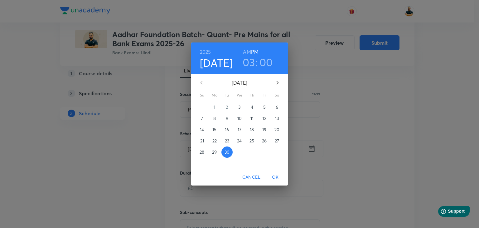
click at [257, 61] on h3 ":" at bounding box center [257, 62] width 2 height 13
click at [256, 64] on h3 ":" at bounding box center [257, 62] width 2 height 13
click at [253, 51] on h6 "PM" at bounding box center [254, 51] width 7 height 9
click at [248, 65] on h3 "03" at bounding box center [249, 62] width 12 height 13
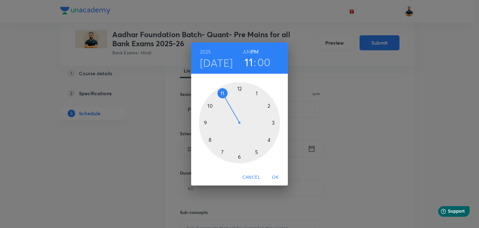
drag, startPoint x: 255, startPoint y: 106, endPoint x: 228, endPoint y: 96, distance: 28.1
click at [228, 96] on div at bounding box center [239, 122] width 81 height 81
drag, startPoint x: 237, startPoint y: 88, endPoint x: 240, endPoint y: 155, distance: 67.8
click at [240, 155] on div at bounding box center [239, 122] width 81 height 81
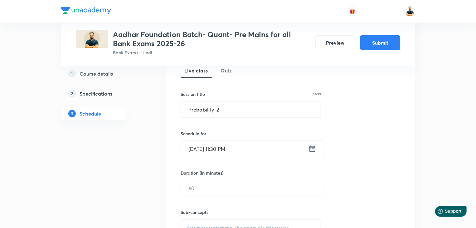
click at [235, 149] on input "Sep 30, 2025, 11:30 PM" at bounding box center [245, 149] width 128 height 16
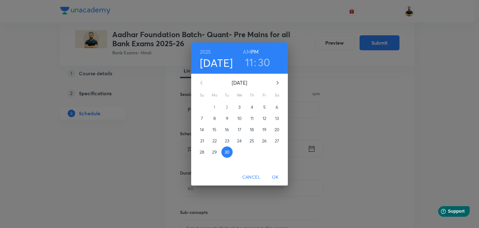
click at [248, 52] on h6 "AM" at bounding box center [247, 51] width 8 height 9
click at [276, 176] on span "OK" at bounding box center [275, 177] width 15 height 8
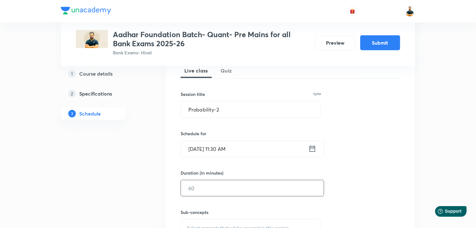
click at [247, 188] on input "text" at bounding box center [252, 188] width 143 height 16
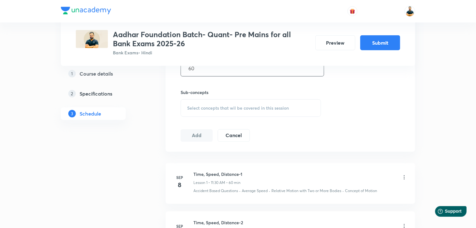
scroll to position [271, 0]
type input "60"
click at [197, 105] on span "Select concepts that wil be covered in this session" at bounding box center [238, 106] width 102 height 5
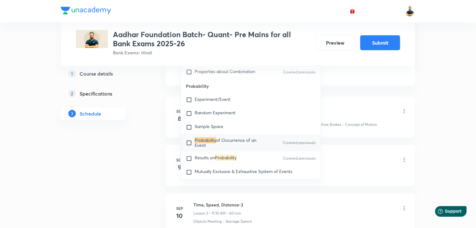
scroll to position [353, 0]
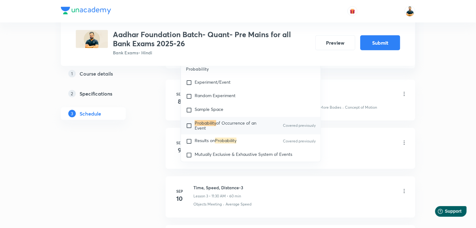
type input "probability"
drag, startPoint x: 188, startPoint y: 133, endPoint x: 193, endPoint y: 145, distance: 13.2
click at [188, 131] on input "checkbox" at bounding box center [190, 126] width 9 height 10
checkbox input "true"
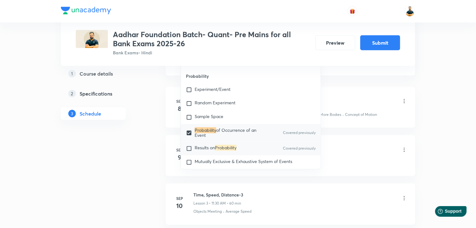
click at [191, 152] on input "checkbox" at bounding box center [190, 148] width 9 height 6
checkbox input "true"
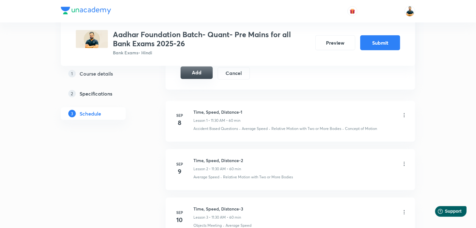
click at [195, 70] on button "Add" at bounding box center [197, 72] width 32 height 12
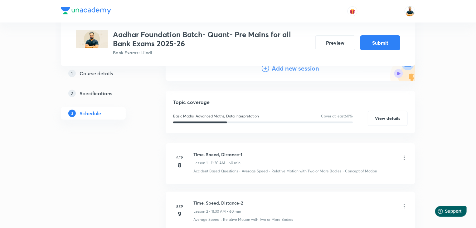
scroll to position [84, 0]
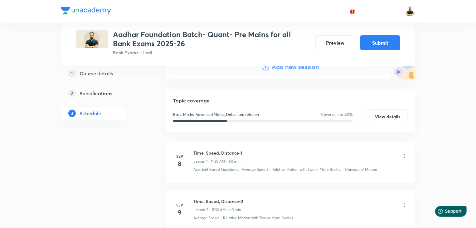
click at [299, 69] on h4 "Add new session" at bounding box center [295, 66] width 47 height 9
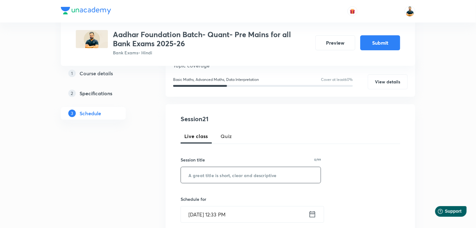
click at [227, 180] on input "text" at bounding box center [251, 175] width 140 height 16
paste input "Pre Level DI-3"
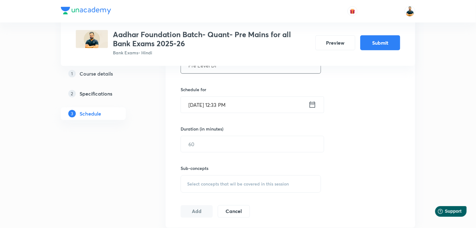
scroll to position [195, 0]
type input "Pre Level DI"
click at [313, 105] on icon at bounding box center [313, 103] width 8 height 9
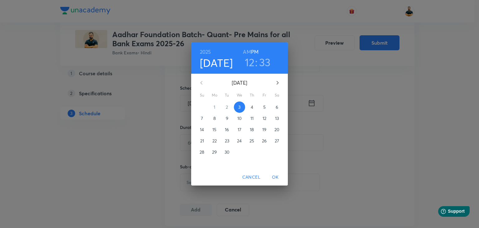
click at [277, 82] on icon "button" at bounding box center [277, 82] width 7 height 7
click at [239, 107] on p "1" at bounding box center [240, 107] width 2 height 6
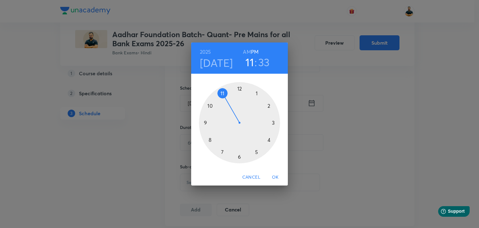
drag, startPoint x: 242, startPoint y: 88, endPoint x: 223, endPoint y: 86, distance: 19.8
click at [223, 86] on div at bounding box center [239, 122] width 81 height 81
drag, startPoint x: 229, startPoint y: 153, endPoint x: 238, endPoint y: 157, distance: 10.5
click at [238, 157] on div at bounding box center [239, 122] width 81 height 81
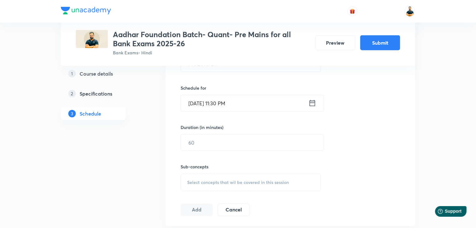
click at [235, 105] on input "Oct 1, 2025, 11:30 PM" at bounding box center [245, 103] width 128 height 16
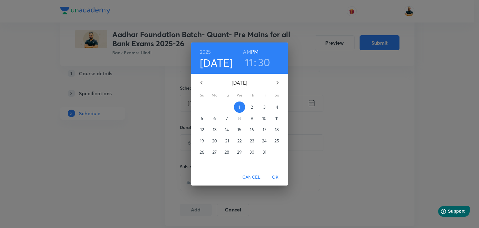
click at [250, 51] on h6 "AM" at bounding box center [247, 51] width 8 height 9
click at [276, 174] on span "OK" at bounding box center [275, 177] width 15 height 8
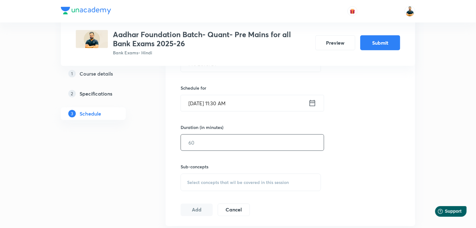
click at [236, 144] on input "text" at bounding box center [252, 142] width 143 height 16
type input "60"
click at [242, 189] on div "Select concepts that wil be covered in this session" at bounding box center [251, 181] width 140 height 17
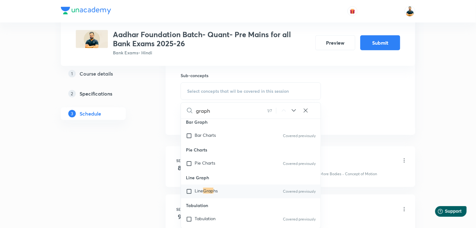
scroll to position [2640, 0]
type input "graph"
click at [188, 166] on input "checkbox" at bounding box center [190, 162] width 9 height 6
checkbox input "true"
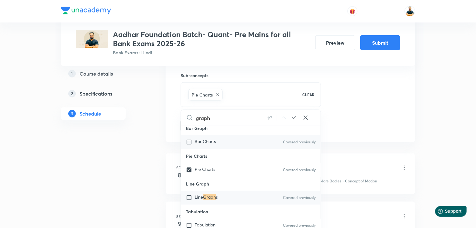
click at [188, 145] on input "checkbox" at bounding box center [190, 142] width 9 height 6
checkbox input "true"
click at [188, 201] on input "checkbox" at bounding box center [190, 197] width 9 height 6
checkbox input "true"
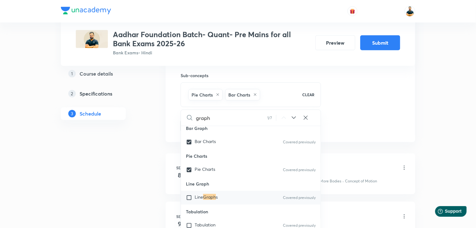
checkbox input "true"
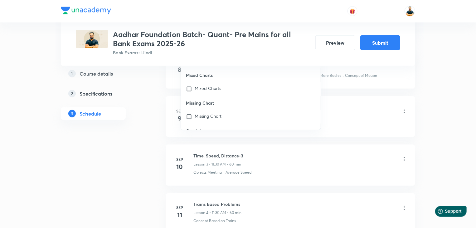
scroll to position [2707, 0]
click at [188, 83] on input "checkbox" at bounding box center [190, 80] width 9 height 6
checkbox input "true"
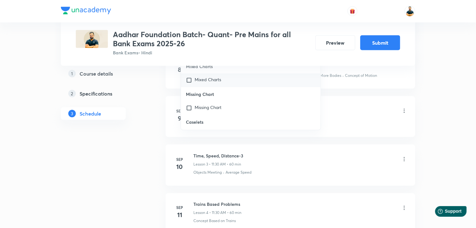
checkbox input "true"
click at [191, 111] on input "checkbox" at bounding box center [190, 108] width 9 height 6
checkbox input "true"
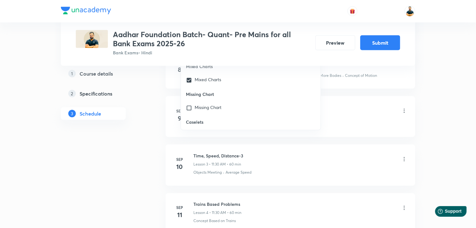
checkbox input "true"
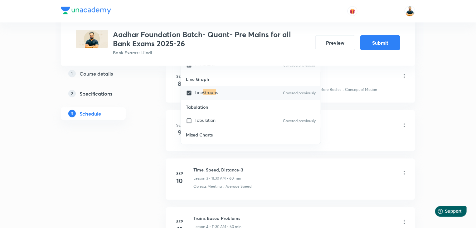
scroll to position [2679, 0]
click at [191, 98] on input "checkbox" at bounding box center [190, 95] width 9 height 6
checkbox input "true"
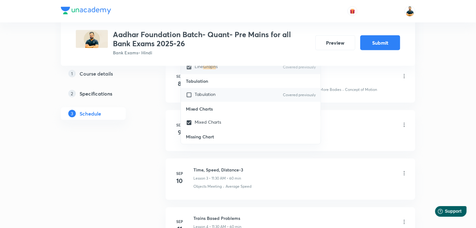
checkbox input "true"
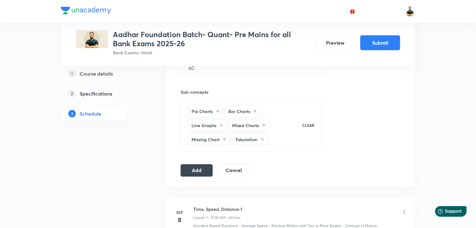
scroll to position [273, 0]
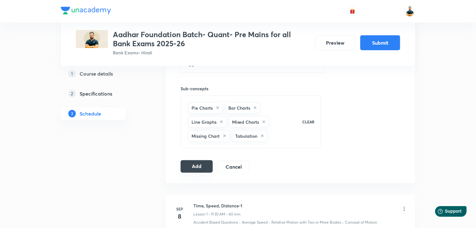
click at [200, 164] on button "Add" at bounding box center [197, 166] width 32 height 12
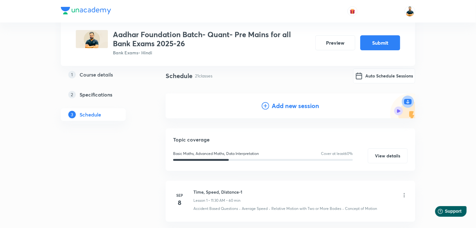
scroll to position [42, 0]
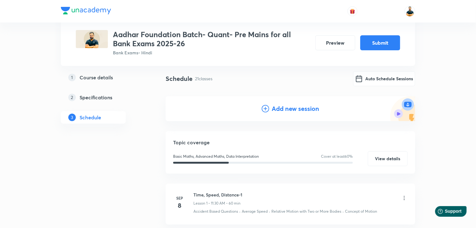
click at [303, 108] on h4 "Add new session" at bounding box center [295, 108] width 47 height 9
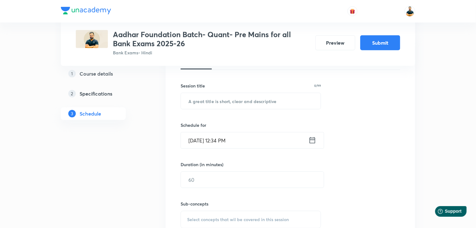
scroll to position [160, 0]
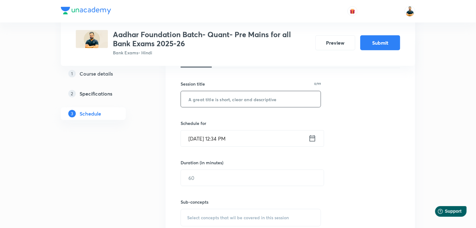
click at [277, 101] on input "text" at bounding box center [251, 99] width 140 height 16
paste input "Caselet DI-1"
type input "Caselet DI"
click at [312, 138] on icon at bounding box center [313, 138] width 8 height 9
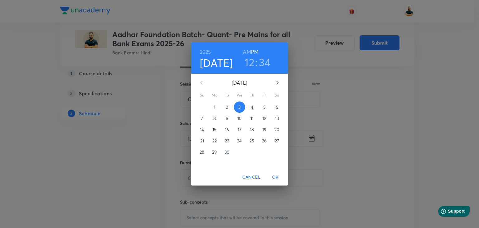
click at [278, 84] on icon "button" at bounding box center [277, 82] width 7 height 7
click at [253, 107] on p "2" at bounding box center [252, 107] width 2 height 6
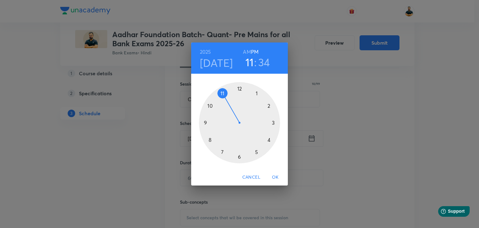
drag, startPoint x: 238, startPoint y: 89, endPoint x: 224, endPoint y: 94, distance: 15.5
click at [224, 94] on div at bounding box center [239, 122] width 81 height 81
drag, startPoint x: 223, startPoint y: 154, endPoint x: 240, endPoint y: 161, distance: 18.1
click at [240, 161] on div at bounding box center [239, 122] width 81 height 81
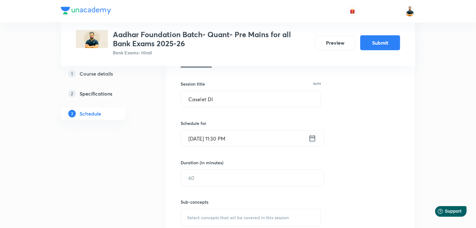
click at [236, 138] on input "Oct 2, 2025, 11:30 PM" at bounding box center [245, 138] width 128 height 16
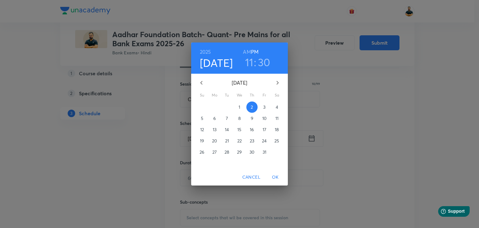
click at [248, 52] on h6 "AM" at bounding box center [247, 51] width 8 height 9
click at [276, 180] on span "OK" at bounding box center [275, 177] width 15 height 8
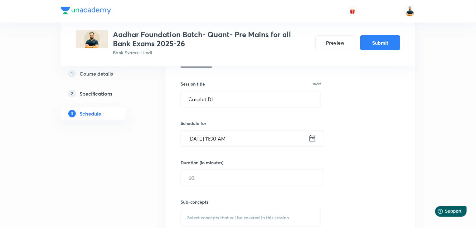
click at [236, 186] on div "Sub-concepts Select concepts that wil be covered in this session" at bounding box center [251, 206] width 140 height 40
click at [238, 180] on input "text" at bounding box center [252, 178] width 143 height 16
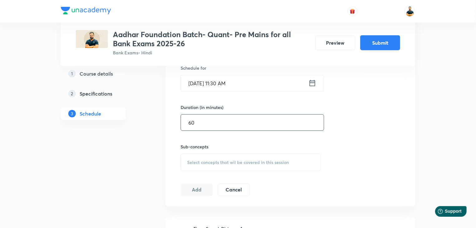
scroll to position [217, 0]
type input "60"
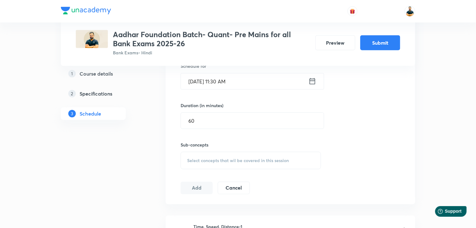
click at [228, 163] on div "Select concepts that wil be covered in this session" at bounding box center [251, 160] width 140 height 17
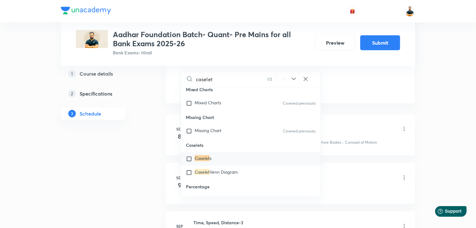
scroll to position [331, 0]
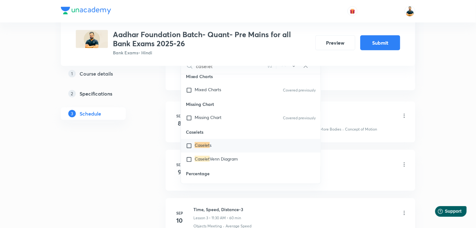
type input "caselet"
click at [188, 149] on input "checkbox" at bounding box center [190, 146] width 9 height 6
checkbox input "true"
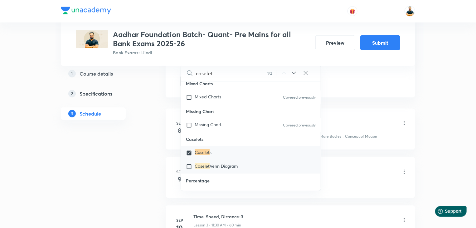
click at [190, 170] on input "checkbox" at bounding box center [190, 167] width 9 height 6
checkbox input "true"
drag, startPoint x: 453, startPoint y: 144, endPoint x: 419, endPoint y: 139, distance: 34.2
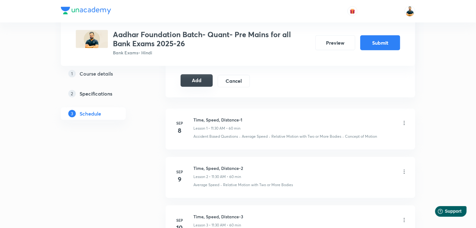
click at [202, 79] on button "Add" at bounding box center [197, 80] width 32 height 12
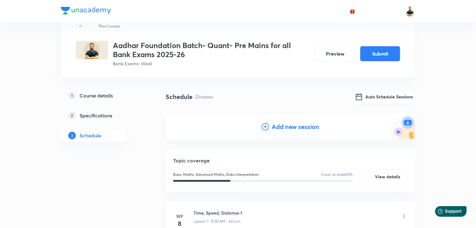
scroll to position [22, 0]
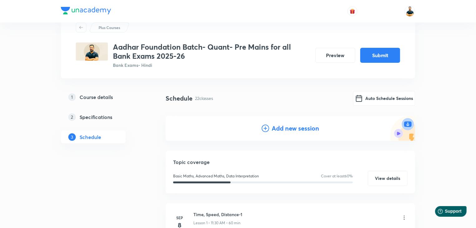
click at [312, 131] on h4 "Add new session" at bounding box center [295, 128] width 47 height 9
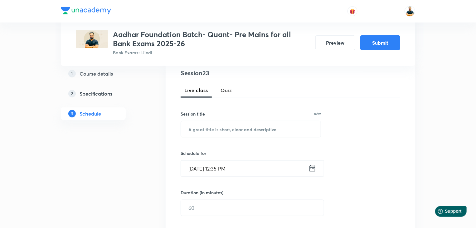
scroll to position [135, 0]
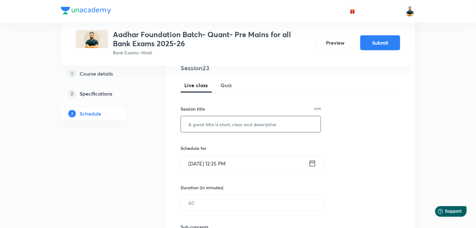
click at [283, 118] on input "text" at bounding box center [251, 124] width 140 height 16
paste input "Caselet DI-2"
type input "Caselet DI"
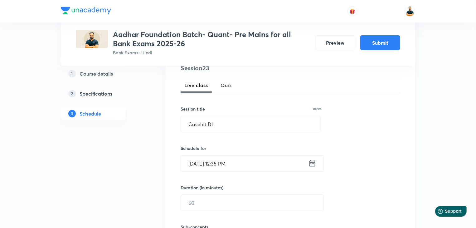
click at [312, 164] on icon at bounding box center [313, 163] width 8 height 9
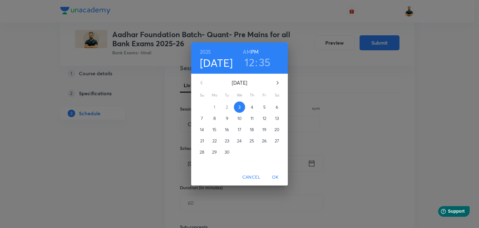
click at [278, 80] on icon "button" at bounding box center [277, 82] width 7 height 7
click at [262, 105] on span "3" at bounding box center [264, 107] width 11 height 6
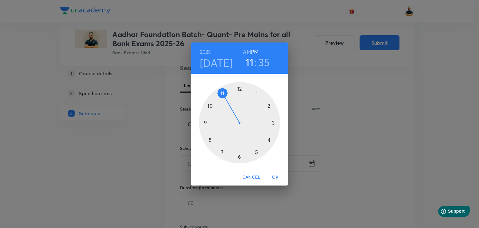
drag, startPoint x: 241, startPoint y: 90, endPoint x: 226, endPoint y: 89, distance: 15.0
click at [226, 89] on div at bounding box center [239, 122] width 81 height 81
drag, startPoint x: 222, startPoint y: 153, endPoint x: 239, endPoint y: 160, distance: 17.6
click at [239, 160] on div at bounding box center [239, 122] width 81 height 81
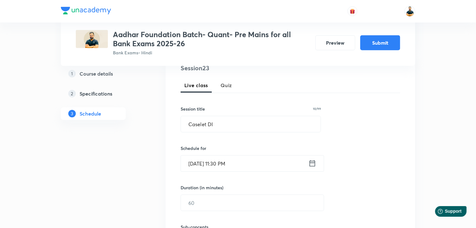
click at [235, 165] on input "Oct 3, 2025, 11:30 PM" at bounding box center [245, 163] width 128 height 16
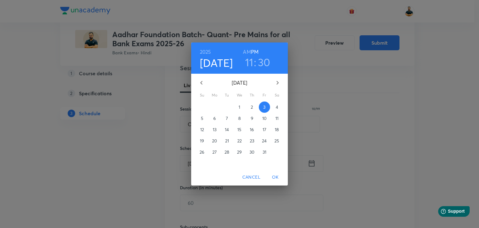
click at [246, 52] on h6 "AM" at bounding box center [247, 51] width 8 height 9
click at [276, 181] on button "OK" at bounding box center [276, 177] width 20 height 12
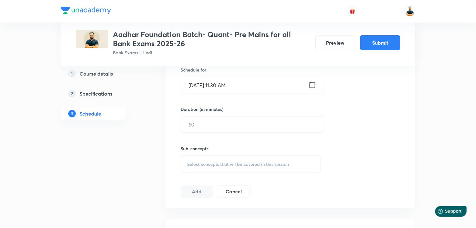
scroll to position [227, 0]
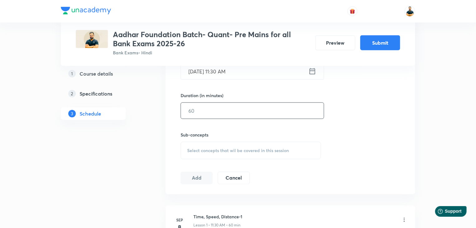
click at [222, 112] on input "text" at bounding box center [252, 111] width 143 height 16
type input "60"
click at [237, 152] on span "Select concepts that wil be covered in this session" at bounding box center [238, 150] width 102 height 5
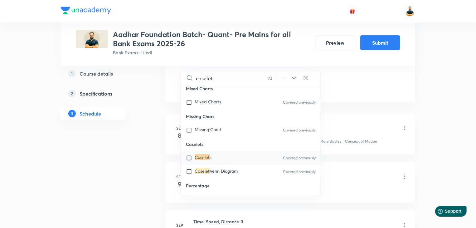
scroll to position [357, 0]
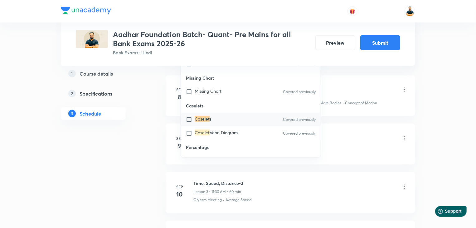
type input "caselet"
click at [189, 123] on input "checkbox" at bounding box center [190, 119] width 9 height 6
checkbox input "true"
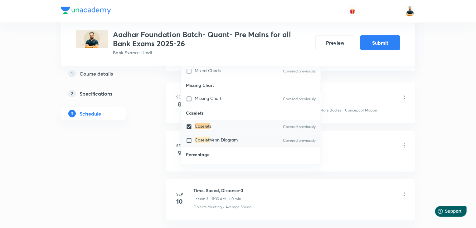
click at [187, 144] on input "checkbox" at bounding box center [190, 140] width 9 height 6
checkbox input "true"
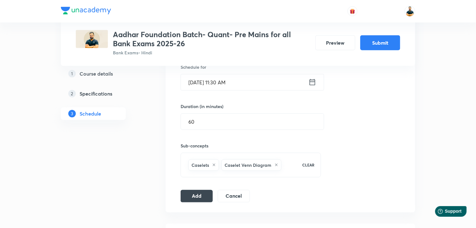
scroll to position [207, 0]
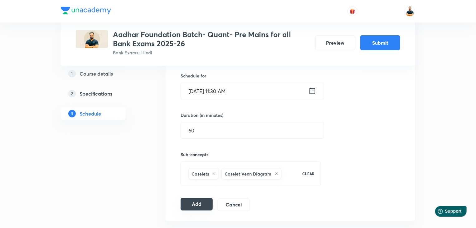
click at [195, 203] on button "Add" at bounding box center [197, 204] width 32 height 12
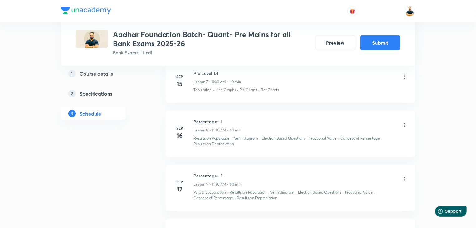
scroll to position [451, 0]
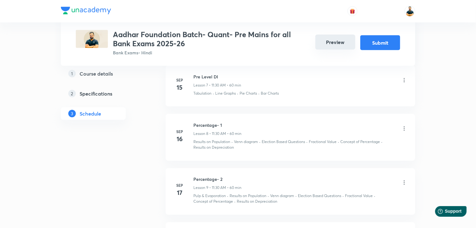
click at [330, 42] on button "Preview" at bounding box center [335, 42] width 40 height 15
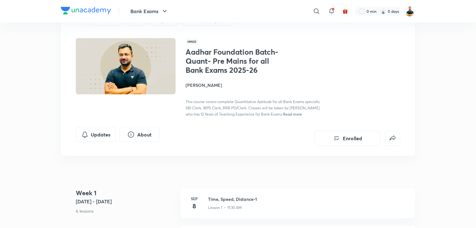
scroll to position [26, 0]
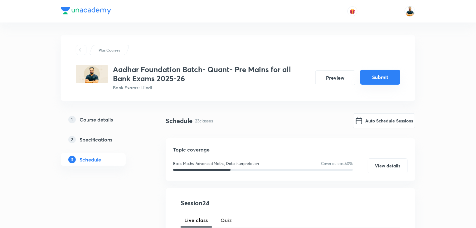
click at [397, 77] on button "Submit" at bounding box center [380, 77] width 40 height 15
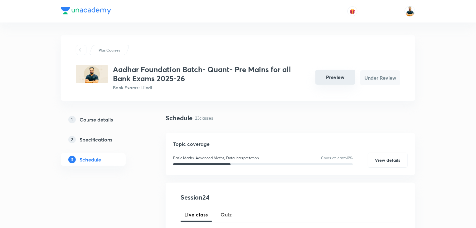
click at [344, 81] on button "Preview" at bounding box center [335, 77] width 40 height 15
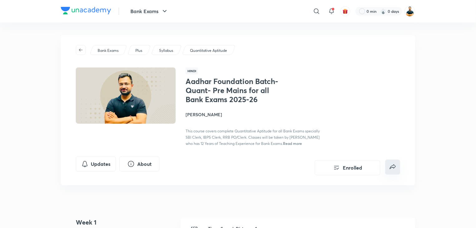
click at [399, 169] on button "false" at bounding box center [392, 166] width 15 height 15
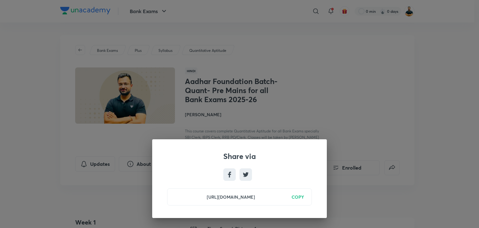
click at [301, 199] on h6 "COPY" at bounding box center [298, 196] width 12 height 7
